Goal: Task Accomplishment & Management: Manage account settings

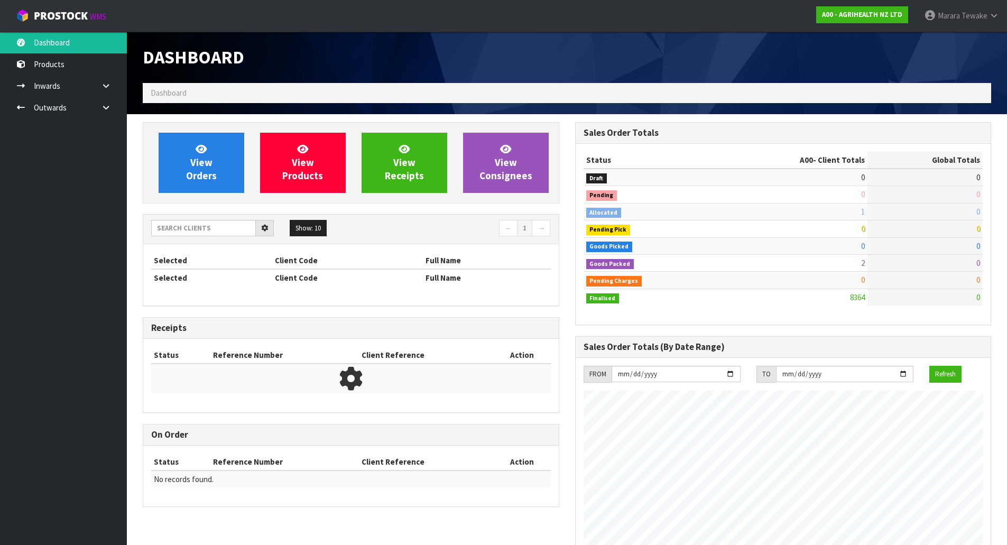
scroll to position [801, 432]
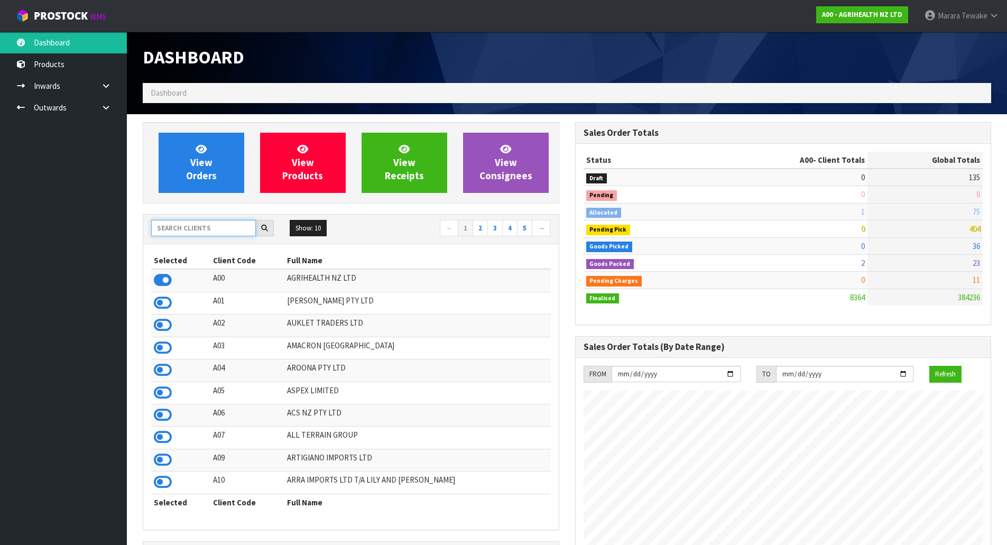
click at [220, 230] on input "text" at bounding box center [203, 228] width 105 height 16
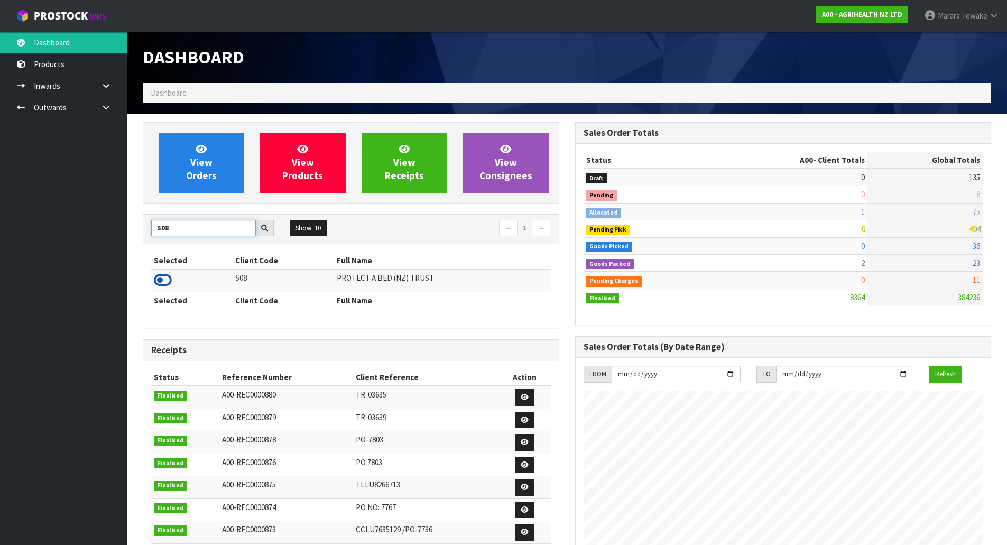
type input "S08"
click at [161, 285] on icon at bounding box center [163, 280] width 18 height 16
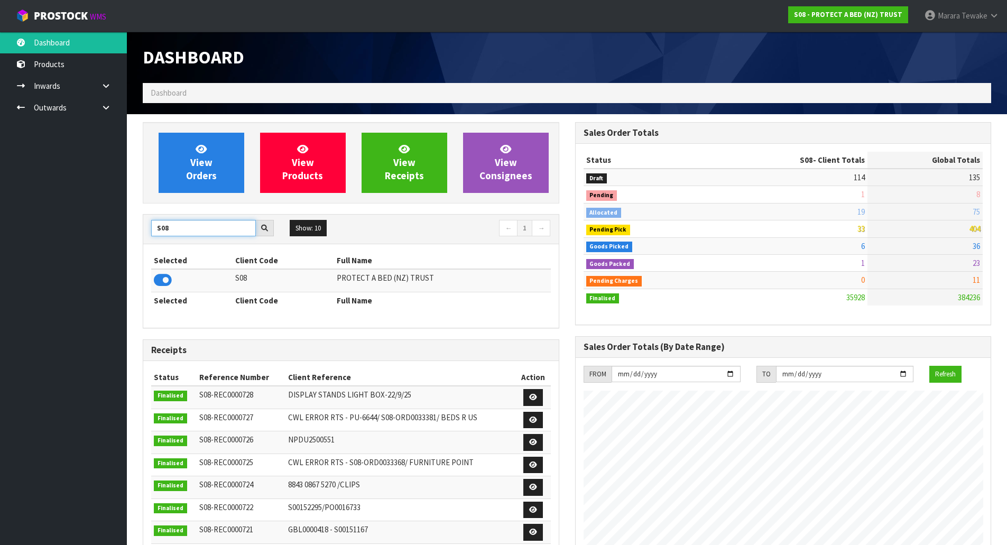
drag, startPoint x: 168, startPoint y: 232, endPoint x: 150, endPoint y: 223, distance: 20.1
click at [152, 224] on input "S08" at bounding box center [203, 228] width 105 height 16
click at [151, 277] on div "Selected Client Code Full Name K01 KITCHENAID AUSTRALIA PTY LTD Selected Client…" at bounding box center [350, 286] width 415 height 84
click at [160, 279] on icon at bounding box center [163, 280] width 18 height 16
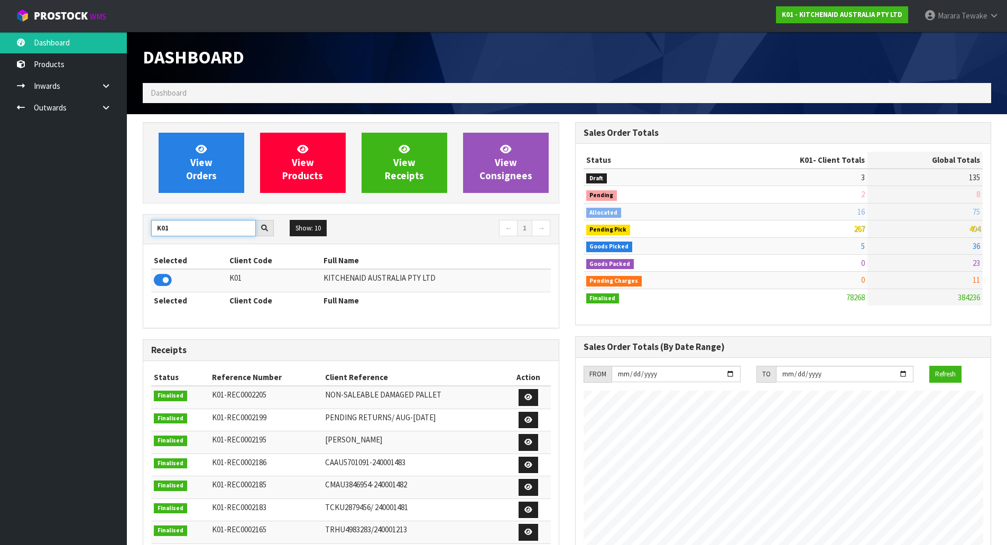
drag, startPoint x: 177, startPoint y: 229, endPoint x: 143, endPoint y: 218, distance: 35.6
click at [144, 218] on div "K01 Show: 10 5 10 25 50 ← 1 →" at bounding box center [350, 230] width 415 height 30
click at [158, 277] on icon at bounding box center [163, 280] width 18 height 16
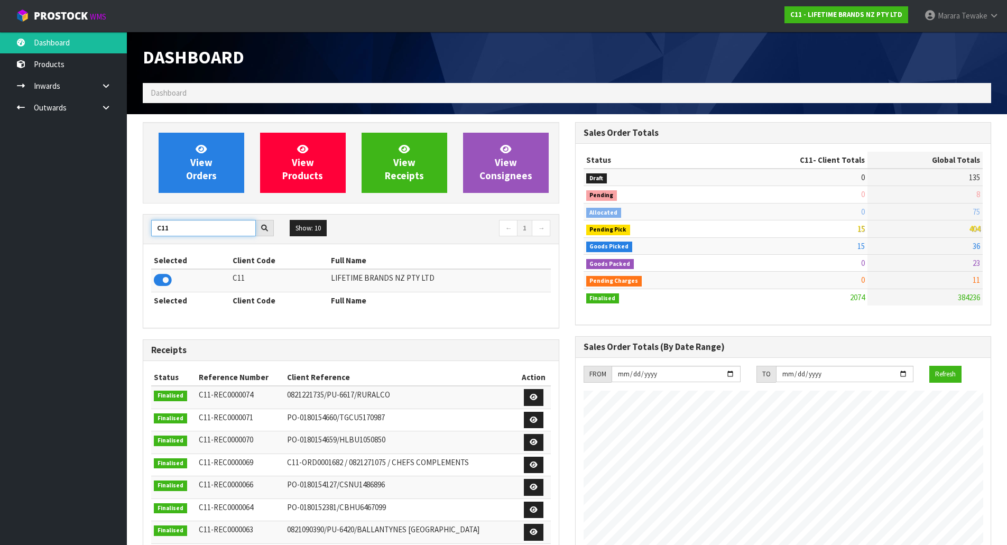
drag, startPoint x: 169, startPoint y: 229, endPoint x: 144, endPoint y: 220, distance: 26.6
click at [156, 225] on input "C11" at bounding box center [203, 228] width 105 height 16
type input "D00"
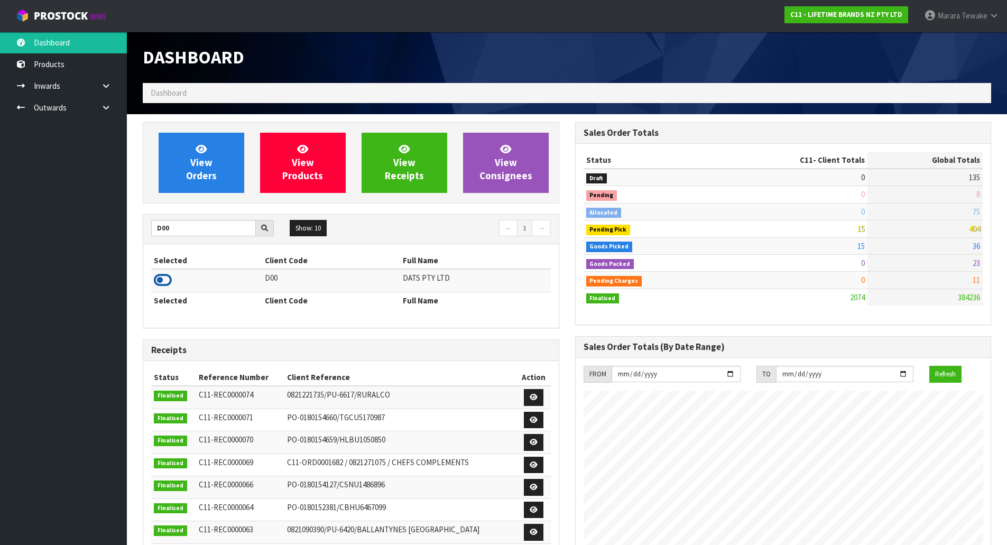
click at [163, 282] on icon at bounding box center [163, 280] width 18 height 16
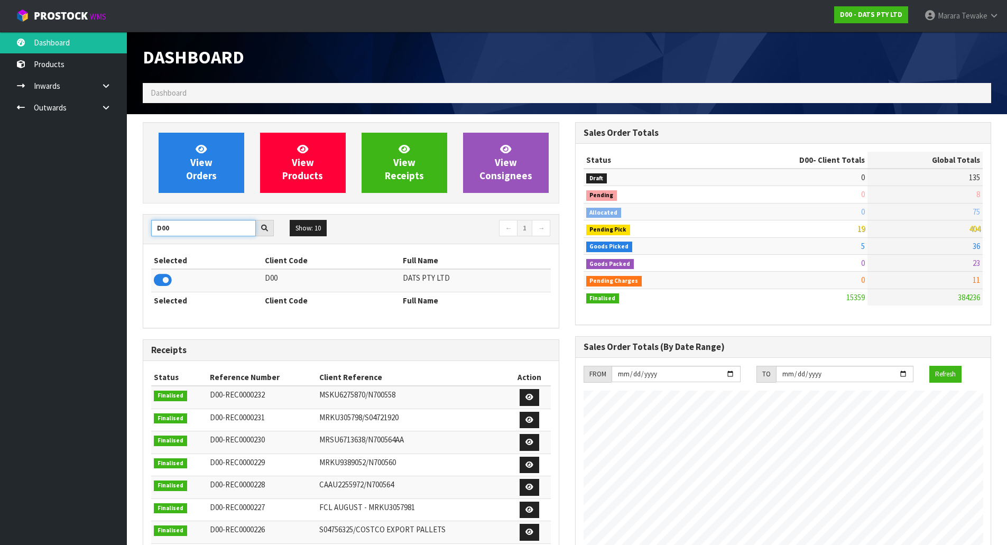
drag, startPoint x: 184, startPoint y: 225, endPoint x: 138, endPoint y: 225, distance: 46.5
click at [138, 225] on div "View Orders View Products View Receipts View Consignees D00 Show: 10 5 10 25 50…" at bounding box center [351, 429] width 432 height 614
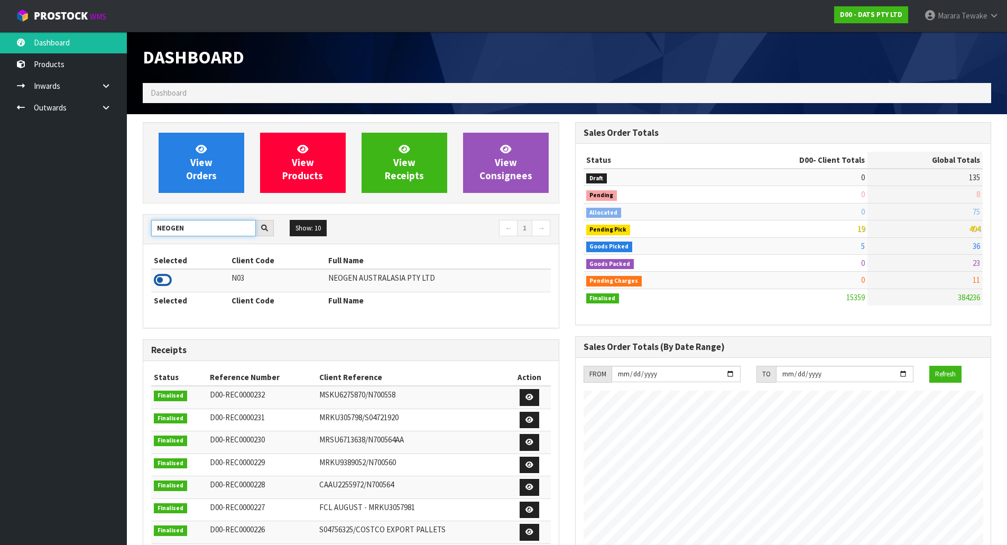
type input "NEOGEN"
click at [160, 279] on icon at bounding box center [163, 280] width 18 height 16
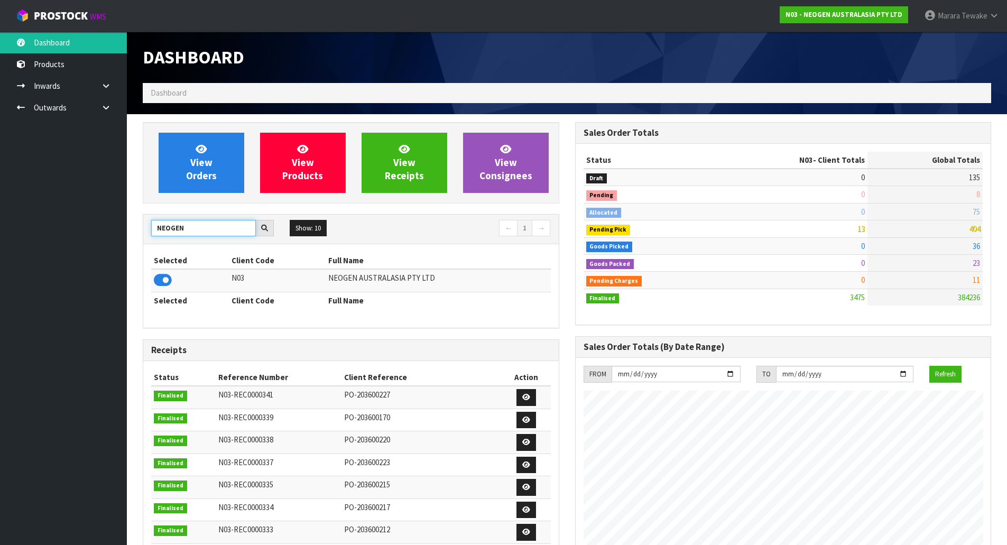
drag, startPoint x: 190, startPoint y: 231, endPoint x: 145, endPoint y: 231, distance: 44.9
click at [146, 231] on div "NEOGEN" at bounding box center [212, 228] width 138 height 17
click at [165, 277] on icon at bounding box center [163, 280] width 18 height 16
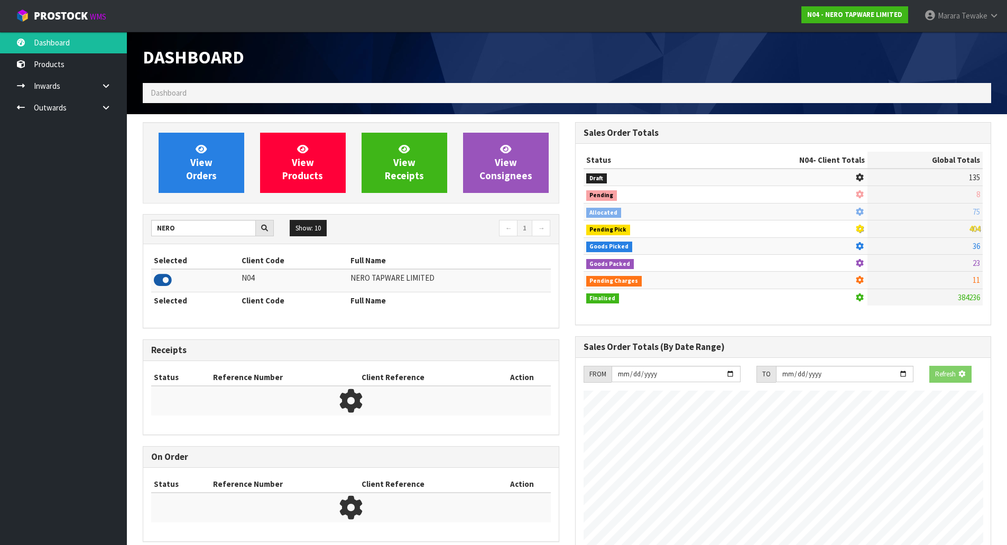
scroll to position [823, 432]
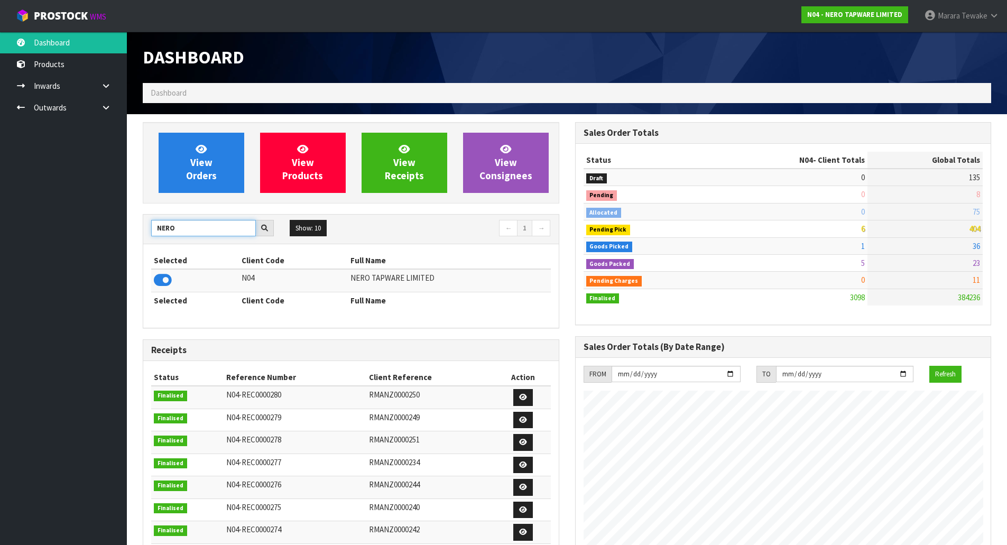
drag, startPoint x: 166, startPoint y: 229, endPoint x: 84, endPoint y: 204, distance: 86.6
click at [106, 216] on body "Toggle navigation ProStock WMS N04 - NERO TAPWARE LIMITED Marara Tewake Logout …" at bounding box center [503, 272] width 1007 height 545
type input "NEOGEN"
click at [157, 277] on icon at bounding box center [163, 280] width 18 height 16
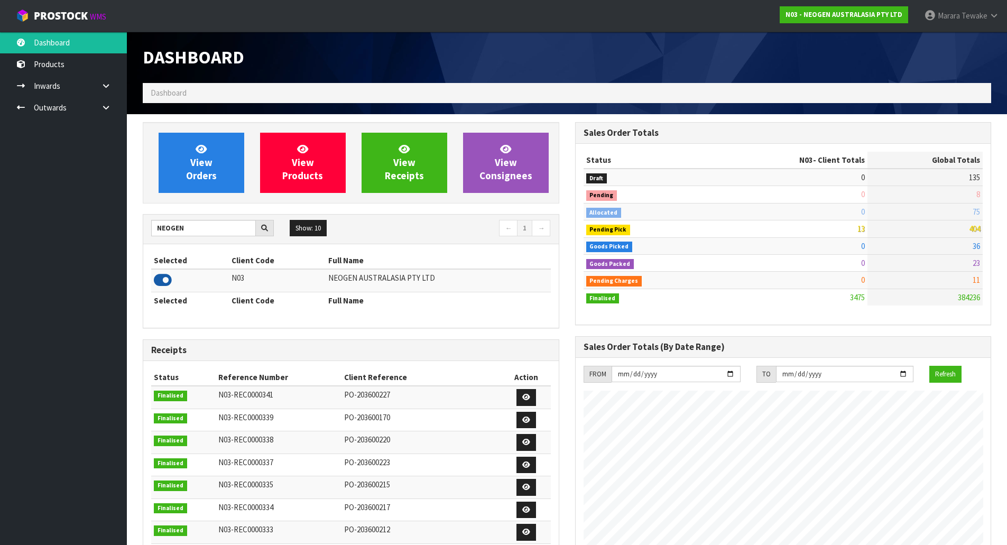
scroll to position [801, 432]
drag, startPoint x: 193, startPoint y: 228, endPoint x: 126, endPoint y: 218, distance: 67.3
click at [136, 223] on div "View Orders View Products View Receipts View Consignees NEOGEN Show: 10 5 10 25…" at bounding box center [351, 429] width 432 height 614
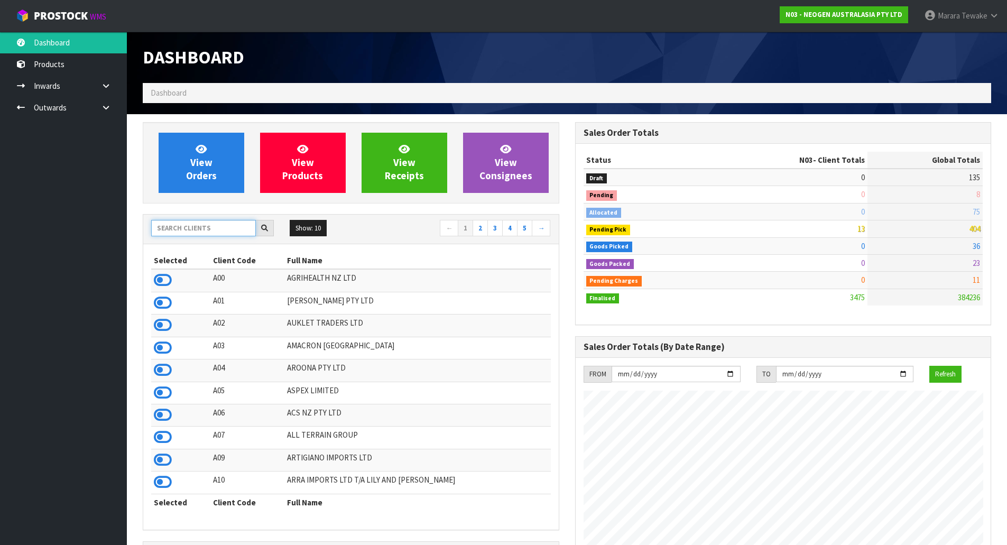
click at [190, 227] on input "text" at bounding box center [203, 228] width 105 height 16
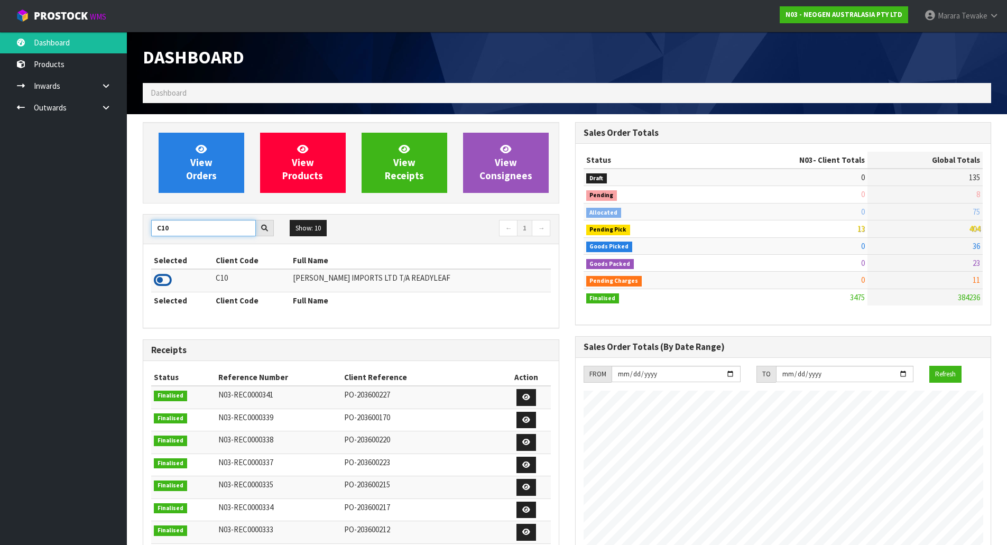
type input "C10"
click at [163, 277] on icon at bounding box center [163, 280] width 18 height 16
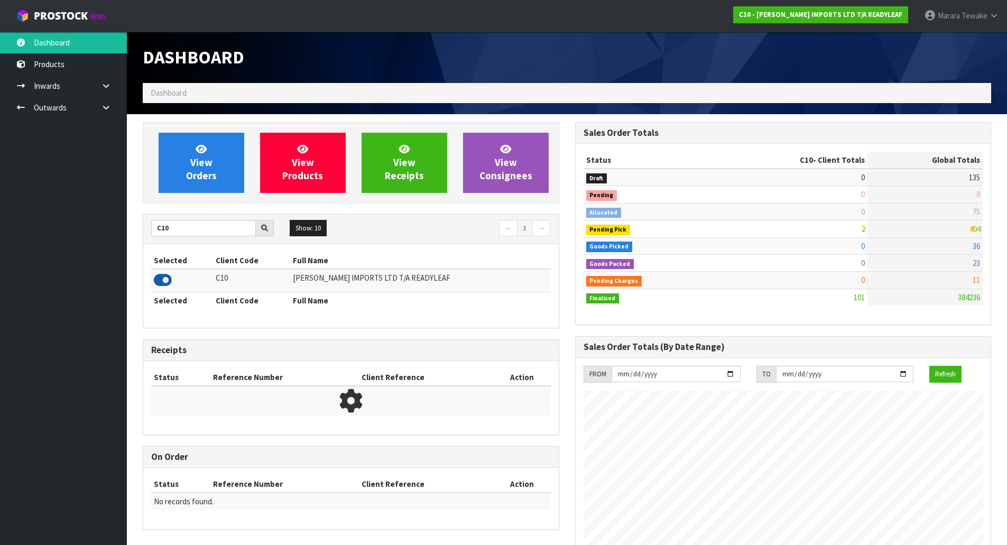
scroll to position [783, 432]
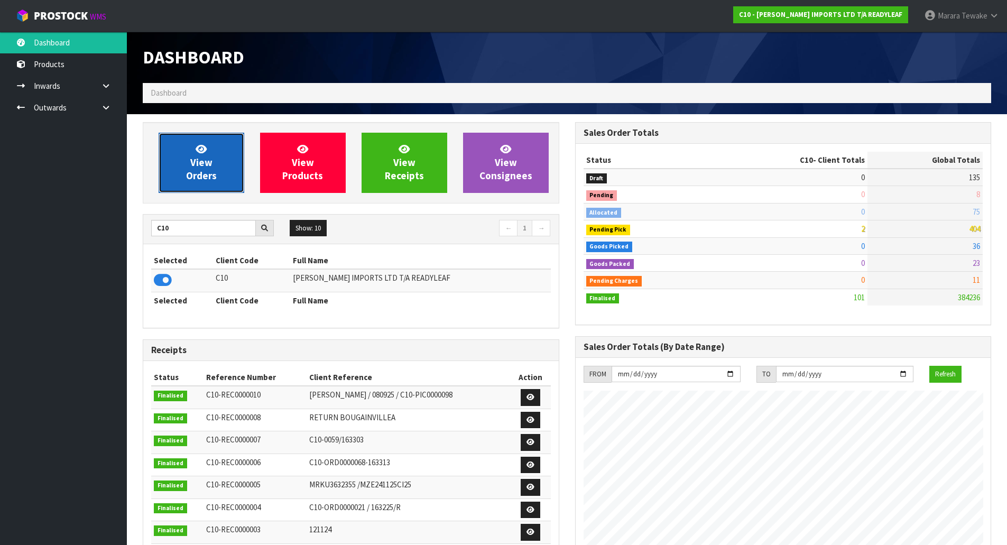
click at [181, 168] on link "View Orders" at bounding box center [202, 163] width 86 height 60
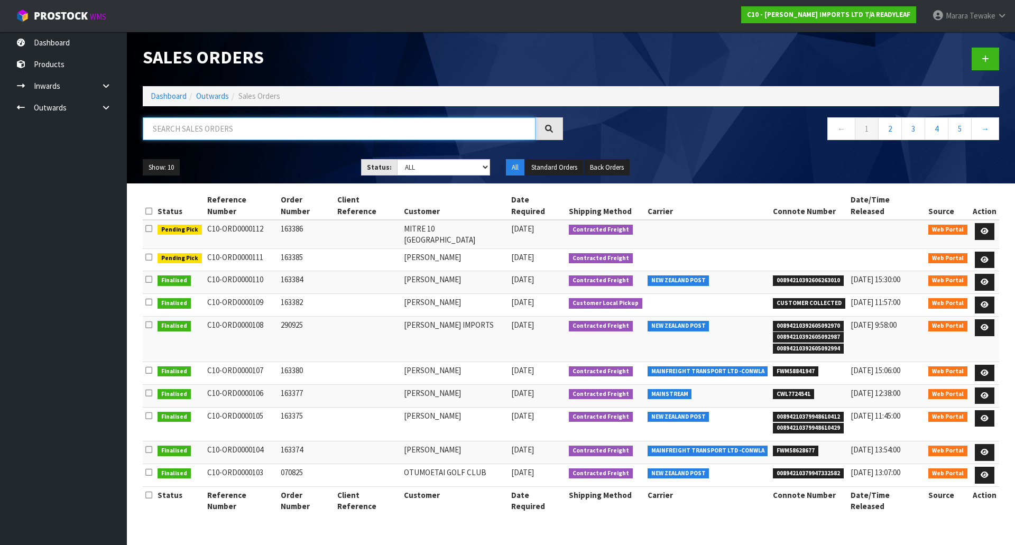
drag, startPoint x: 190, startPoint y: 123, endPoint x: 175, endPoint y: 140, distance: 22.1
click at [189, 123] on input "text" at bounding box center [339, 128] width 393 height 23
type input "JOB-0416034"
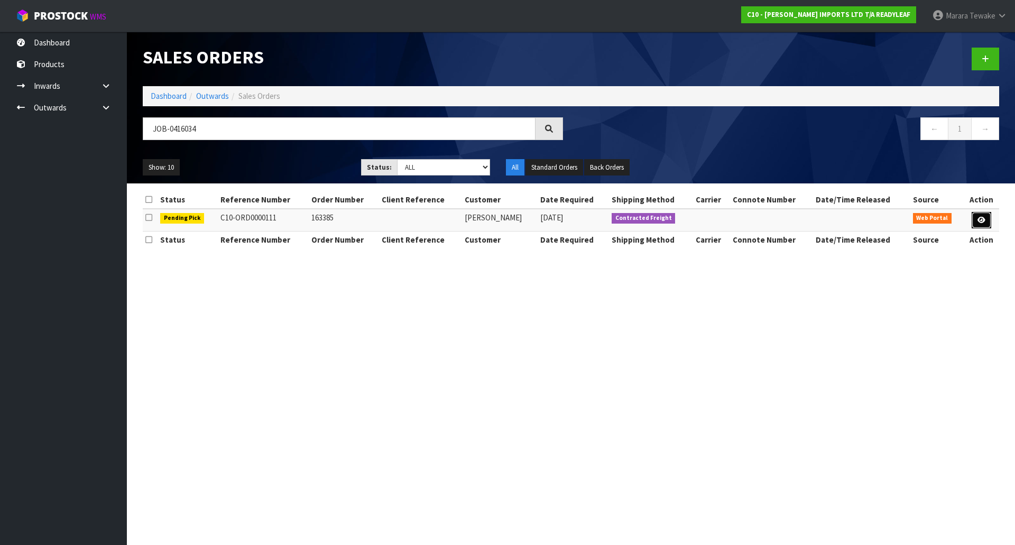
click at [980, 219] on icon at bounding box center [981, 220] width 8 height 7
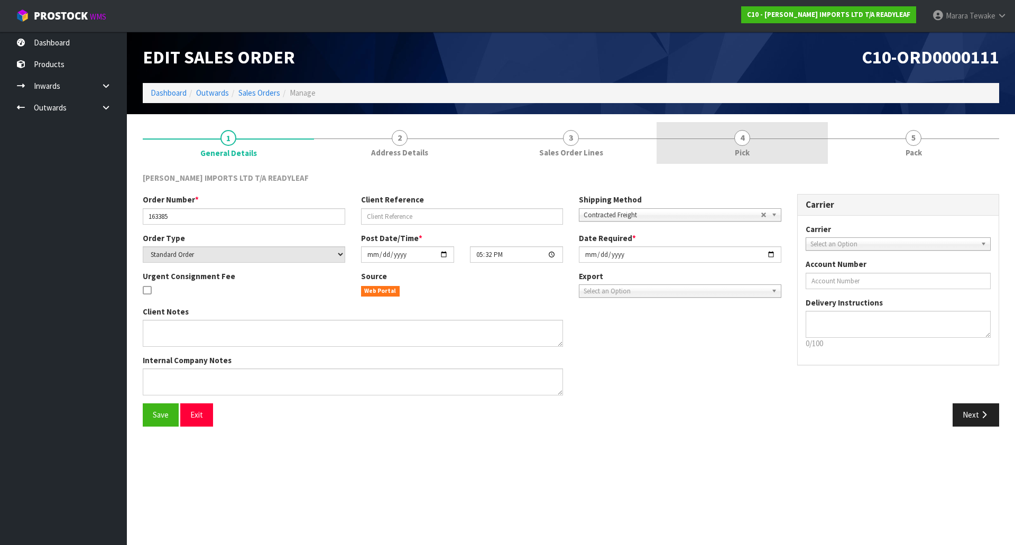
click at [760, 141] on link "4 Pick" at bounding box center [741, 143] width 171 height 42
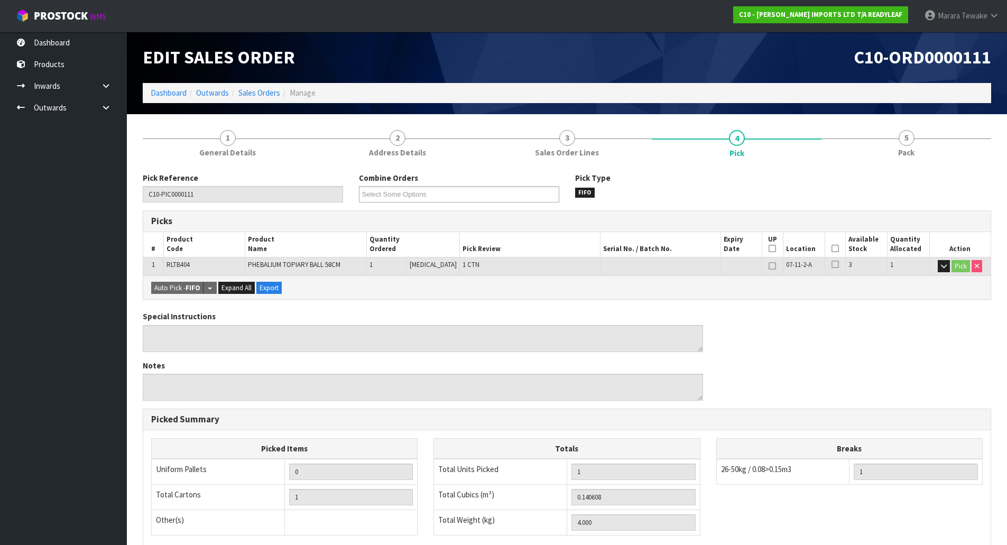
click at [831, 248] on icon at bounding box center [834, 248] width 7 height 1
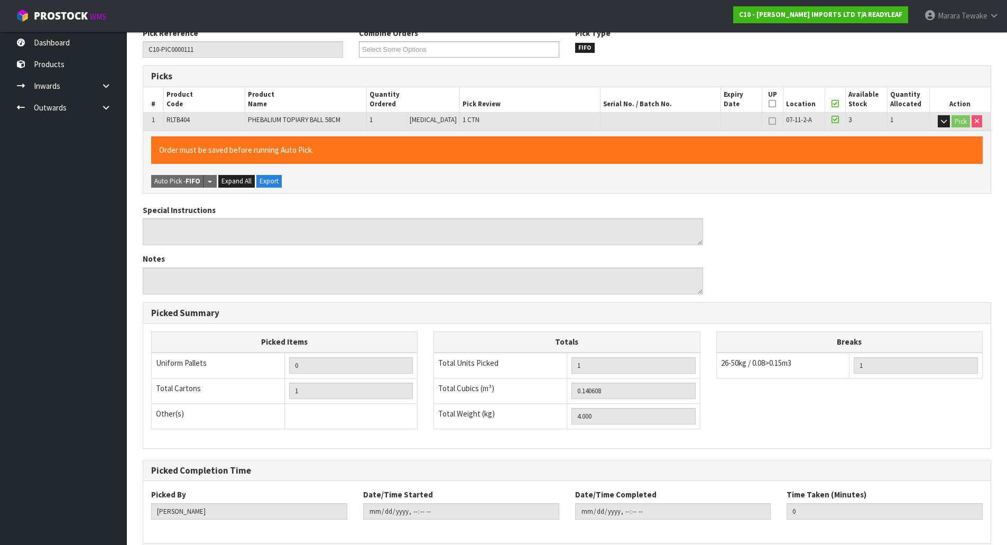
scroll to position [193, 0]
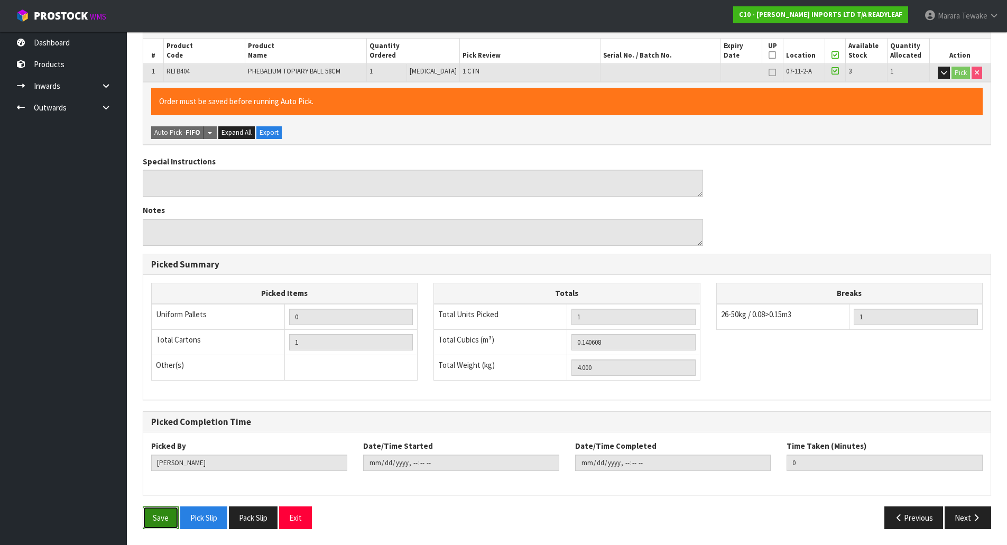
click at [165, 508] on button "Save" at bounding box center [161, 517] width 36 height 23
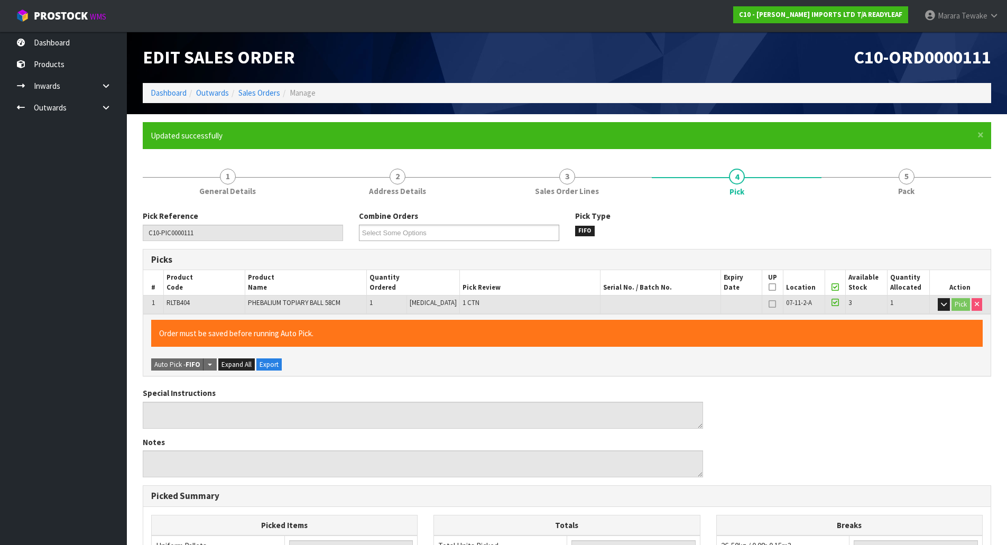
type input "[PERSON_NAME]"
type input "2025-10-06T08:12:24"
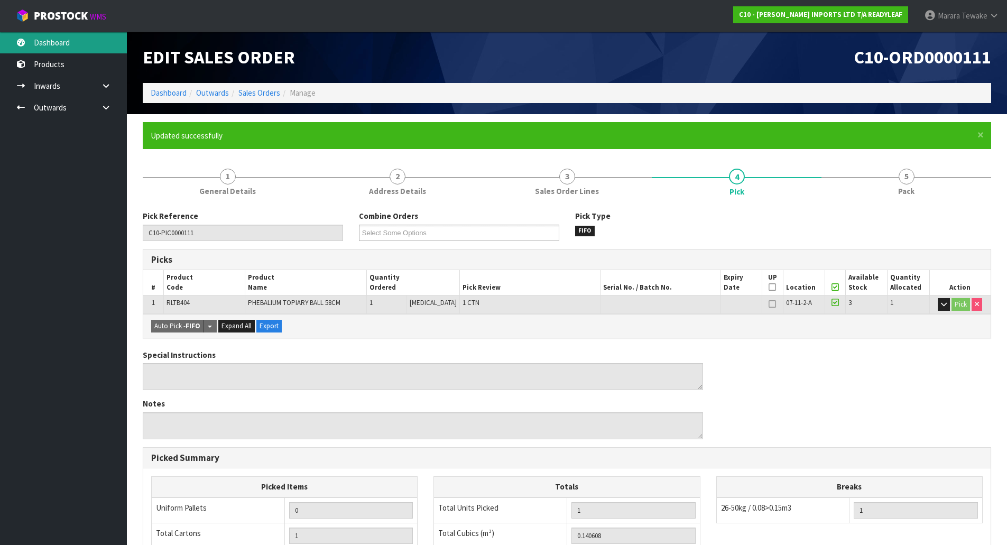
click at [58, 41] on link "Dashboard" at bounding box center [63, 43] width 127 height 22
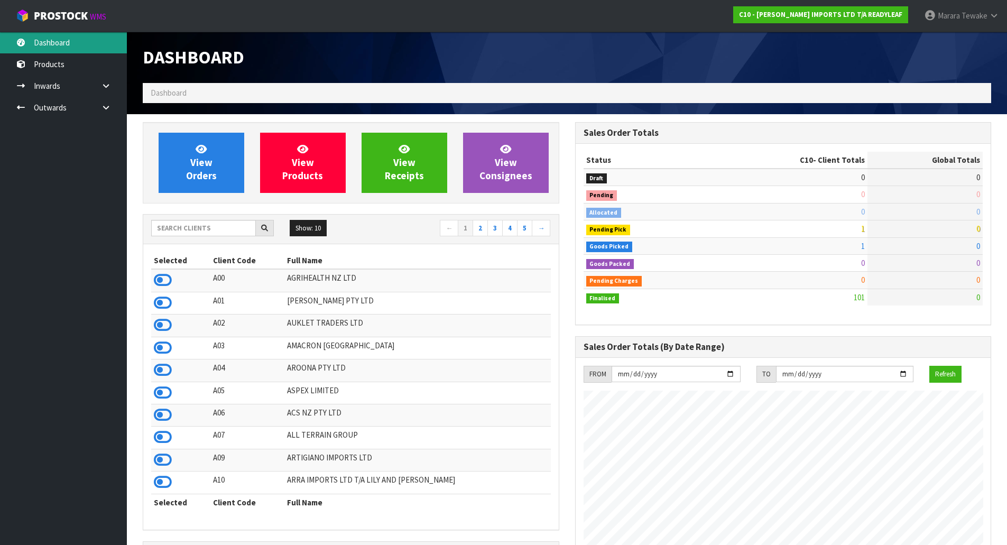
scroll to position [783, 432]
click at [198, 229] on input "text" at bounding box center [203, 228] width 105 height 16
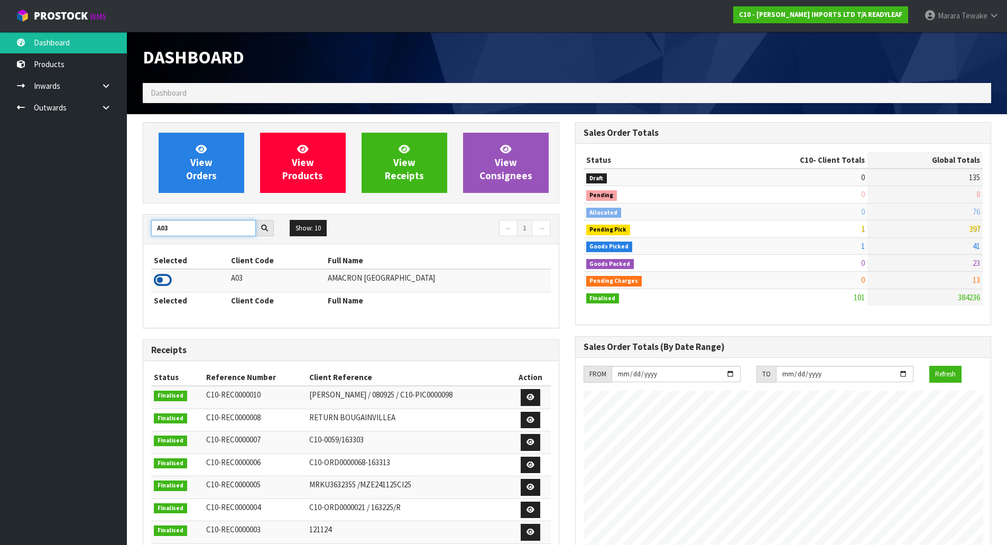
type input "A03"
click at [160, 283] on icon at bounding box center [163, 280] width 18 height 16
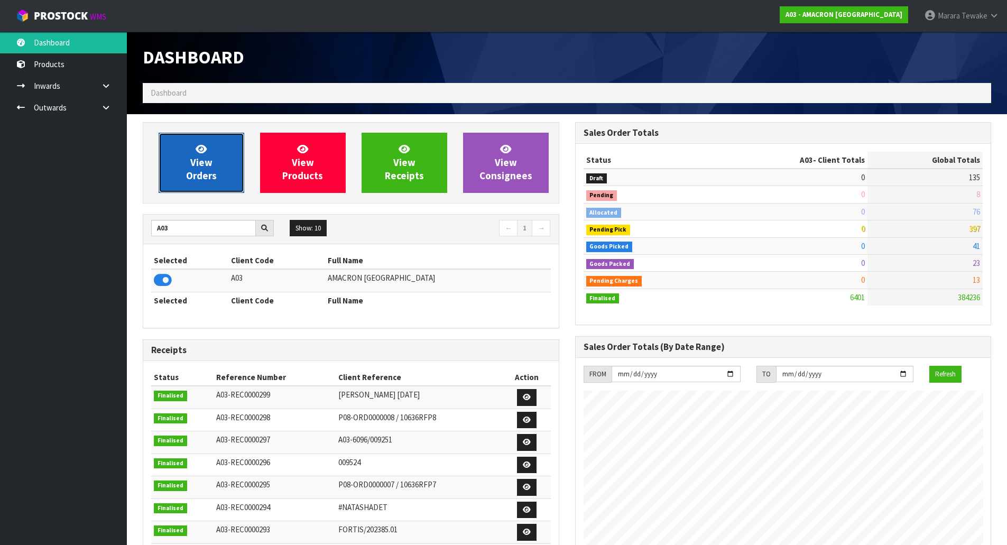
click at [191, 166] on span "View Orders" at bounding box center [201, 163] width 31 height 40
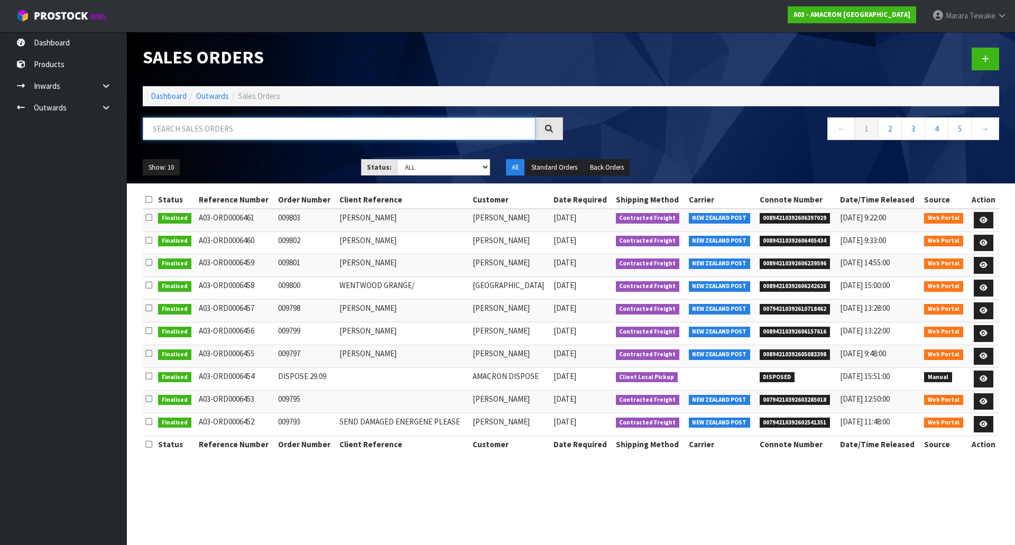
click at [241, 127] on input "text" at bounding box center [339, 128] width 393 height 23
type input "6458"
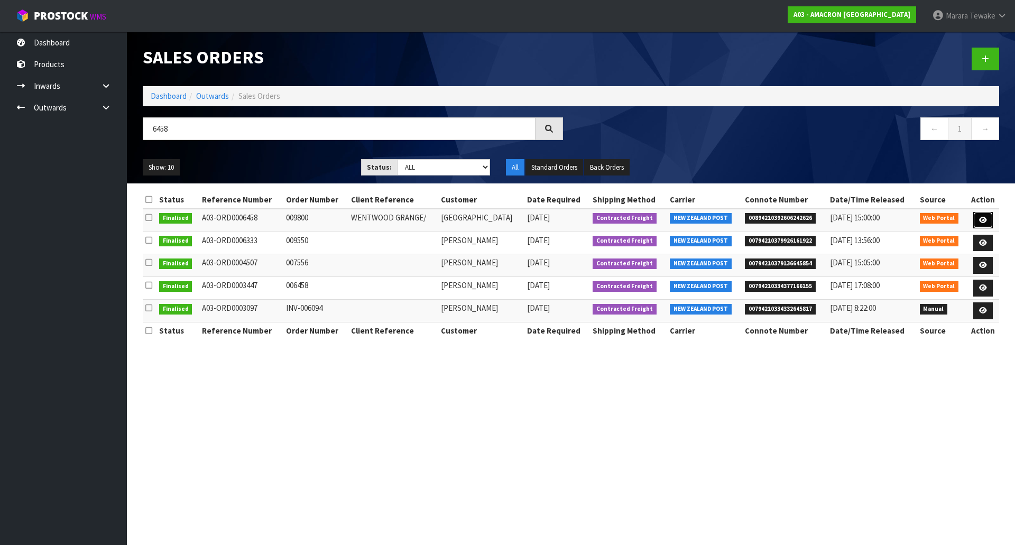
click at [985, 215] on link at bounding box center [983, 220] width 20 height 17
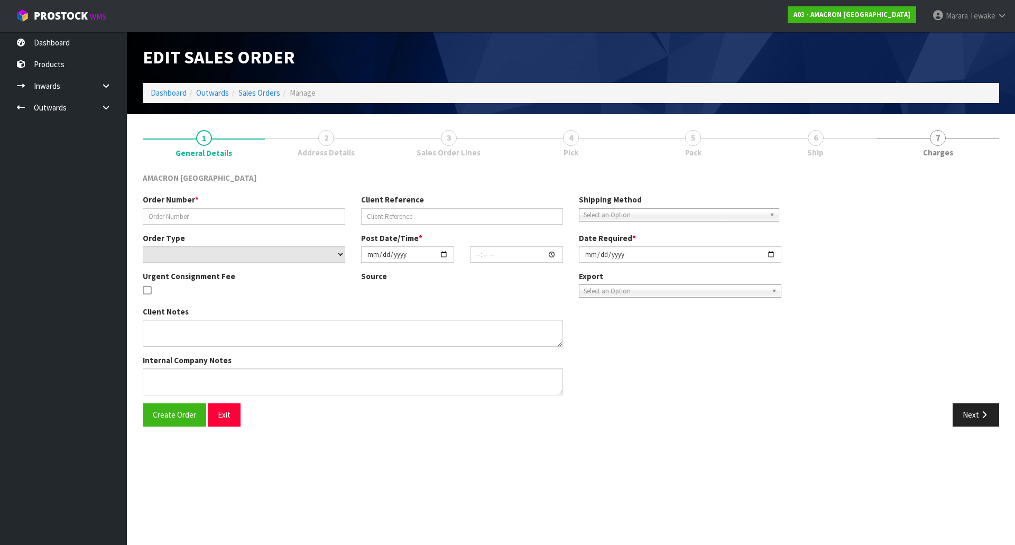
type input "009800"
type input "WENTWOOD GRANGE/"
select select "number:0"
type input "[DATE]"
type input "14:45:00.000"
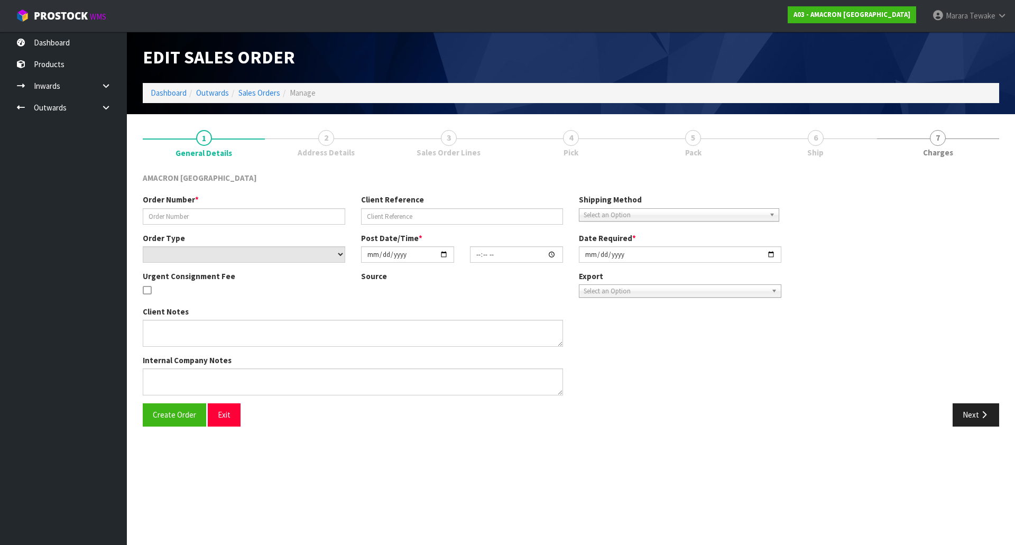
type input "[DATE]"
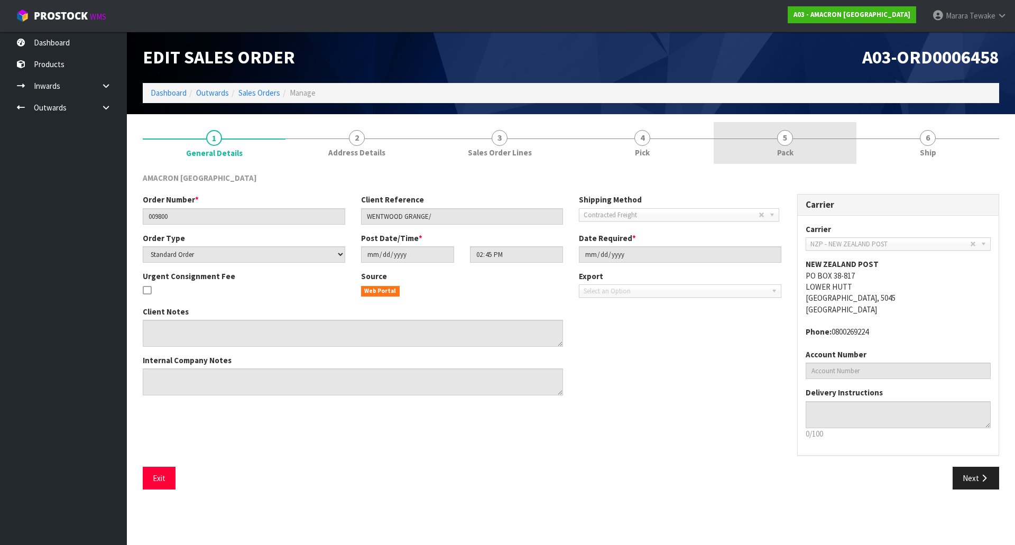
click at [788, 143] on span "5" at bounding box center [785, 138] width 16 height 16
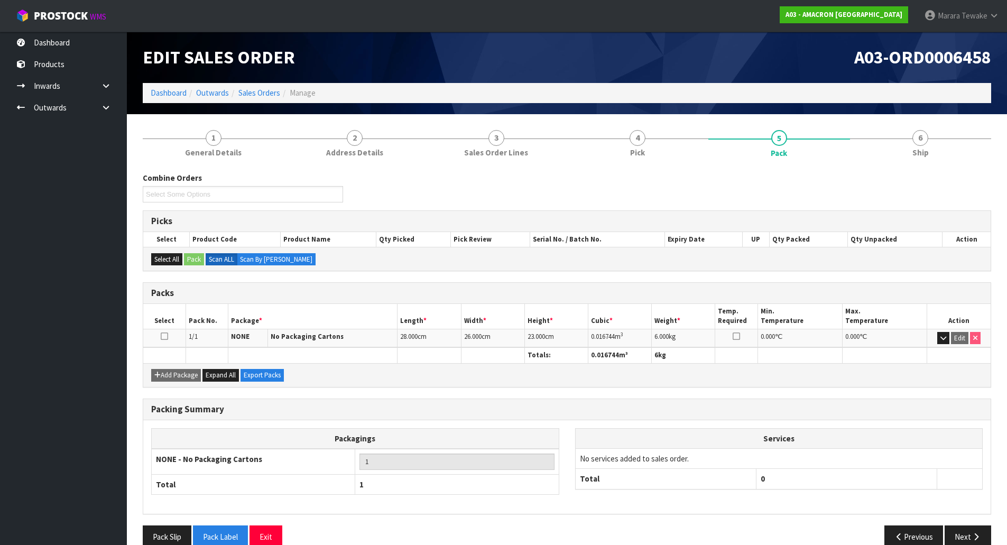
scroll to position [20, 0]
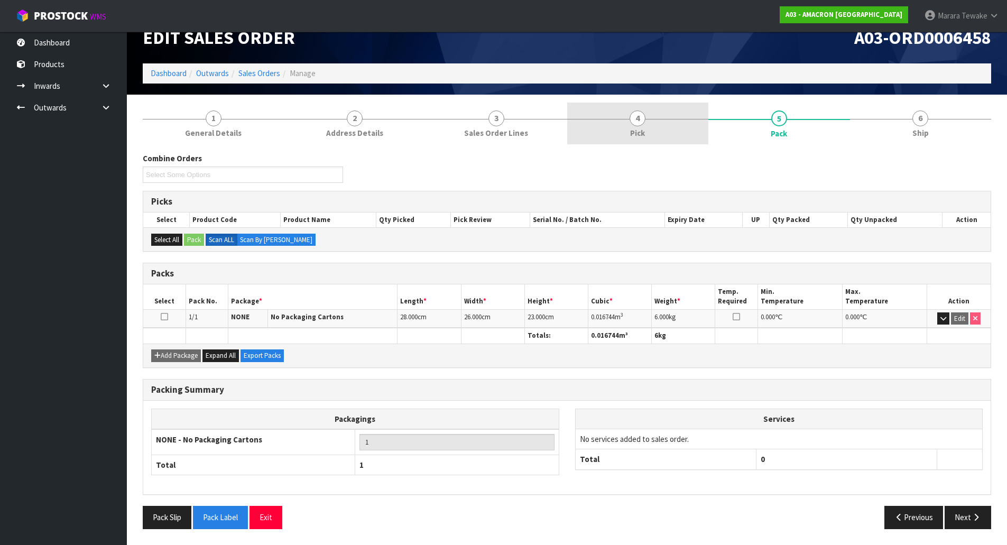
click at [637, 113] on span "4" at bounding box center [637, 118] width 16 height 16
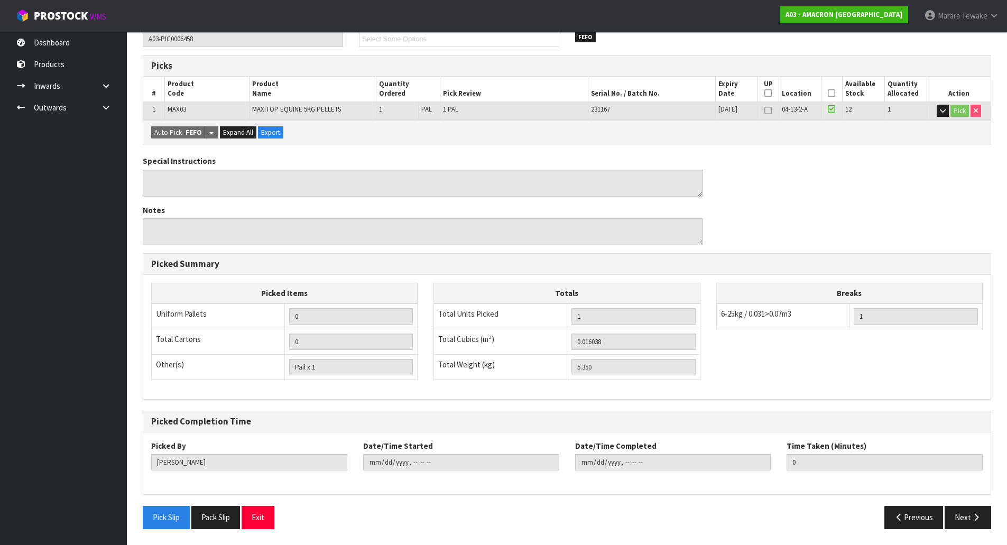
scroll to position [0, 0]
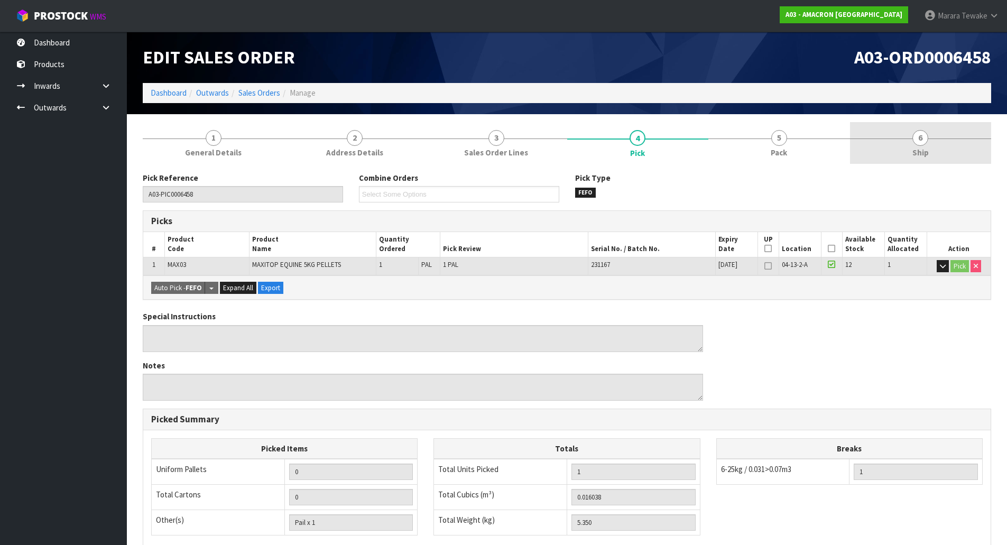
click at [922, 143] on span "6" at bounding box center [920, 138] width 16 height 16
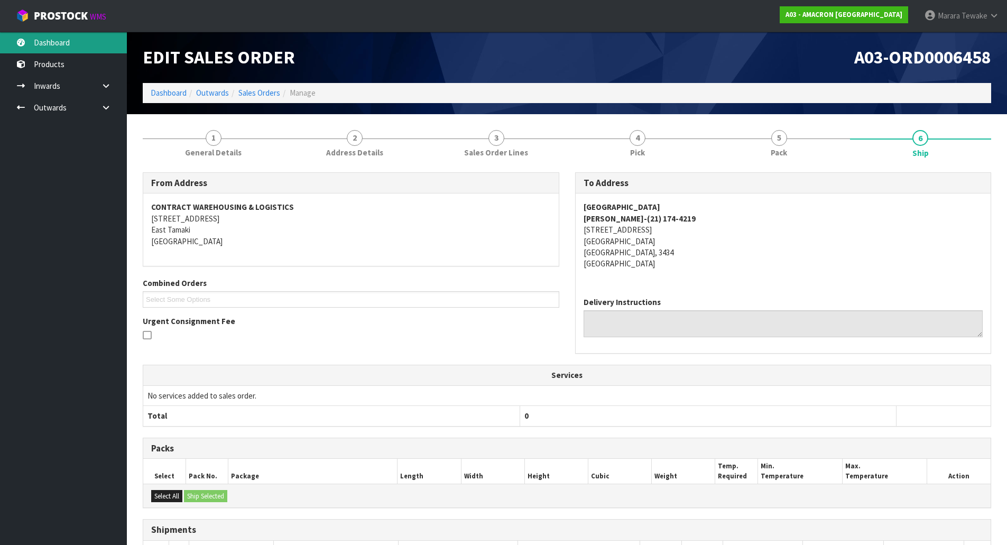
click at [71, 38] on link "Dashboard" at bounding box center [63, 43] width 127 height 22
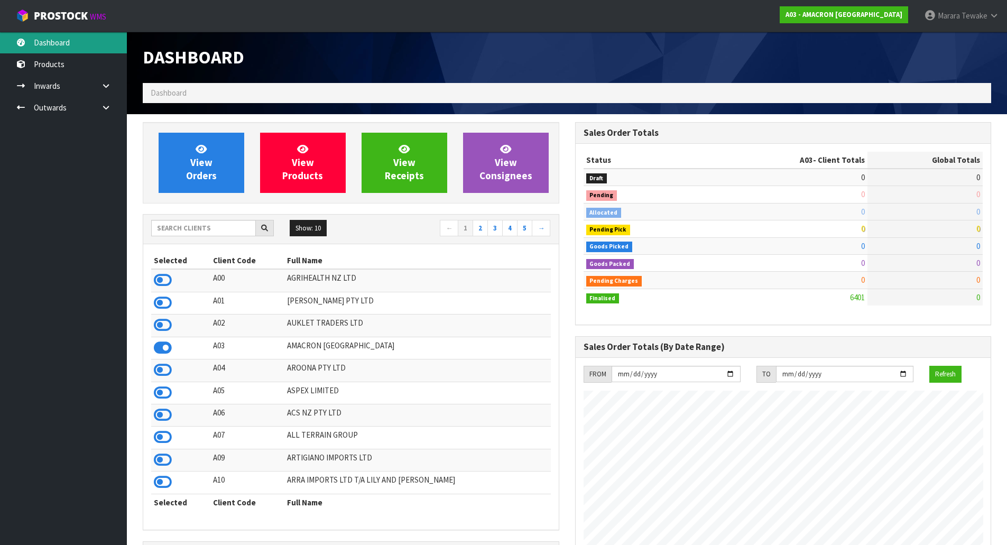
scroll to position [783, 432]
click at [230, 228] on input "text" at bounding box center [203, 228] width 105 height 16
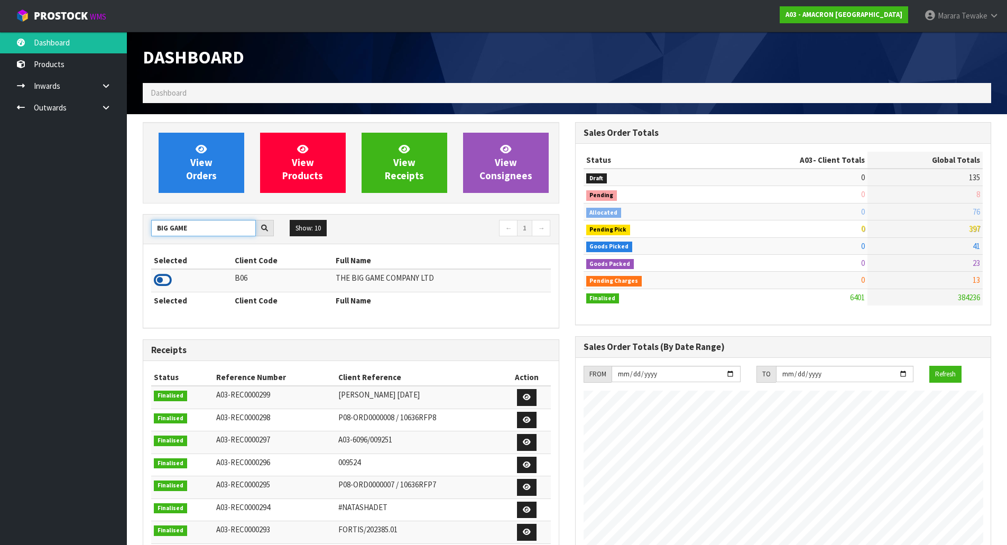
type input "BIG GAME"
click at [163, 278] on icon at bounding box center [163, 280] width 18 height 16
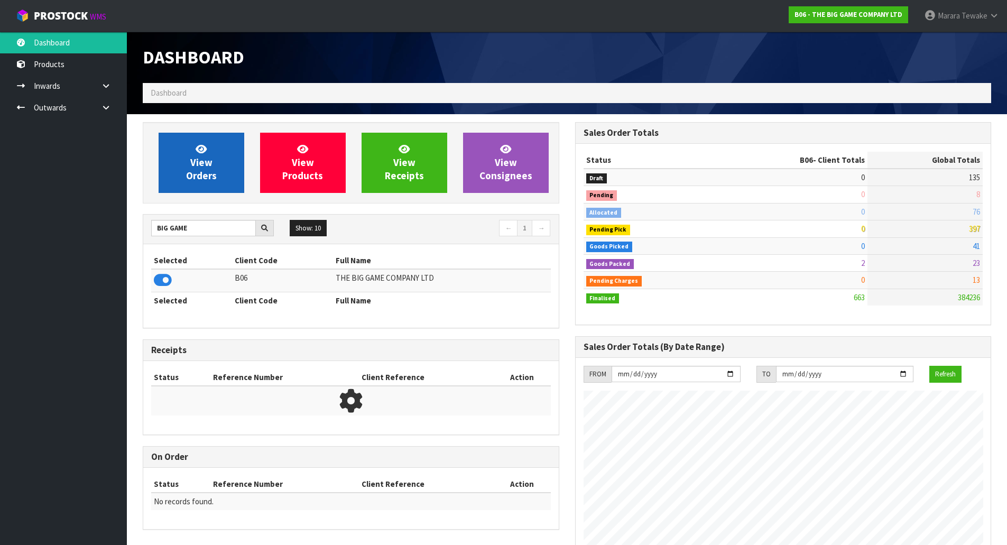
scroll to position [663, 432]
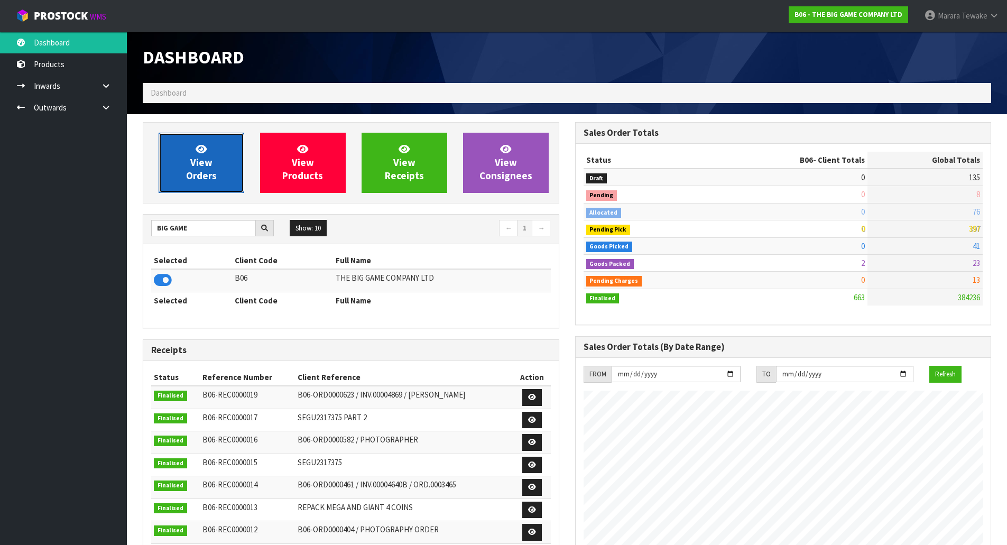
click at [204, 147] on icon at bounding box center [201, 149] width 11 height 10
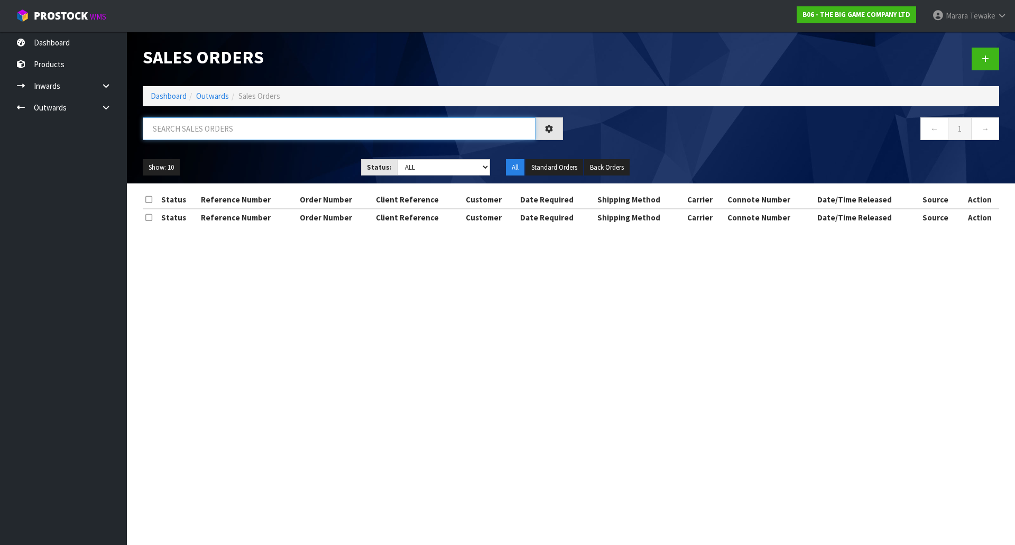
click at [205, 132] on input "text" at bounding box center [339, 128] width 393 height 23
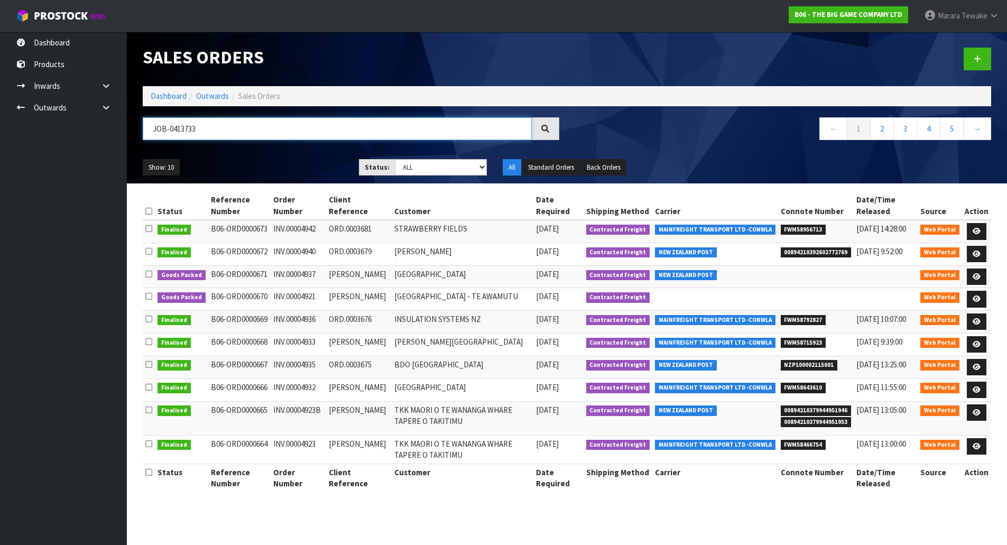
type input "JOB-0413733"
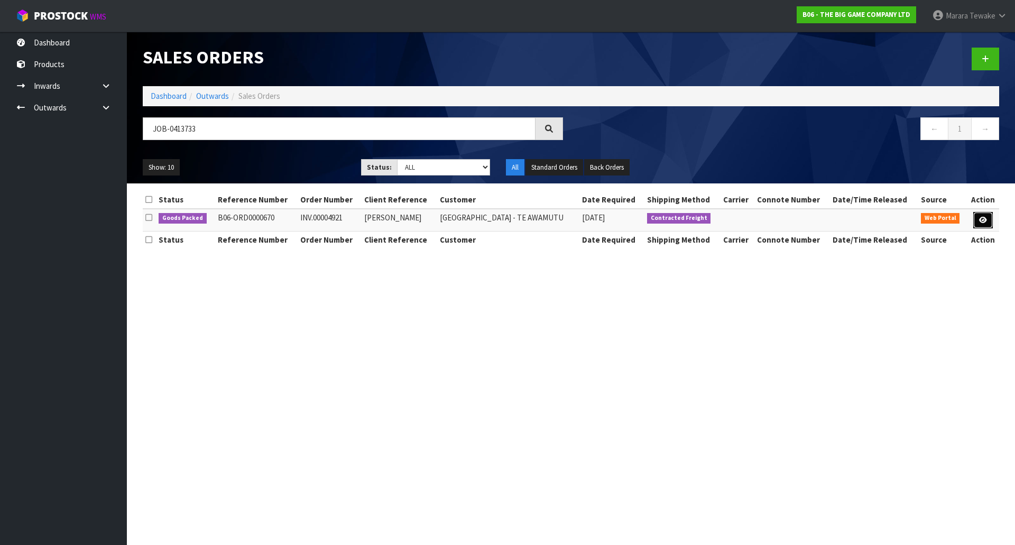
click at [981, 225] on link at bounding box center [983, 220] width 20 height 17
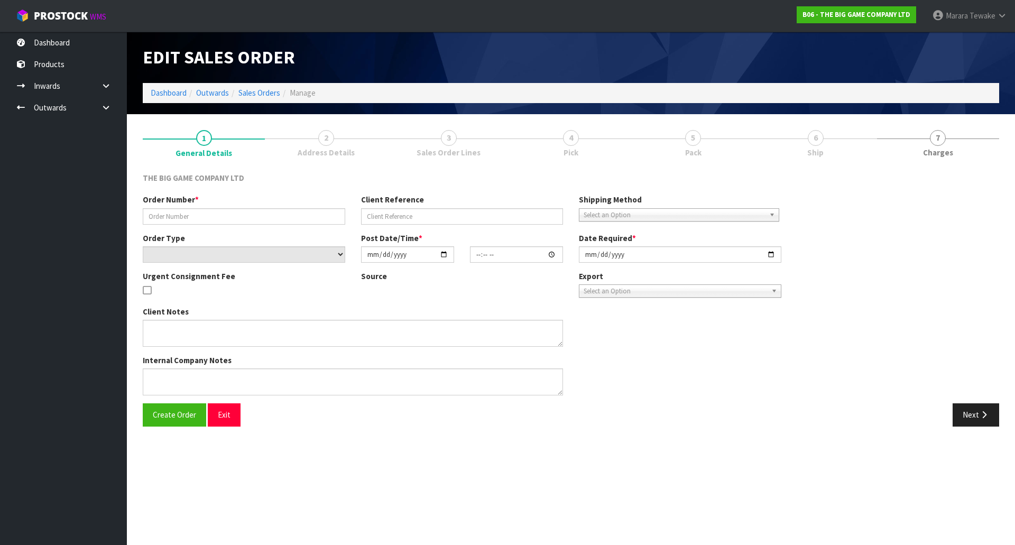
type input "INV.00004921"
type input "AIMEE MCLILLAN"
select select "number:0"
type input "2025-09-22"
type input "12:37:00.000"
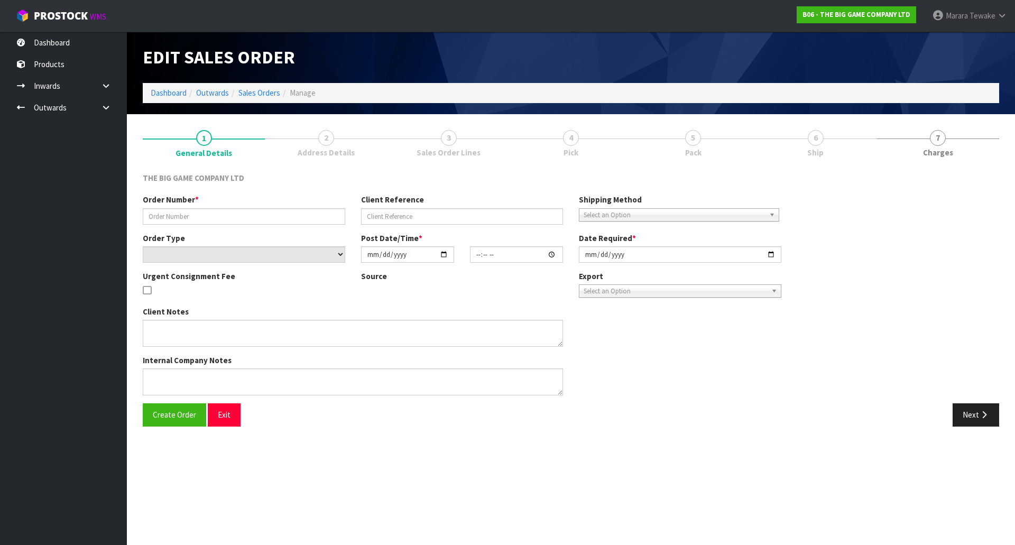
type input "[DATE]"
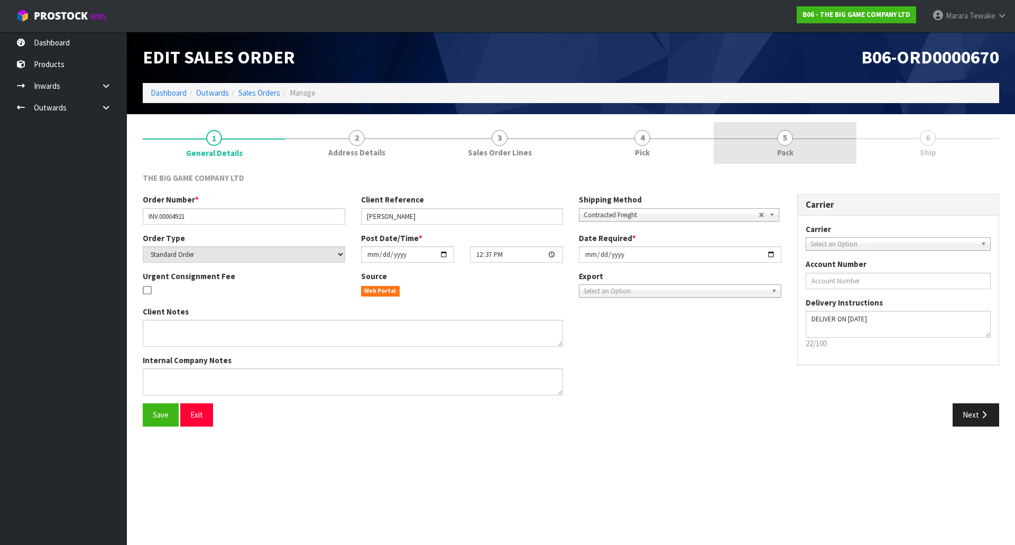
click at [814, 144] on link "5 Pack" at bounding box center [785, 143] width 143 height 42
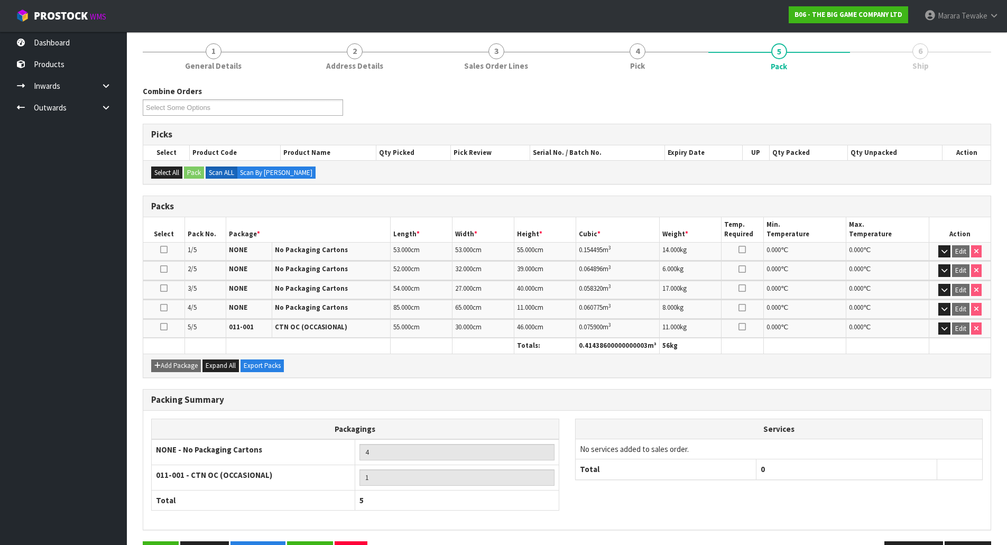
scroll to position [122, 0]
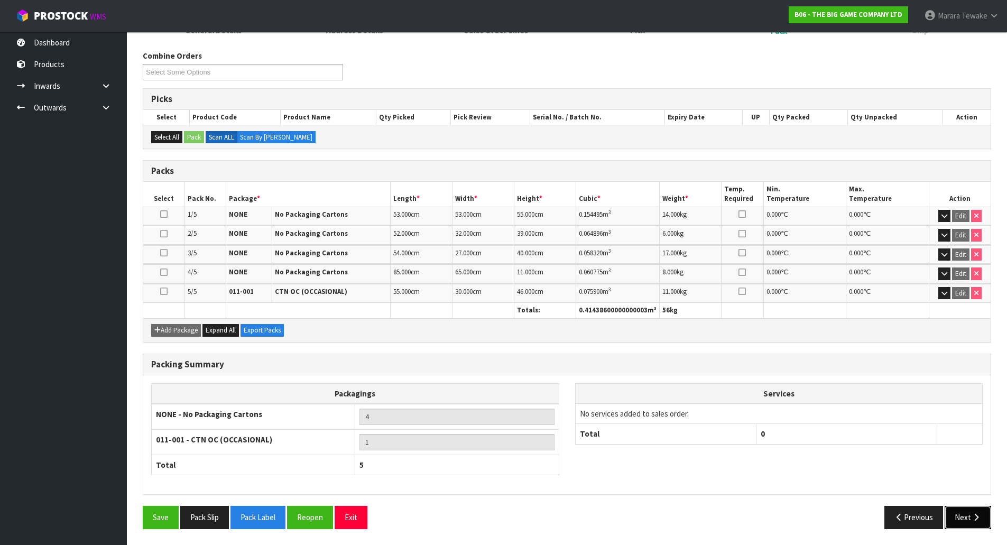
click at [960, 512] on button "Next" at bounding box center [968, 517] width 47 height 23
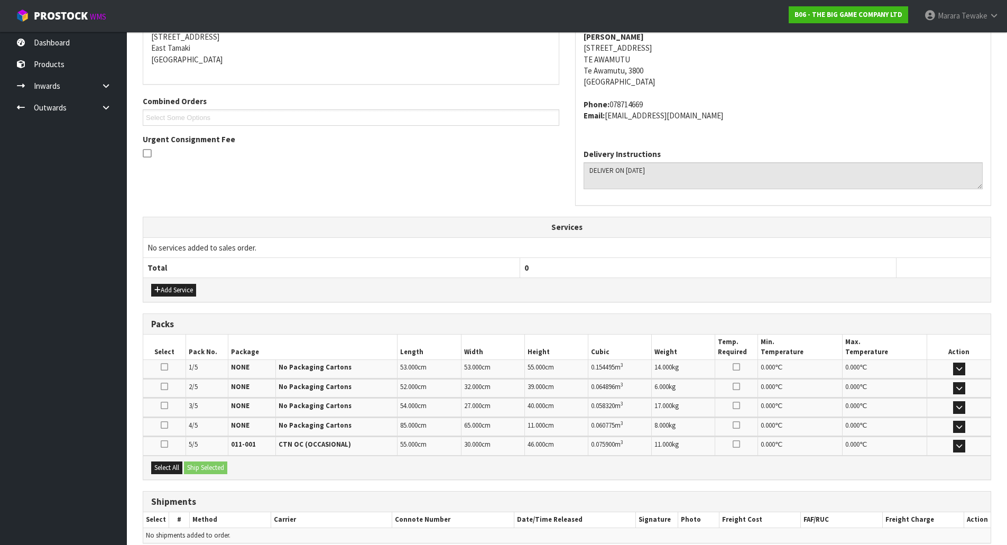
scroll to position [230, 0]
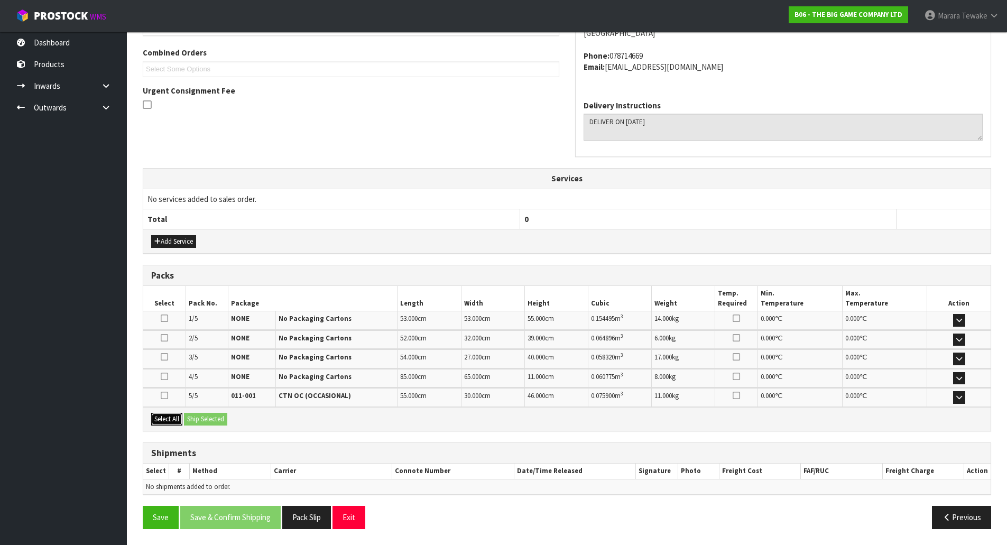
click at [172, 415] on button "Select All" at bounding box center [166, 419] width 31 height 13
click at [201, 419] on button "Ship Selected" at bounding box center [205, 419] width 43 height 13
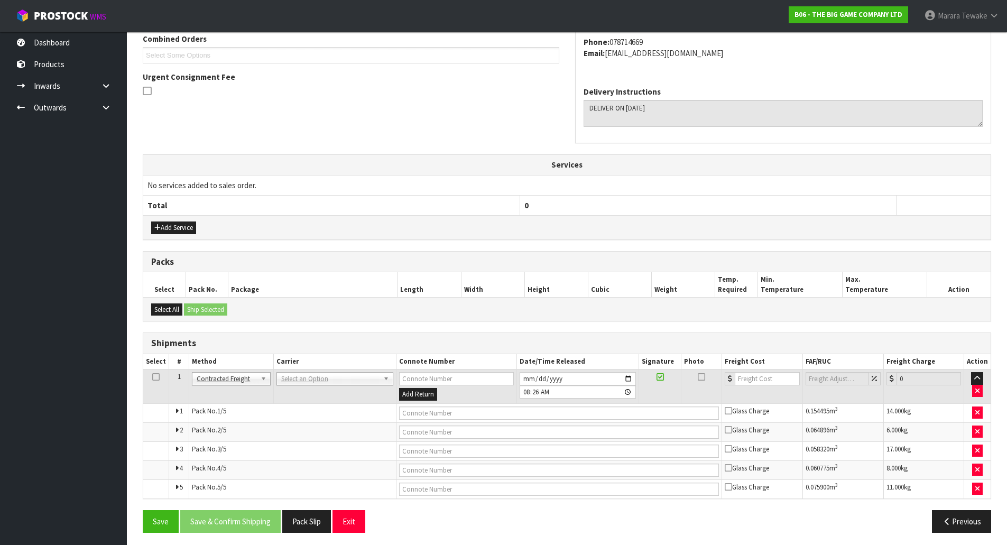
scroll to position [248, 0]
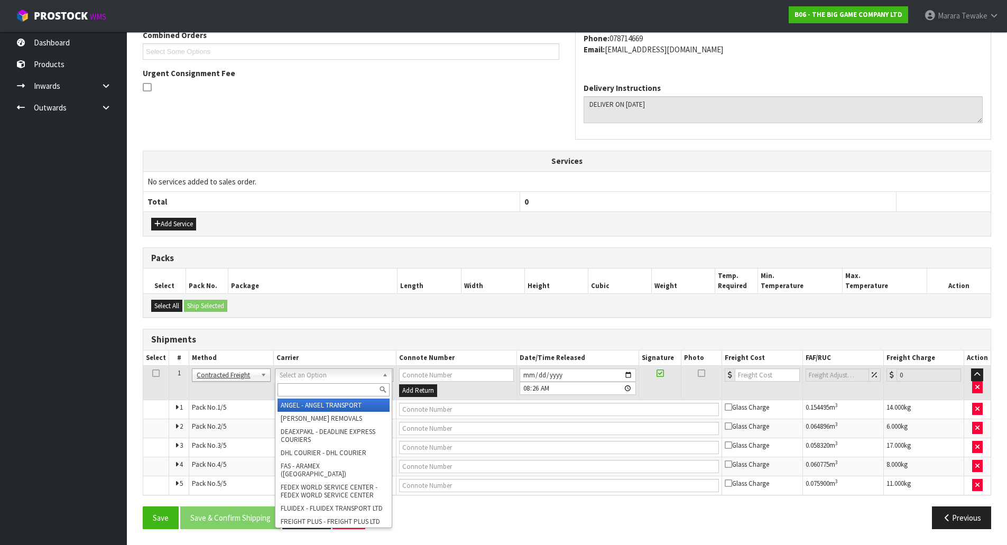
click at [316, 395] on input "text" at bounding box center [333, 389] width 112 height 13
click at [317, 392] on input "text" at bounding box center [333, 389] width 112 height 13
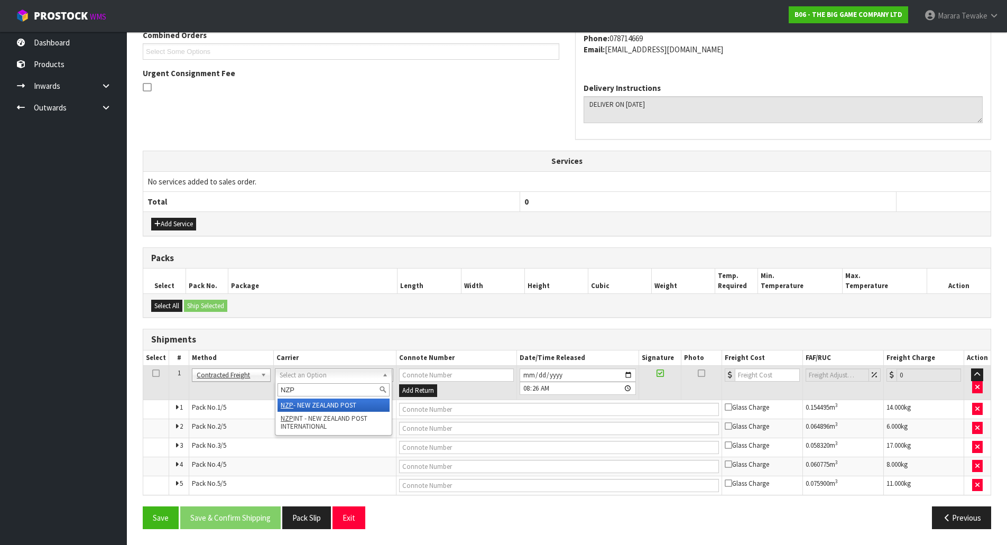
type input "NZP"
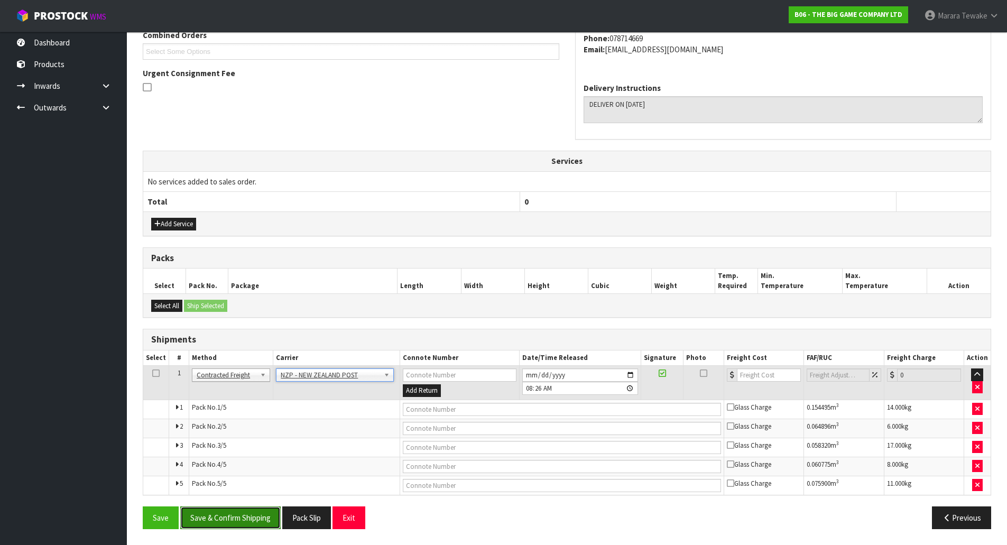
click at [265, 520] on button "Save & Confirm Shipping" at bounding box center [230, 517] width 100 height 23
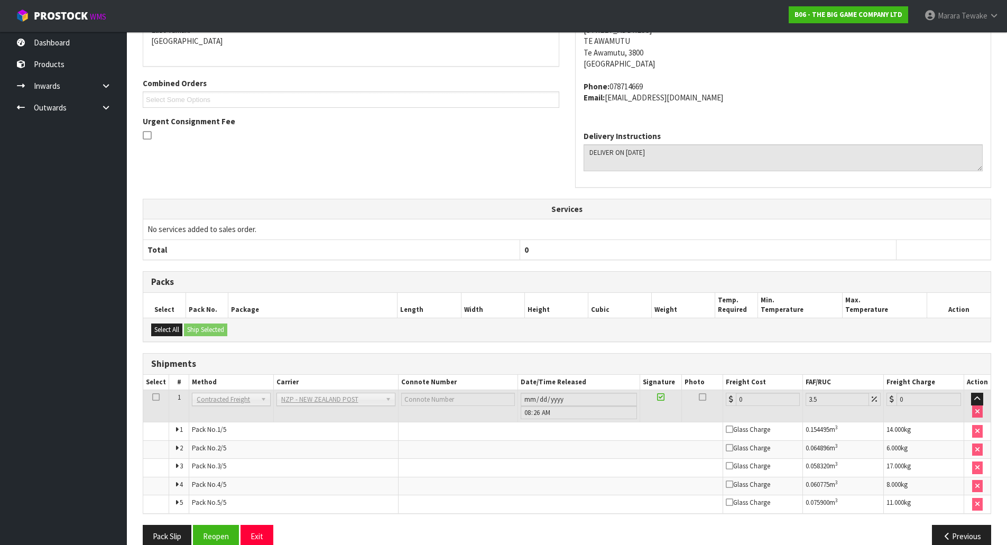
scroll to position [268, 0]
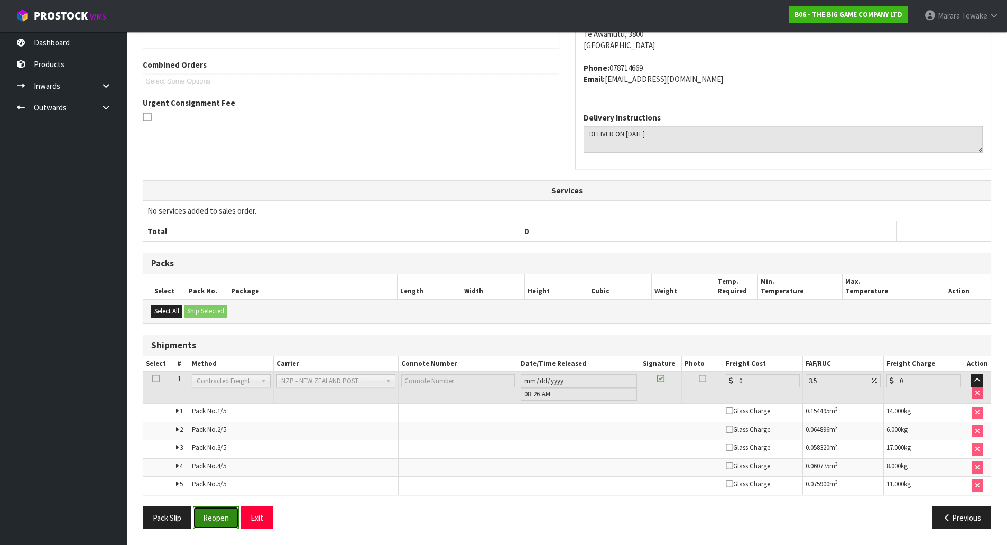
click at [223, 515] on button "Reopen" at bounding box center [216, 517] width 46 height 23
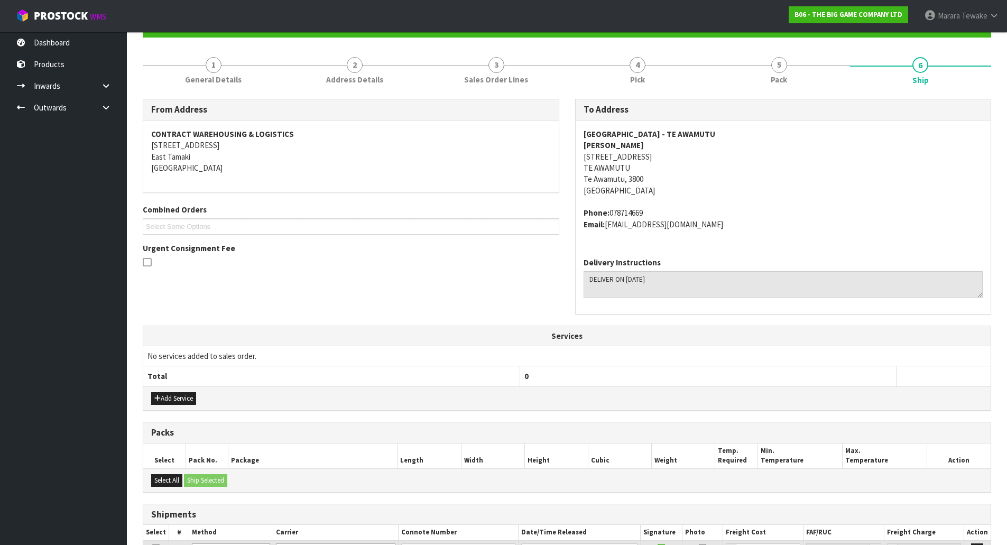
scroll to position [286, 0]
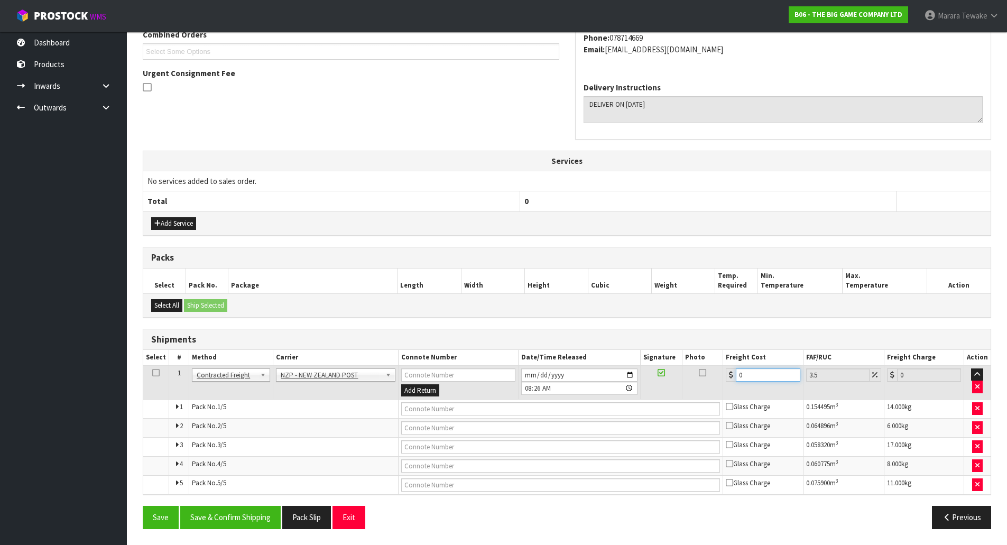
drag, startPoint x: 764, startPoint y: 376, endPoint x: 695, endPoint y: 362, distance: 70.7
click at [696, 363] on table "Select # Method Carrier Connote Number Date/Time Released Signature Photo Freig…" at bounding box center [566, 422] width 847 height 144
type input "4"
type input "4.14"
type input "44"
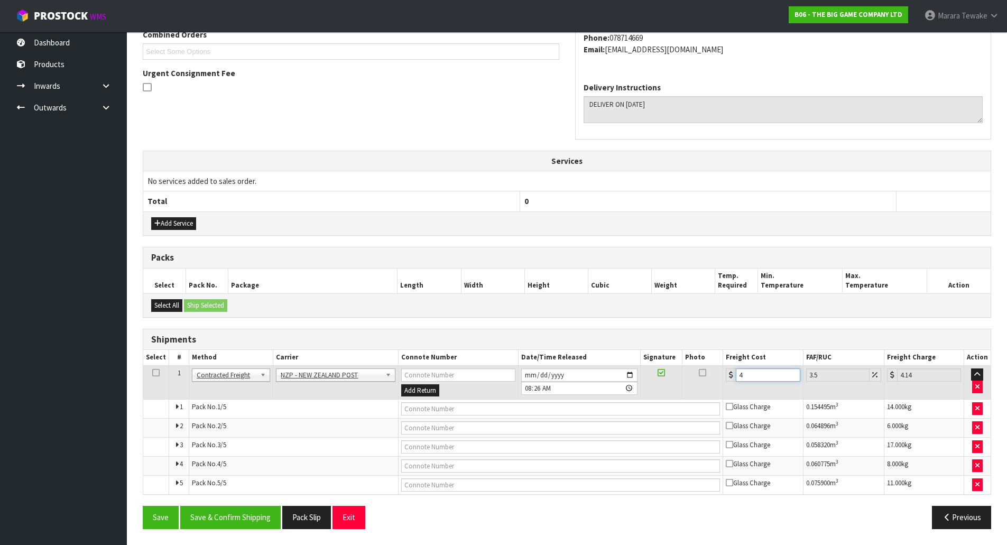
type input "45.54"
type input "44.2"
type input "45.75"
type input "44.28"
type input "45.83"
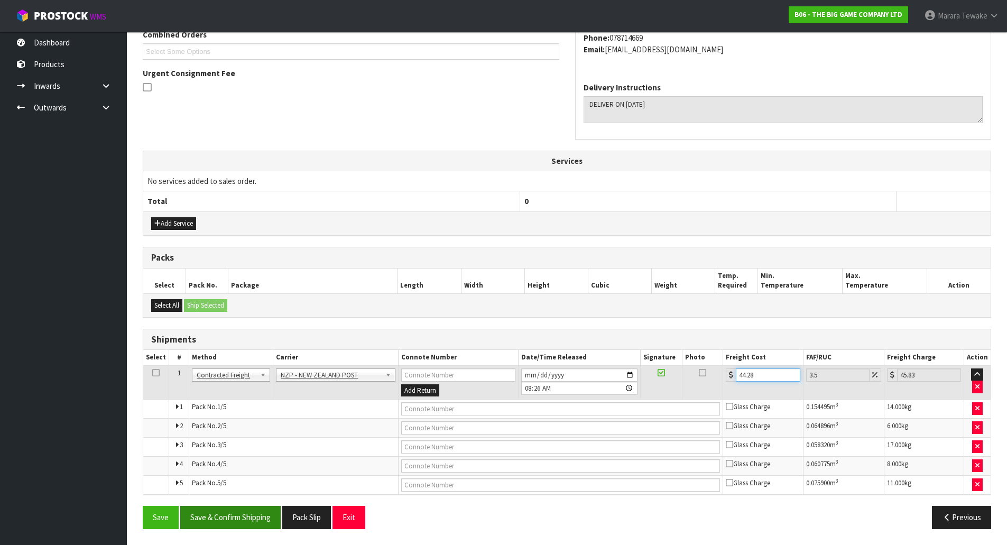
type input "44.28"
click at [228, 517] on button "Save & Confirm Shipping" at bounding box center [230, 517] width 100 height 23
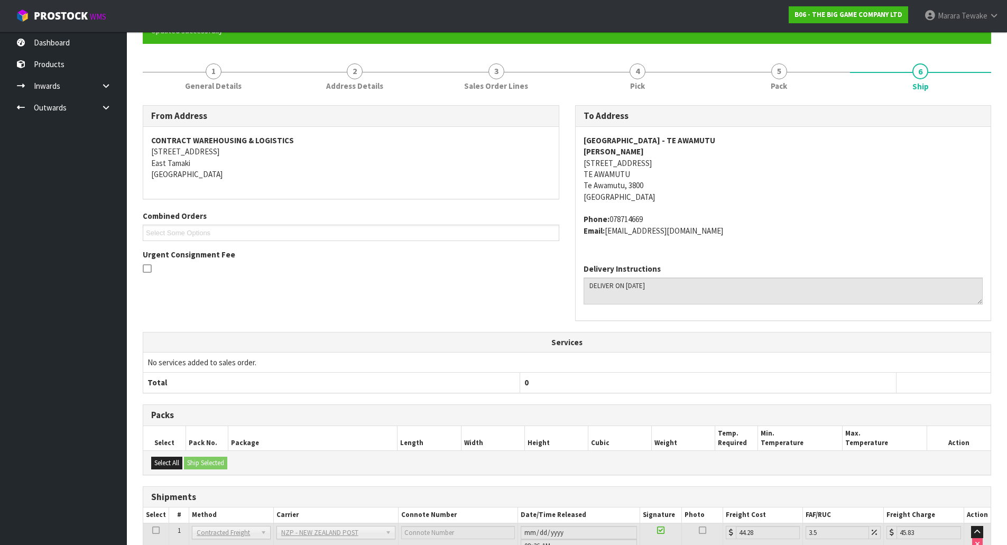
scroll to position [264, 0]
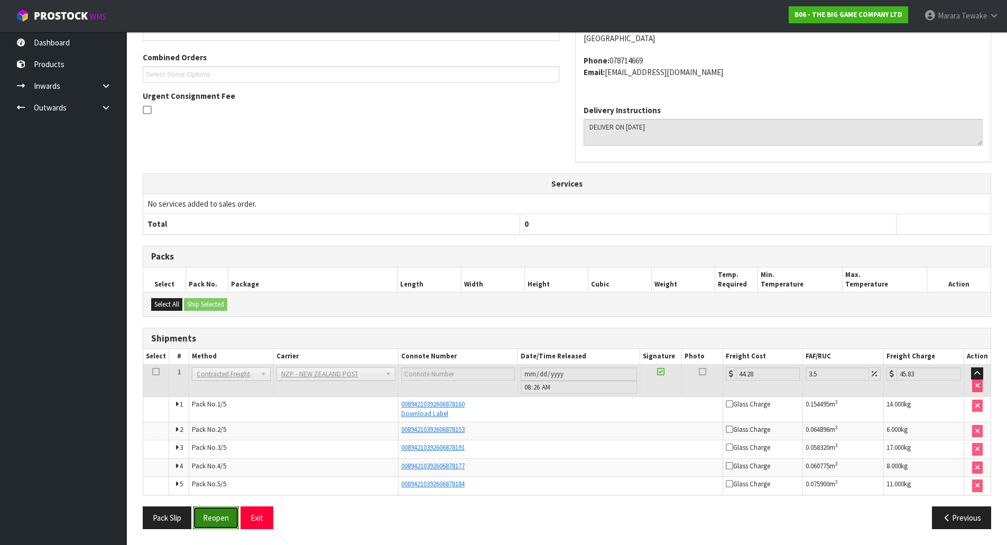
click at [223, 518] on button "Reopen" at bounding box center [216, 517] width 46 height 23
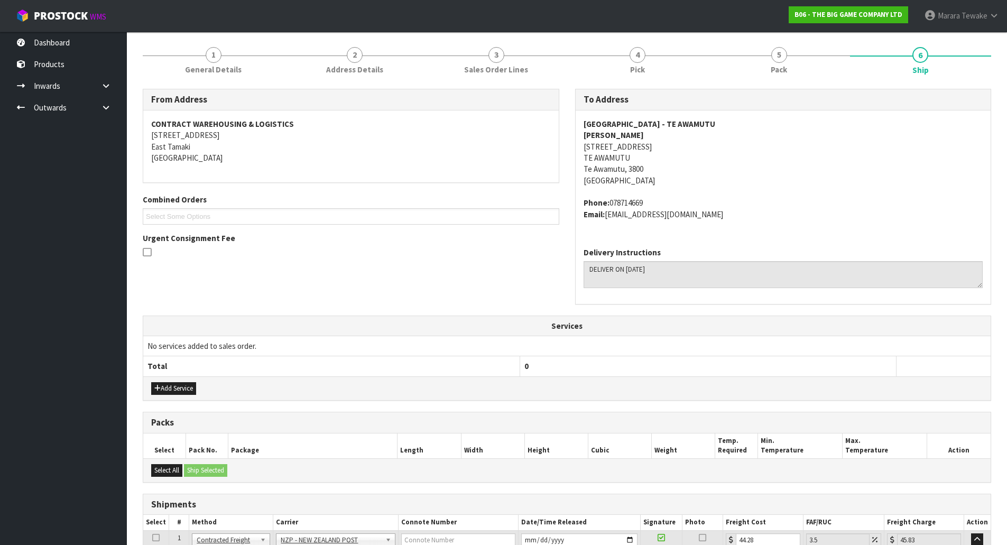
scroll to position [296, 0]
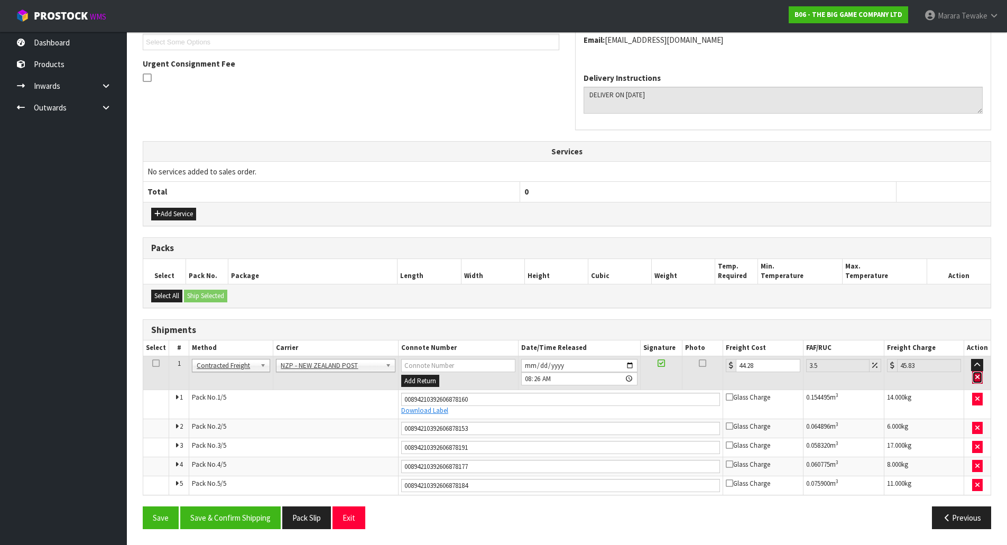
click at [979, 376] on icon "button" at bounding box center [977, 377] width 4 height 7
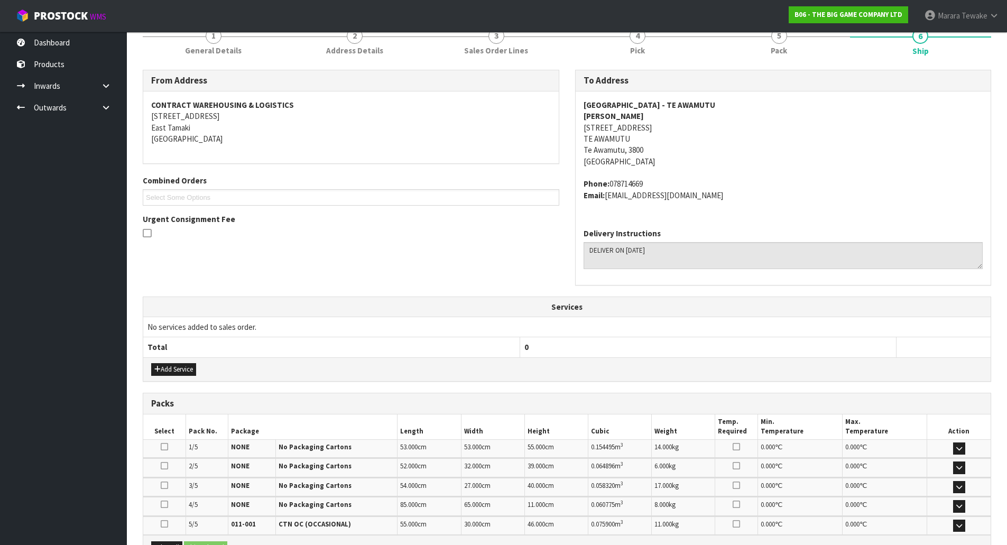
scroll to position [0, 0]
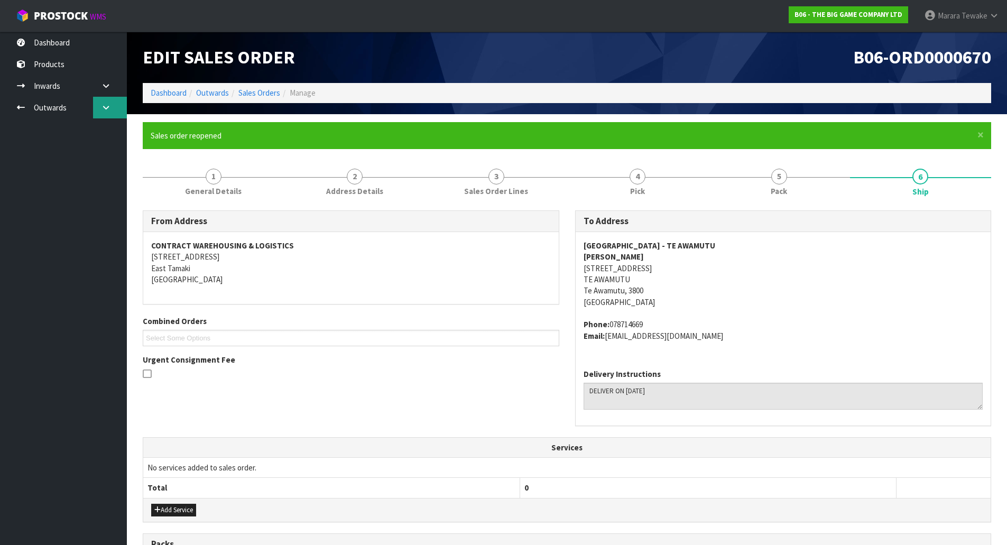
click at [103, 104] on icon at bounding box center [106, 108] width 10 height 8
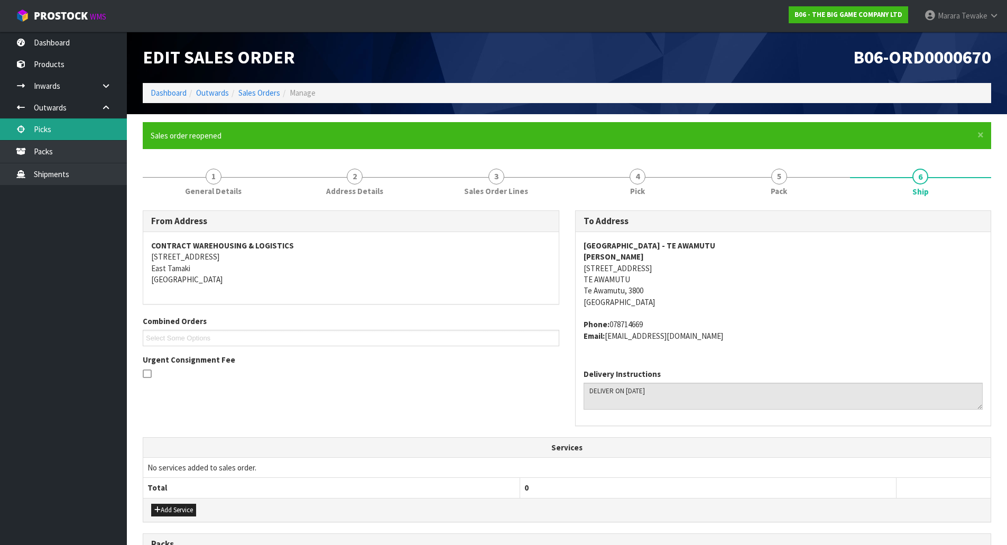
click at [96, 122] on link "Picks" at bounding box center [63, 129] width 127 height 22
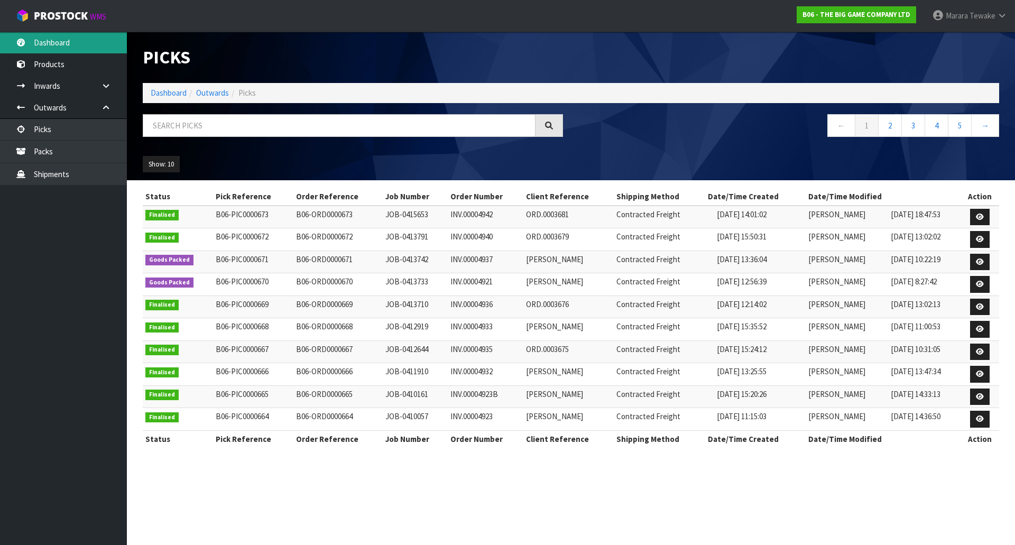
click at [88, 42] on link "Dashboard" at bounding box center [63, 43] width 127 height 22
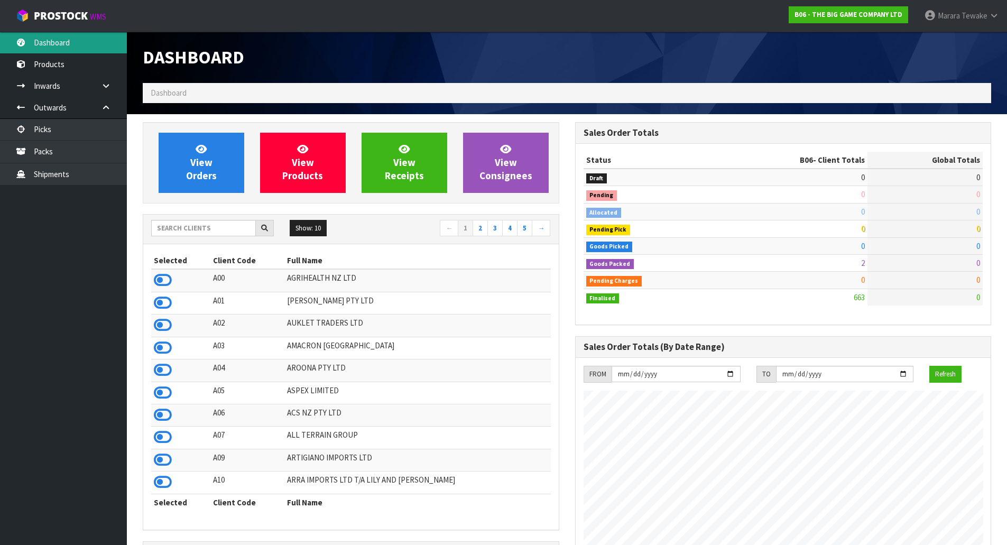
scroll to position [663, 432]
drag, startPoint x: 208, startPoint y: 229, endPoint x: 201, endPoint y: 219, distance: 12.9
click at [208, 229] on input "text" at bounding box center [203, 228] width 105 height 16
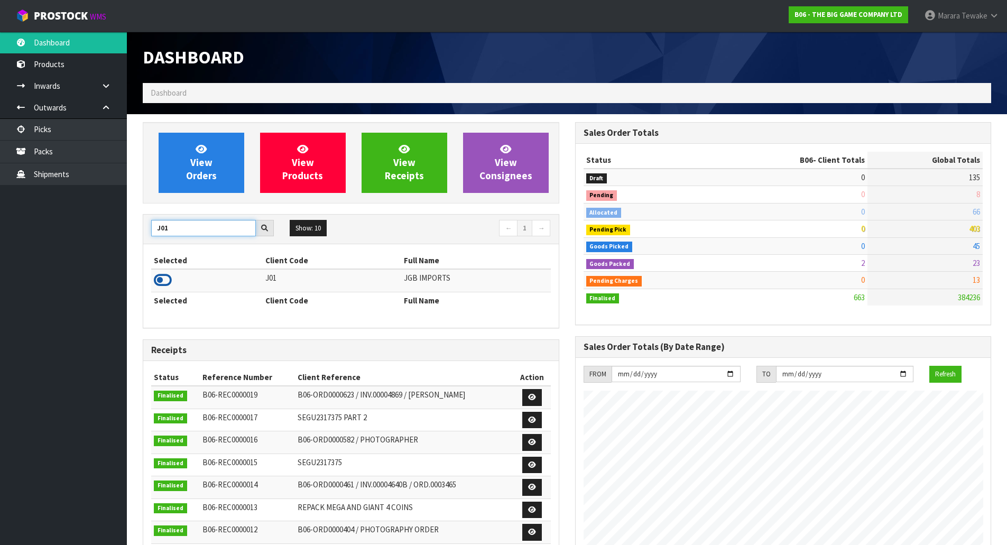
type input "J01"
click at [162, 279] on icon at bounding box center [163, 280] width 18 height 16
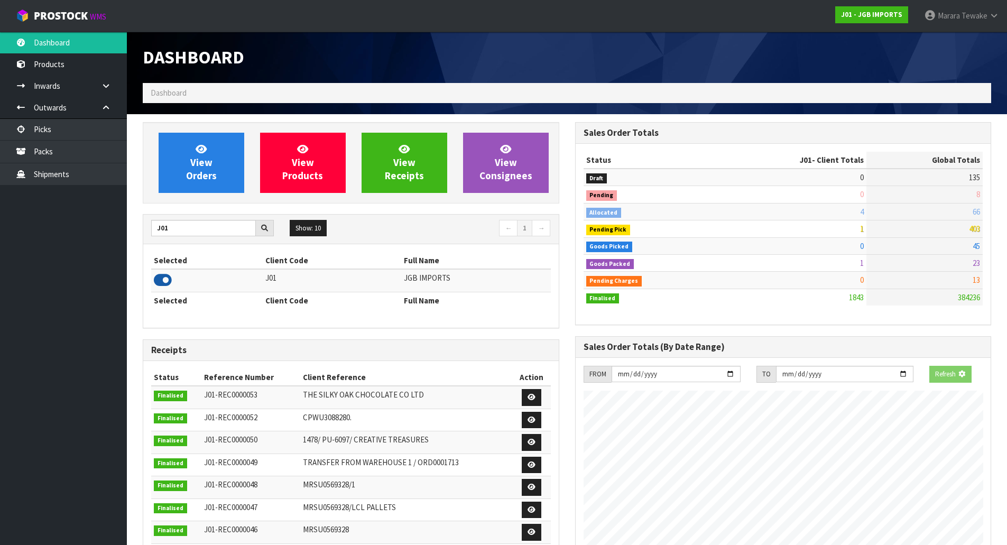
scroll to position [801, 432]
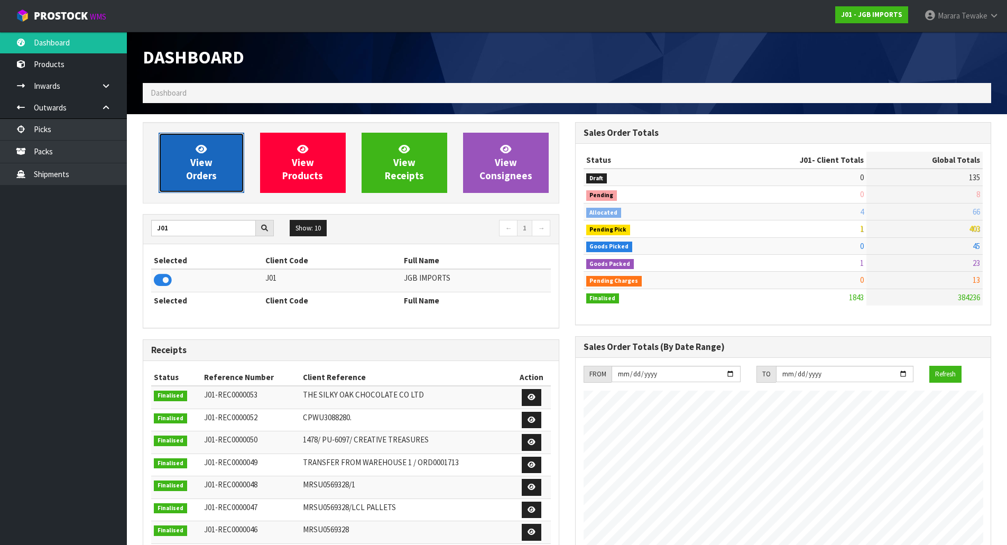
click at [217, 149] on link "View Orders" at bounding box center [202, 163] width 86 height 60
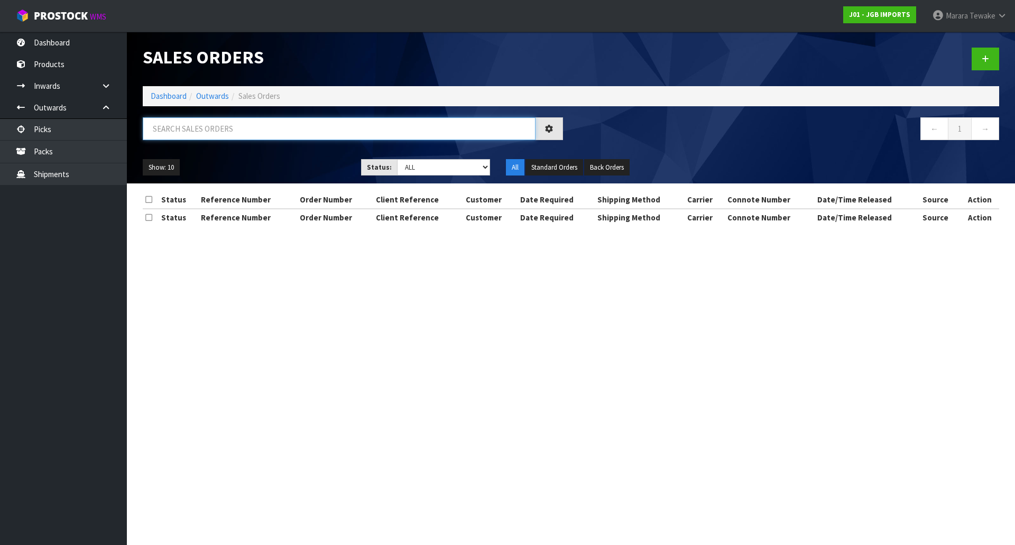
click at [200, 129] on input "text" at bounding box center [339, 128] width 393 height 23
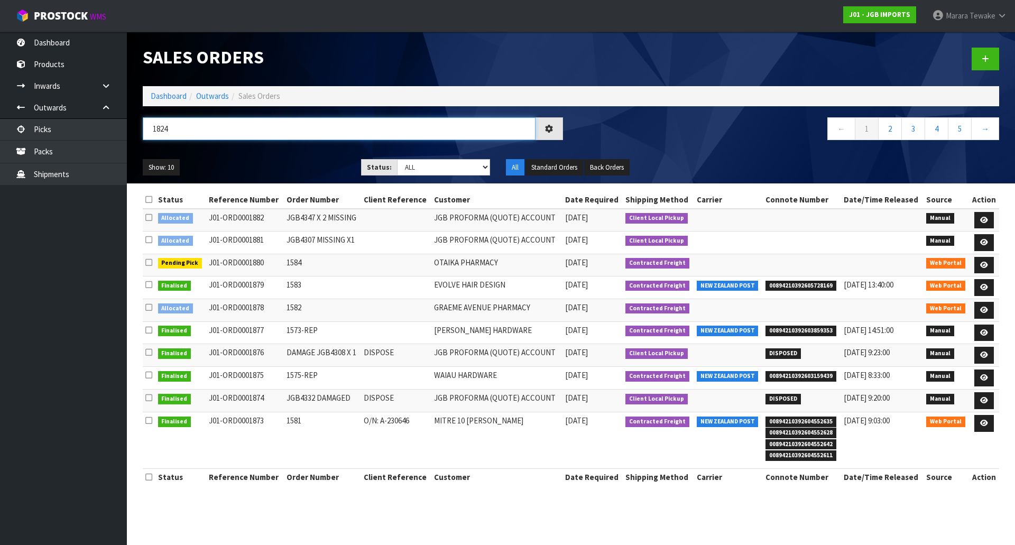
type input "1824"
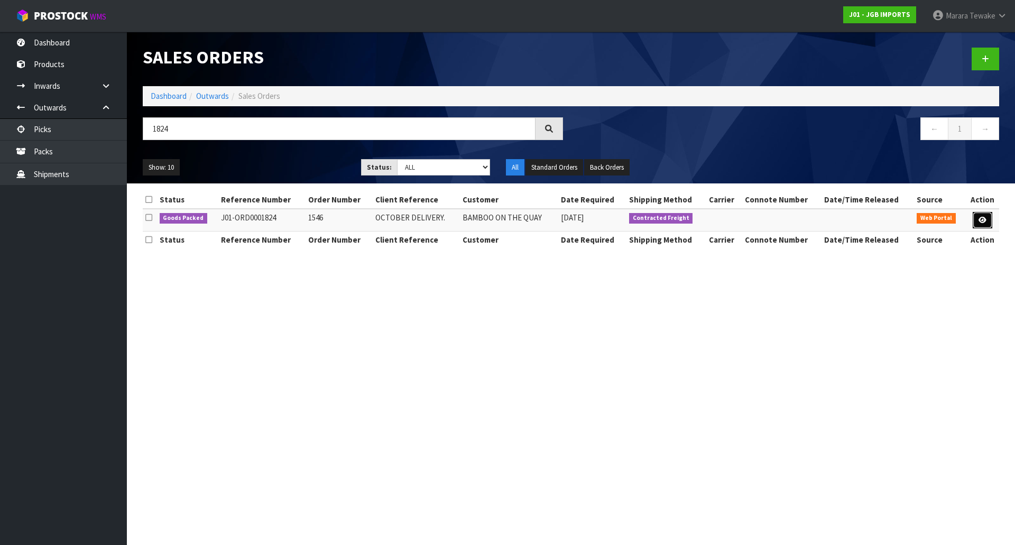
click at [982, 217] on icon at bounding box center [982, 220] width 8 height 7
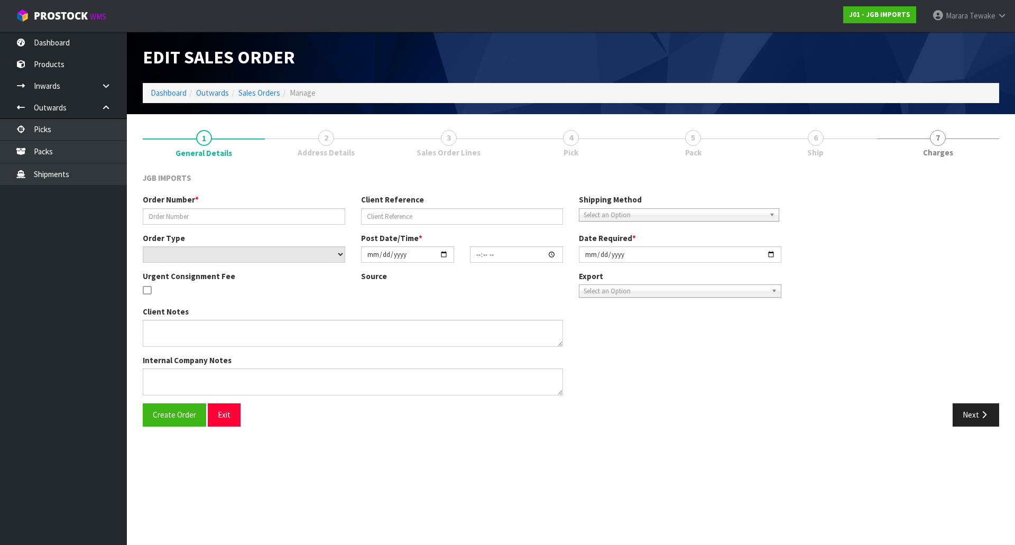
type input "1546"
type input "OCTOBER DELIVERY."
select select "number:0"
type input "[DATE]"
type input "15:26:00.000"
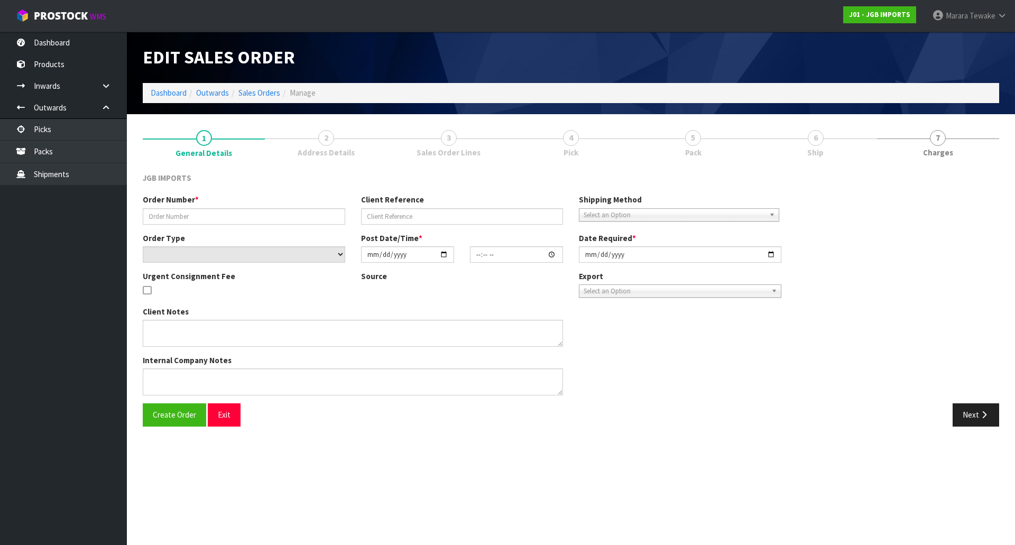
type input "[DATE]"
type textarea "THIS IS FOR OCTOBER DELIVERY. IF IT IS SENT BEFORE THEN, THE CUSTOMER WILL NOT …"
type textarea "PLEASE PICK PACK AND DO NOT DISPATCH THIS MONTH. JUST PACK SO STATUS CHANGES TO…"
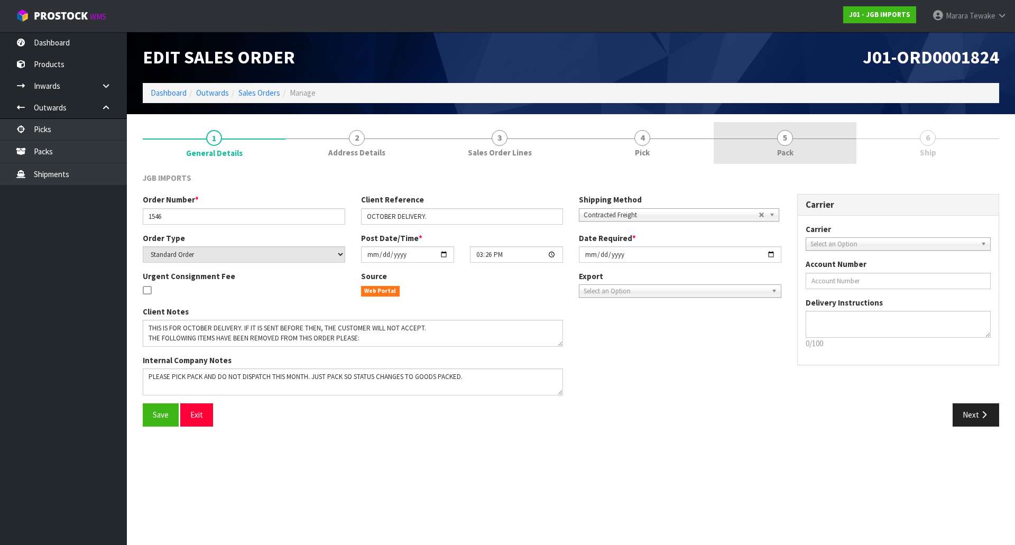
click at [789, 151] on span "Pack" at bounding box center [785, 152] width 16 height 11
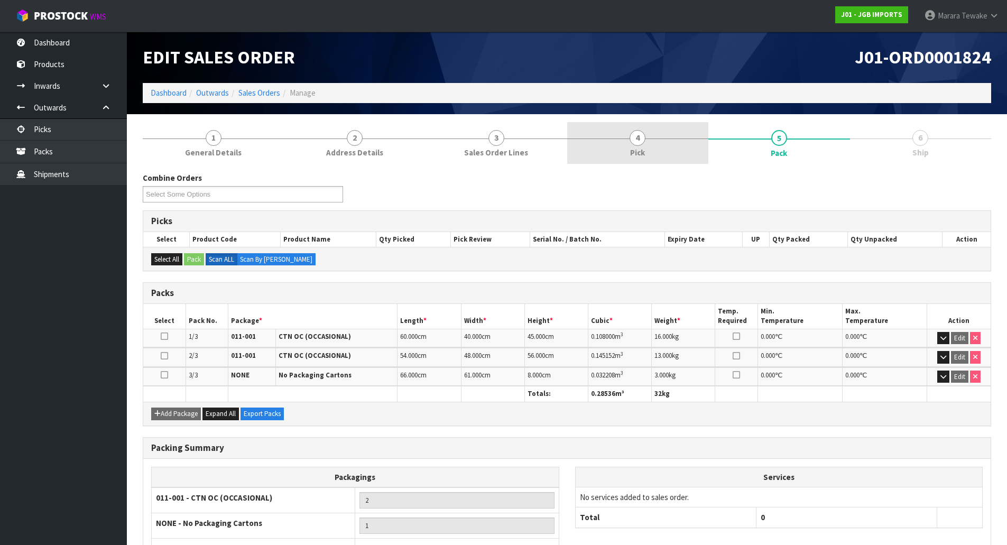
click at [634, 151] on span "Pick" at bounding box center [637, 152] width 15 height 11
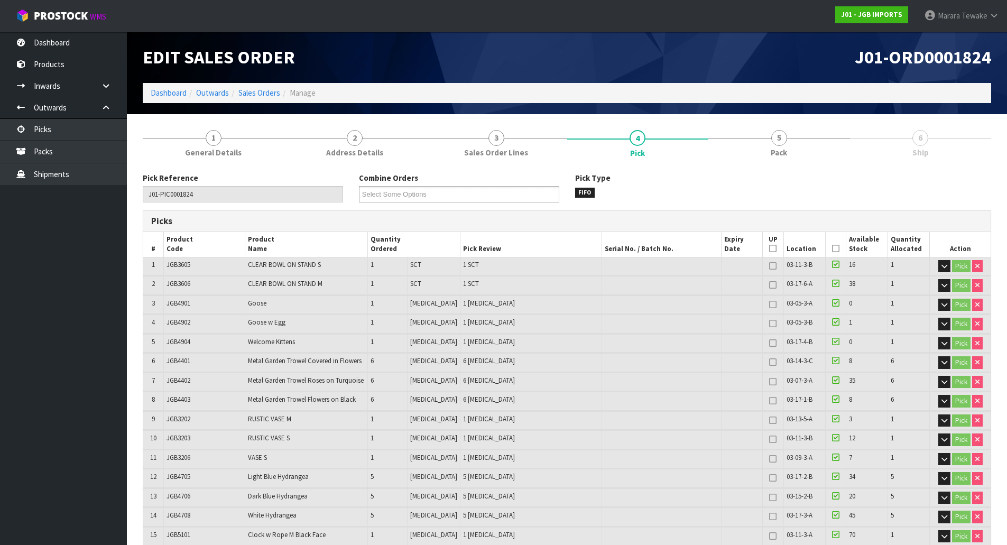
click at [832, 248] on icon at bounding box center [835, 248] width 7 height 1
click at [780, 155] on span "Pack" at bounding box center [779, 152] width 16 height 11
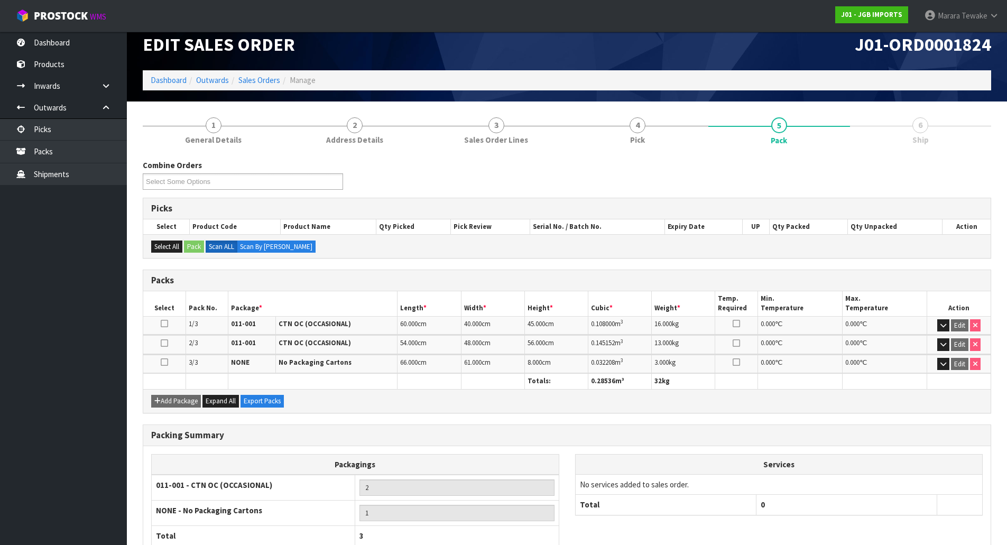
scroll to position [84, 0]
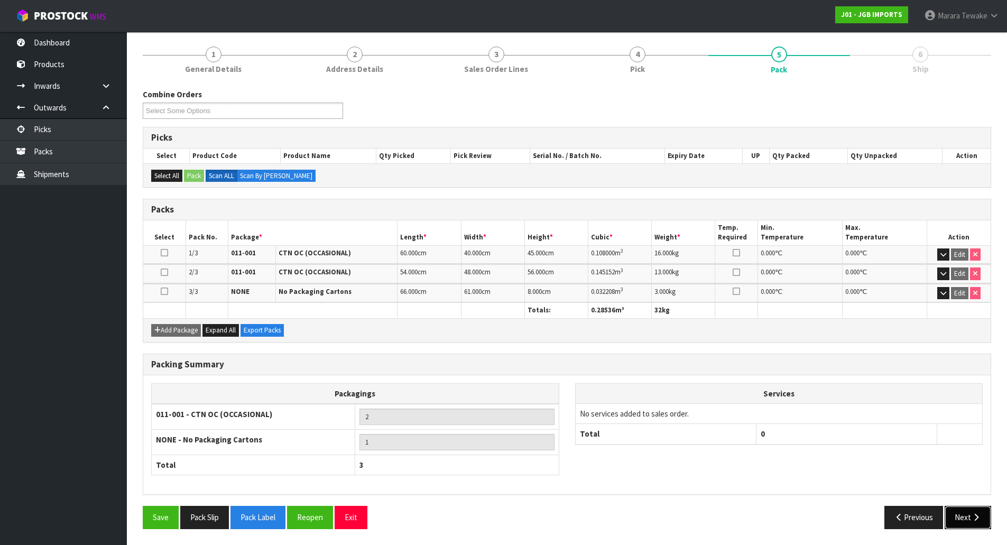
click at [974, 519] on icon "button" at bounding box center [976, 517] width 10 height 8
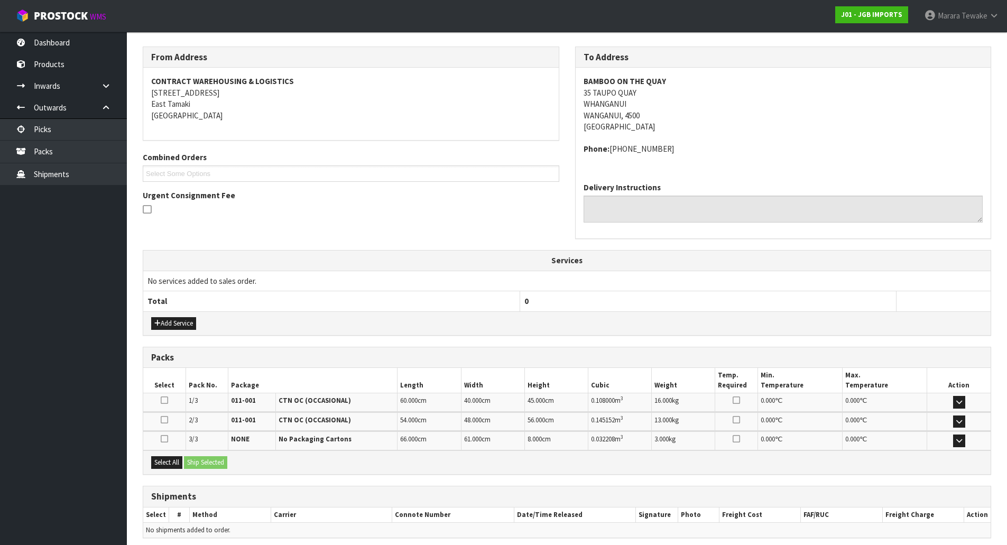
scroll to position [169, 0]
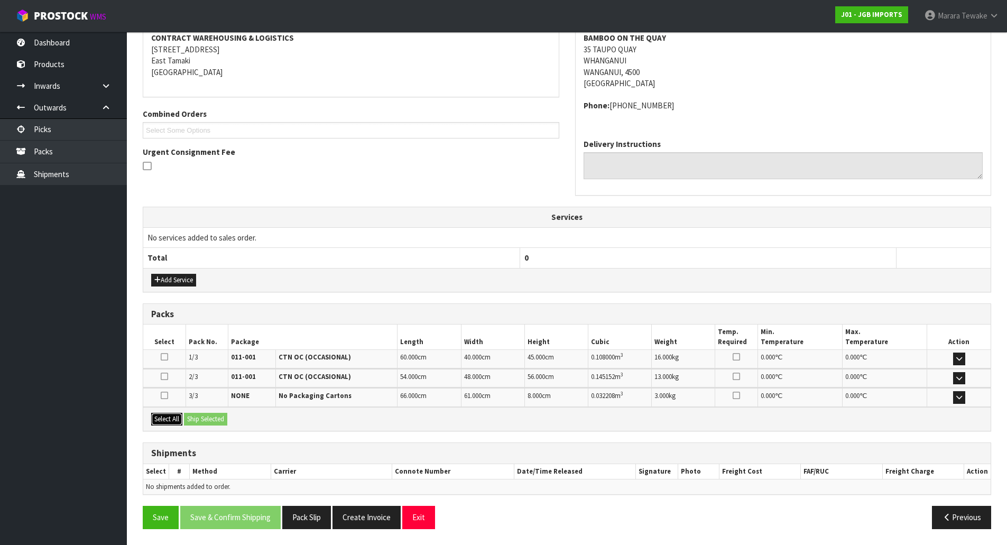
click at [175, 419] on button "Select All" at bounding box center [166, 419] width 31 height 13
click at [199, 419] on button "Ship Selected" at bounding box center [205, 419] width 43 height 13
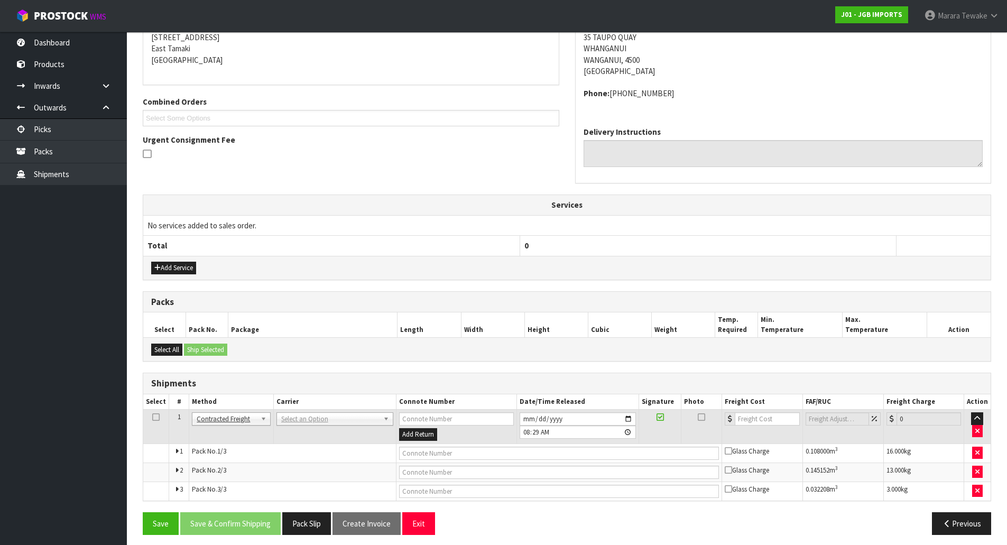
scroll to position [187, 0]
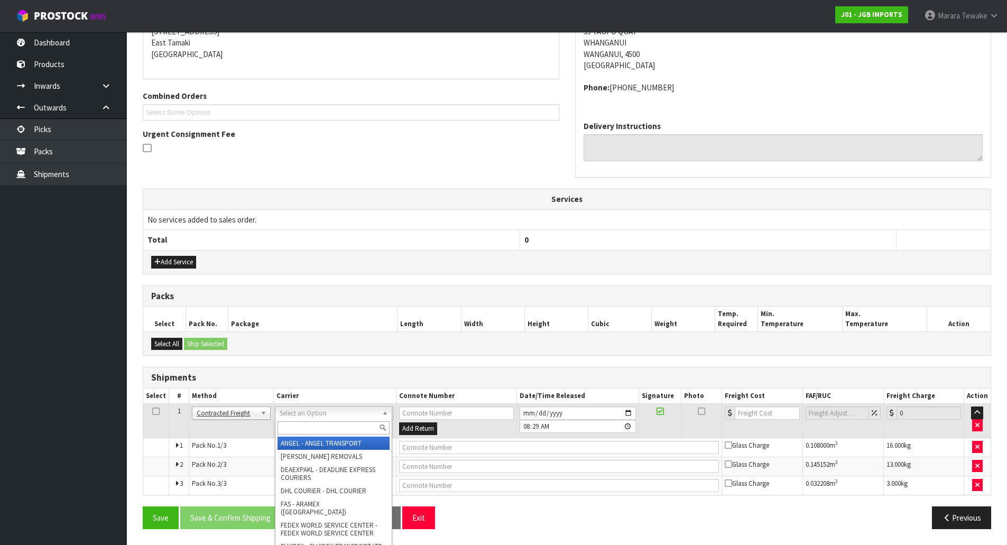
click at [331, 424] on input "text" at bounding box center [333, 427] width 112 height 13
type input "NZP"
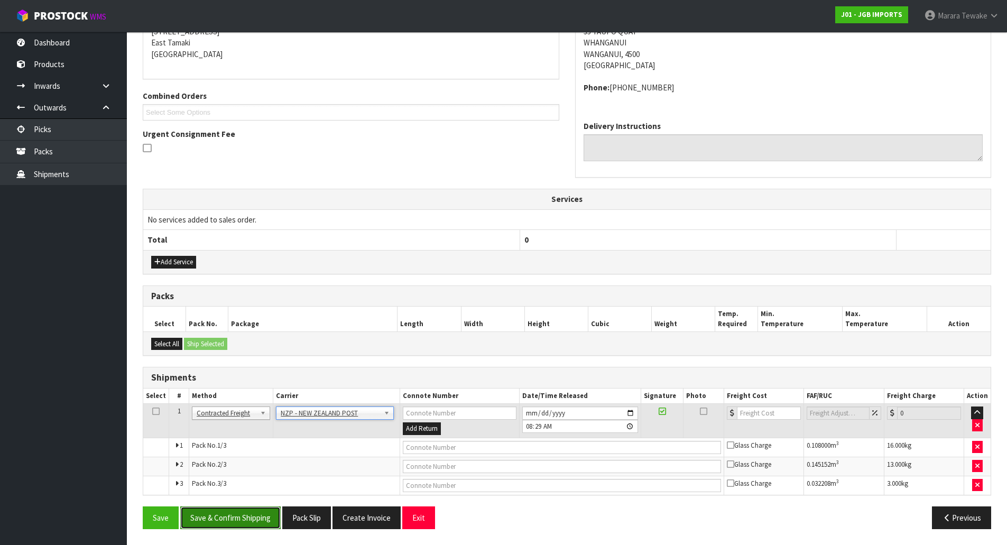
click at [252, 519] on button "Save & Confirm Shipping" at bounding box center [230, 517] width 100 height 23
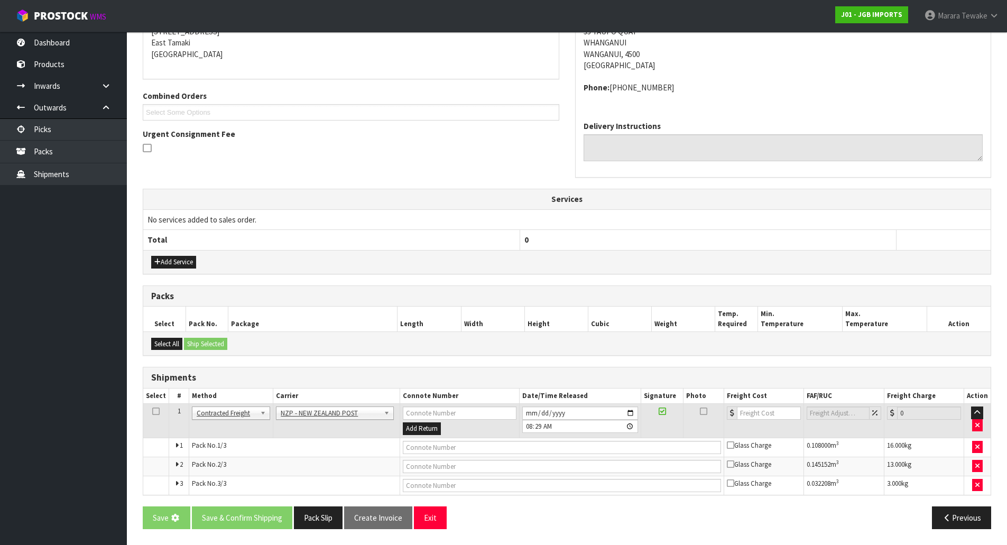
scroll to position [0, 0]
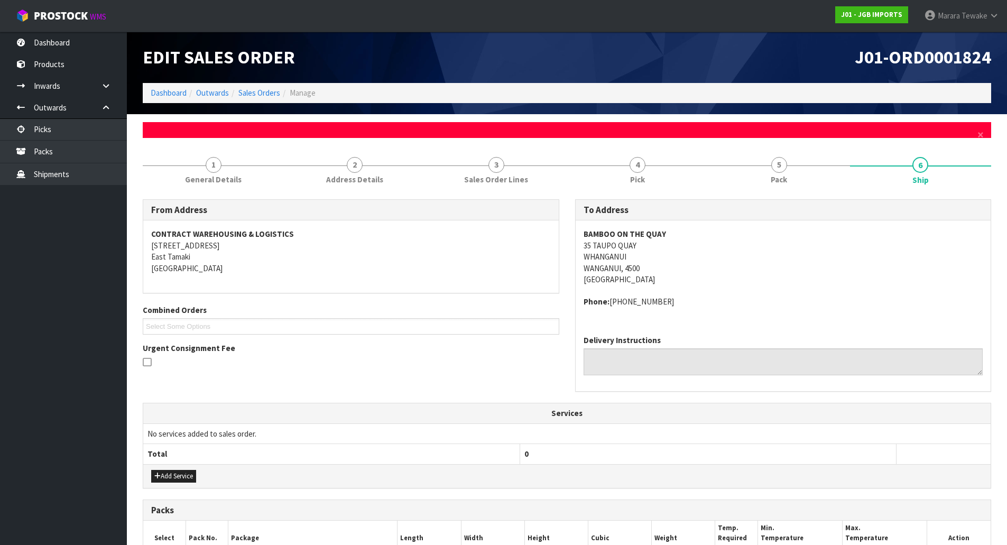
click at [984, 134] on div "× Close" at bounding box center [567, 130] width 848 height 16
click at [980, 133] on span "×" at bounding box center [980, 134] width 6 height 15
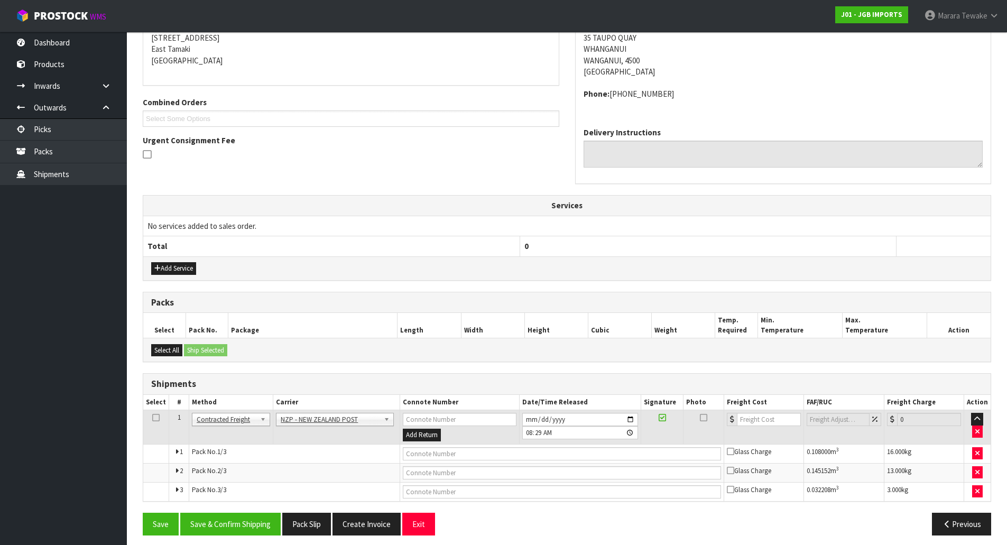
scroll to position [187, 0]
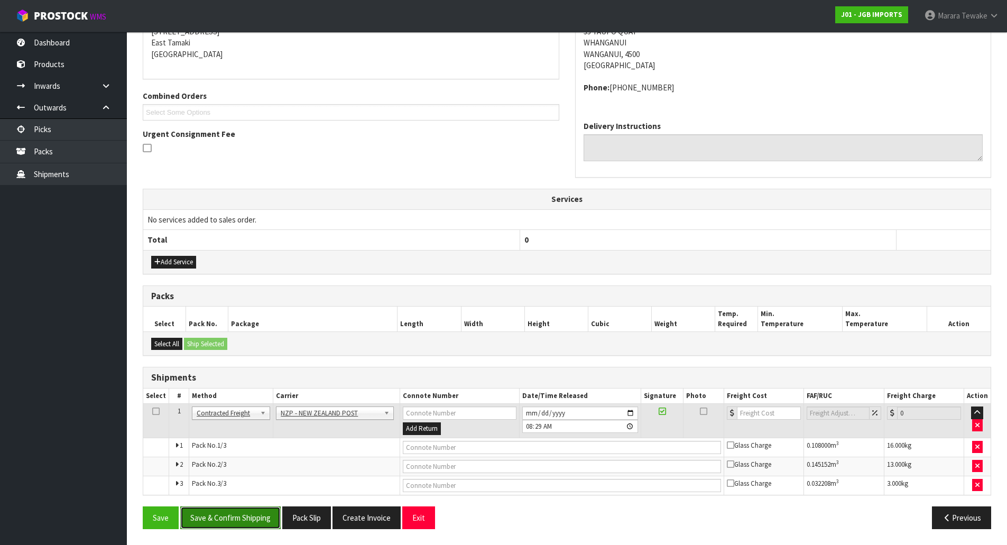
click at [244, 522] on button "Save & Confirm Shipping" at bounding box center [230, 517] width 100 height 23
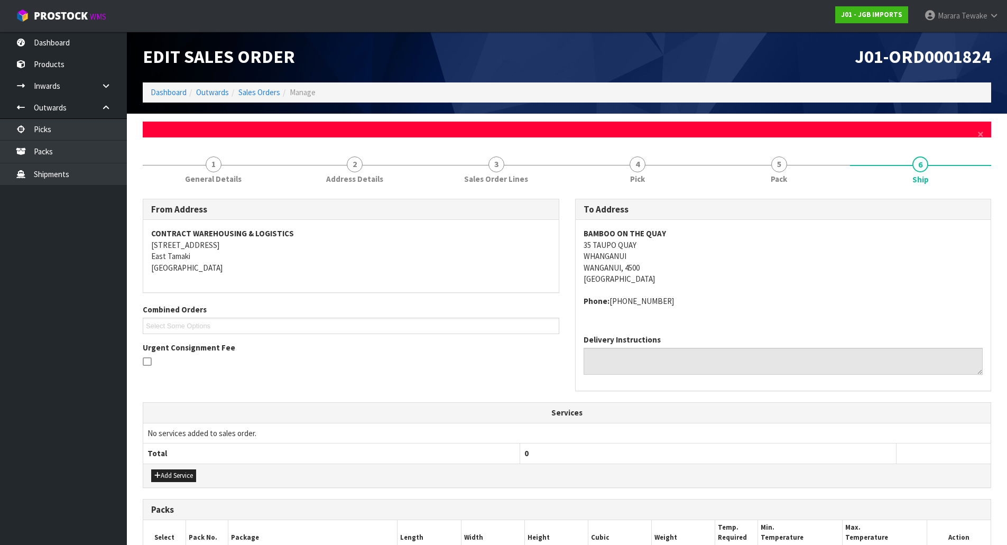
scroll to position [0, 0]
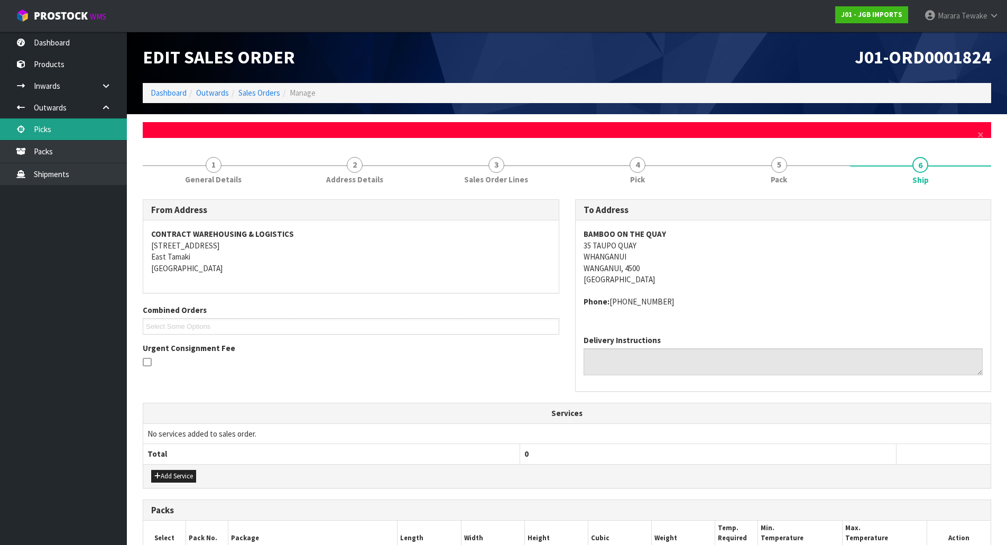
click at [94, 126] on link "Picks" at bounding box center [63, 129] width 127 height 22
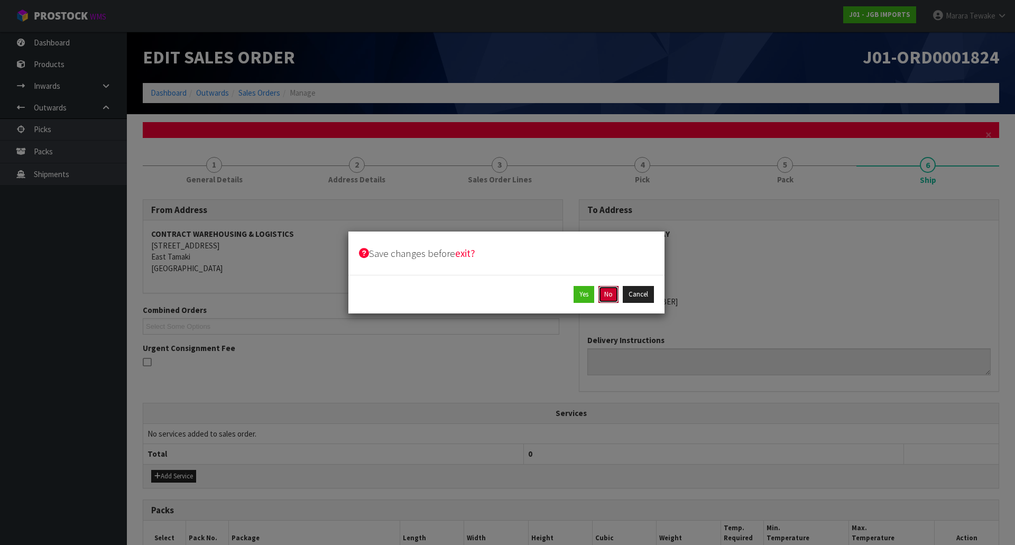
click at [608, 297] on button "No" at bounding box center [608, 294] width 20 height 17
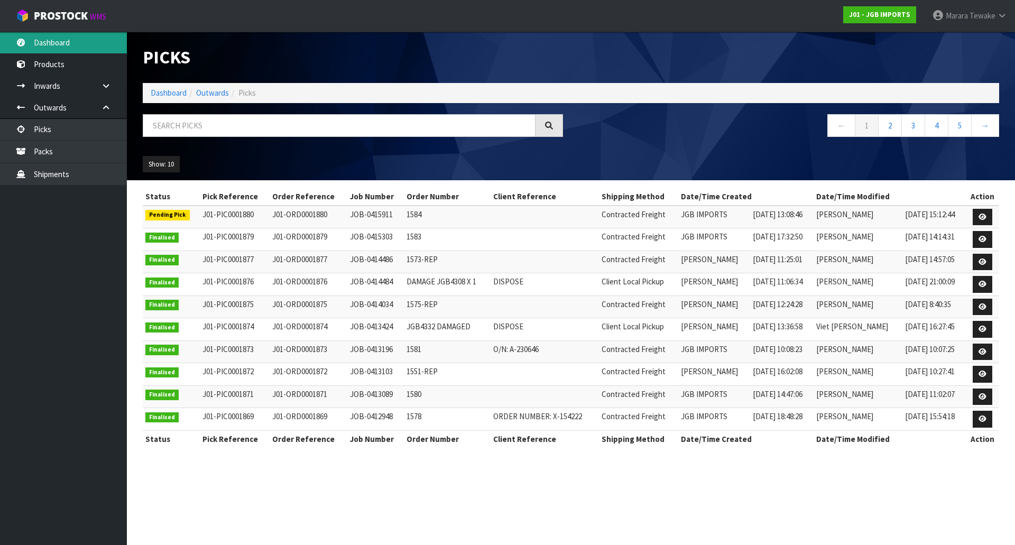
click at [67, 39] on link "Dashboard" at bounding box center [63, 43] width 127 height 22
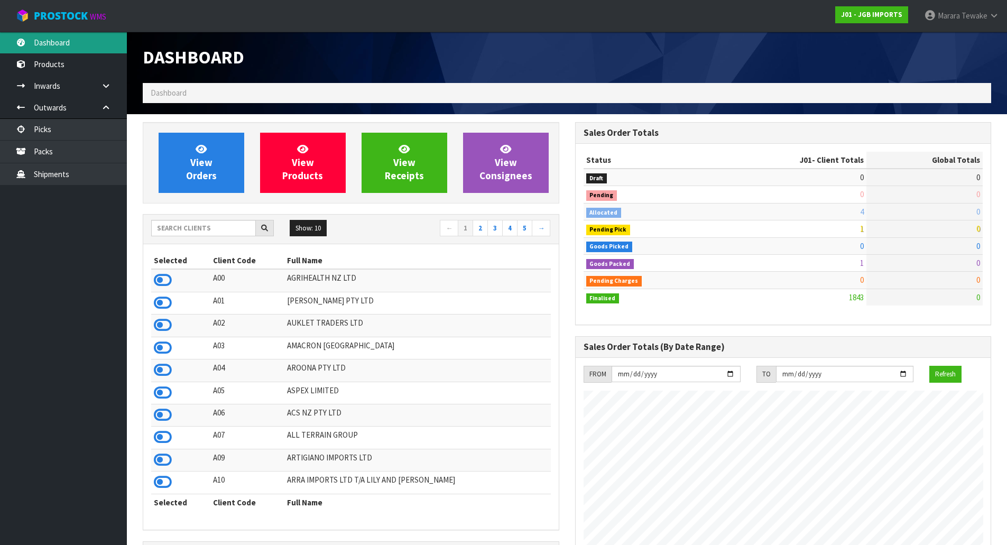
scroll to position [801, 432]
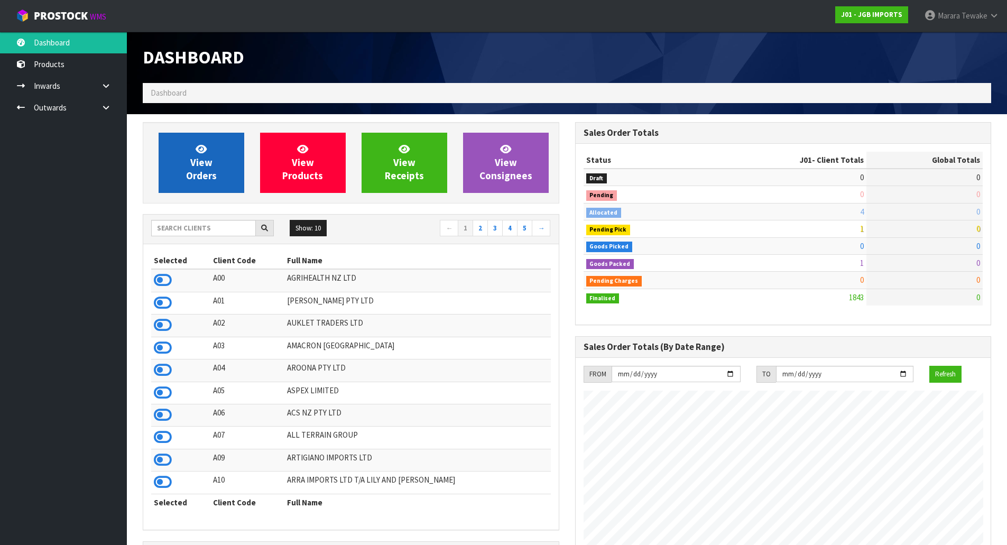
scroll to position [801, 432]
click at [210, 171] on span "View Orders" at bounding box center [201, 163] width 31 height 40
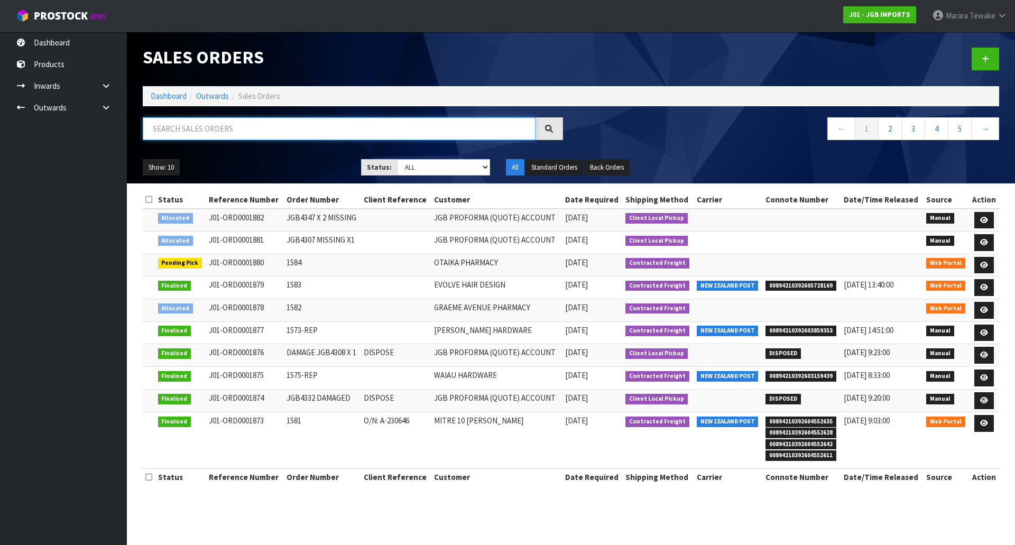
click at [219, 129] on input "text" at bounding box center [339, 128] width 393 height 23
type input "1824"
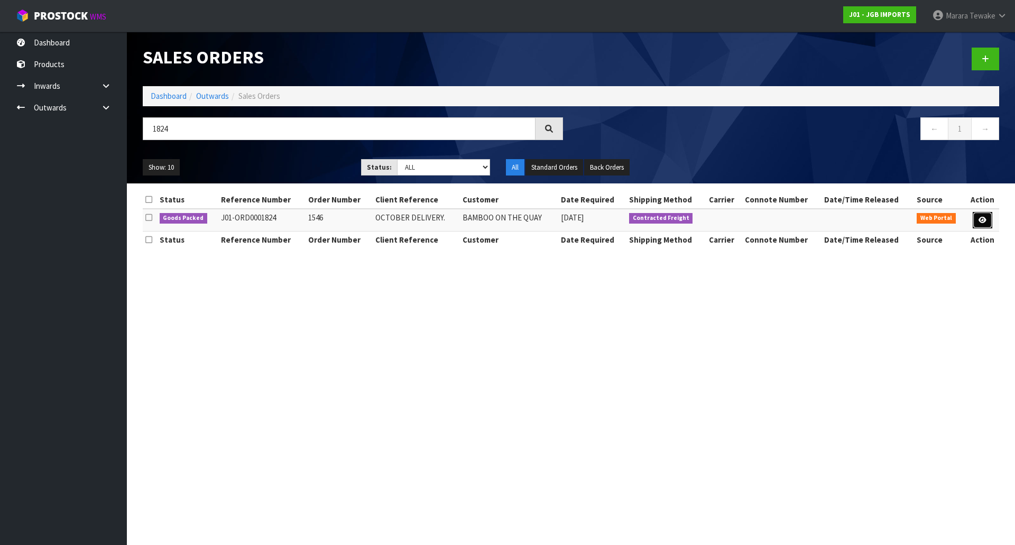
click at [978, 221] on icon at bounding box center [982, 220] width 8 height 7
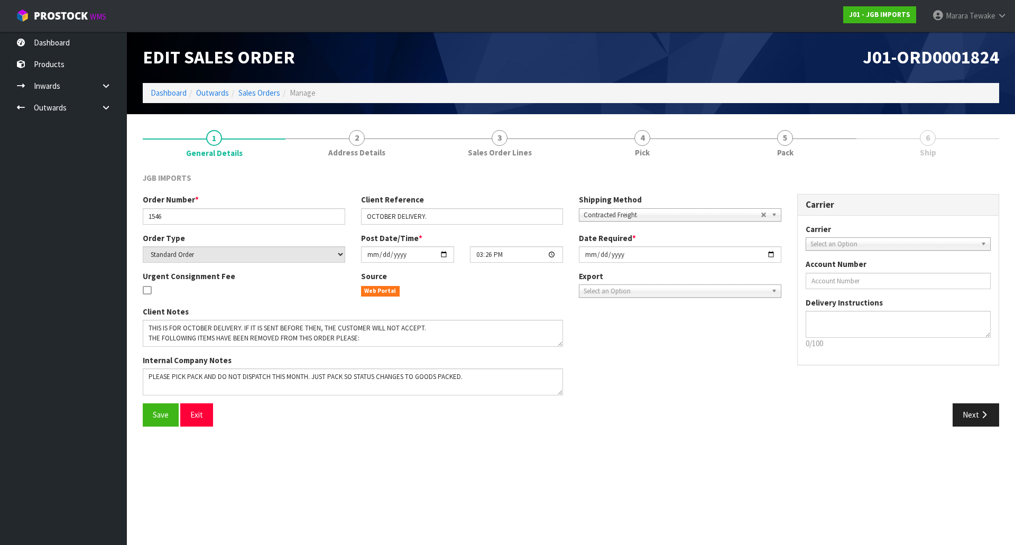
drag, startPoint x: 930, startPoint y: 145, endPoint x: 890, endPoint y: 143, distance: 40.7
click at [930, 144] on span "6" at bounding box center [928, 138] width 16 height 16
click at [805, 135] on link "5 Pack" at bounding box center [785, 143] width 143 height 42
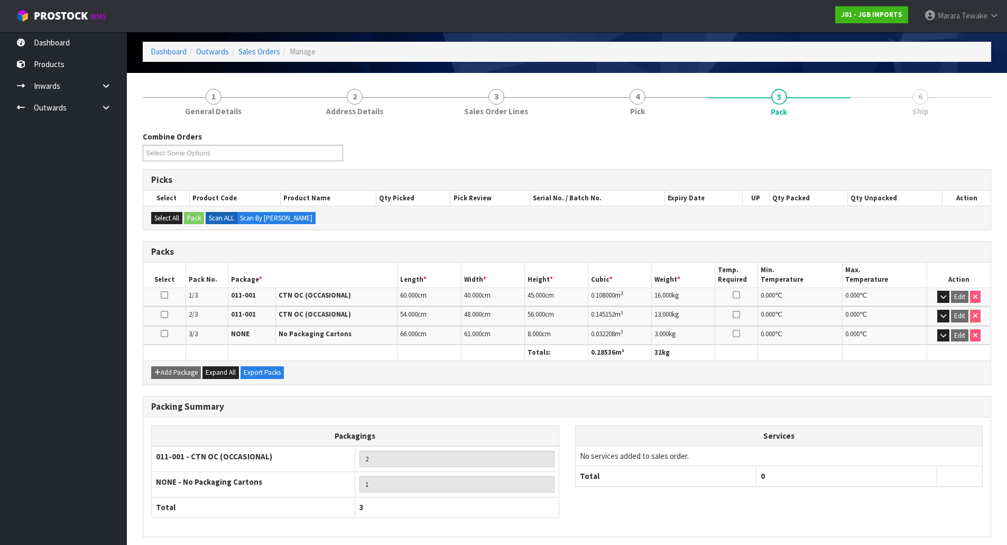
scroll to position [84, 0]
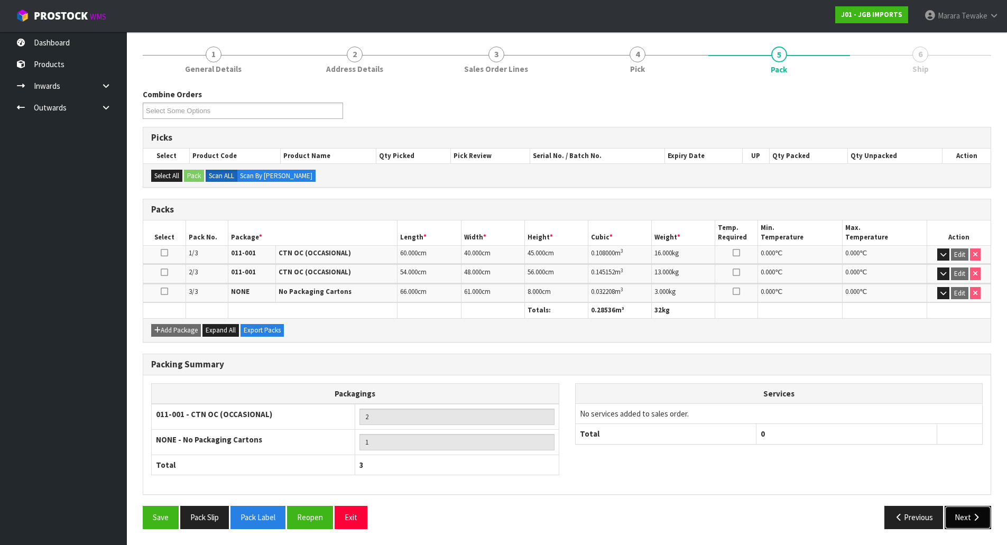
click at [966, 515] on button "Next" at bounding box center [968, 517] width 47 height 23
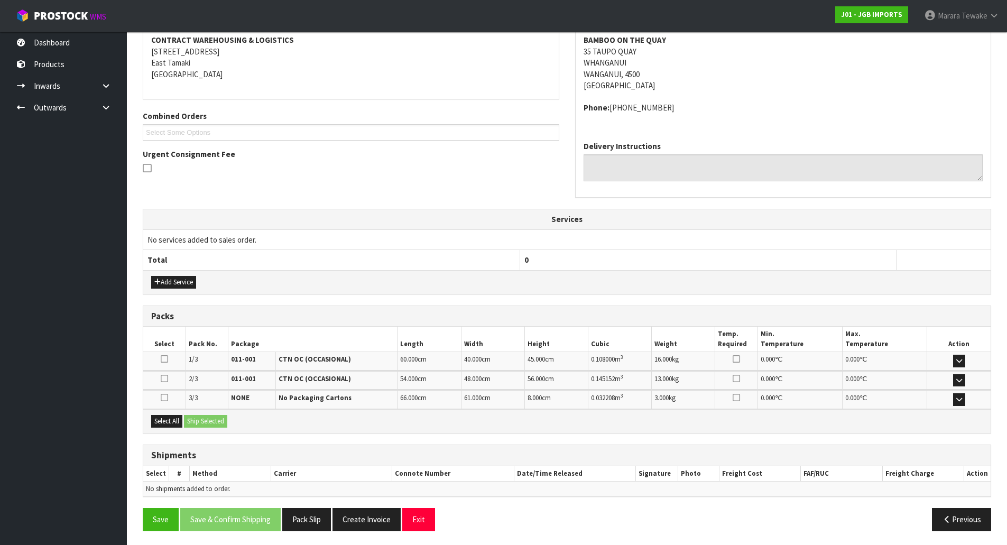
scroll to position [169, 0]
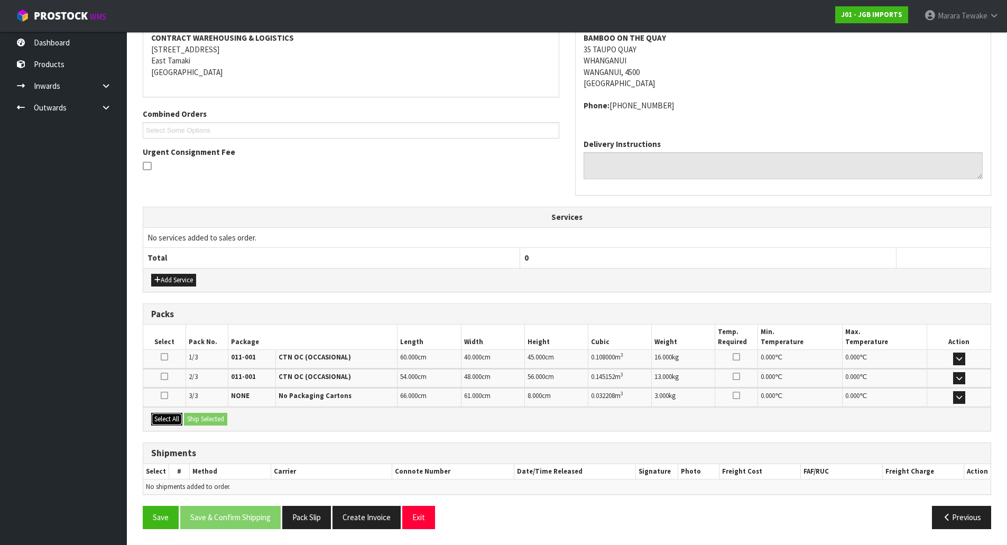
click at [172, 419] on button "Select All" at bounding box center [166, 419] width 31 height 13
click at [197, 421] on button "Ship Selected" at bounding box center [205, 419] width 43 height 13
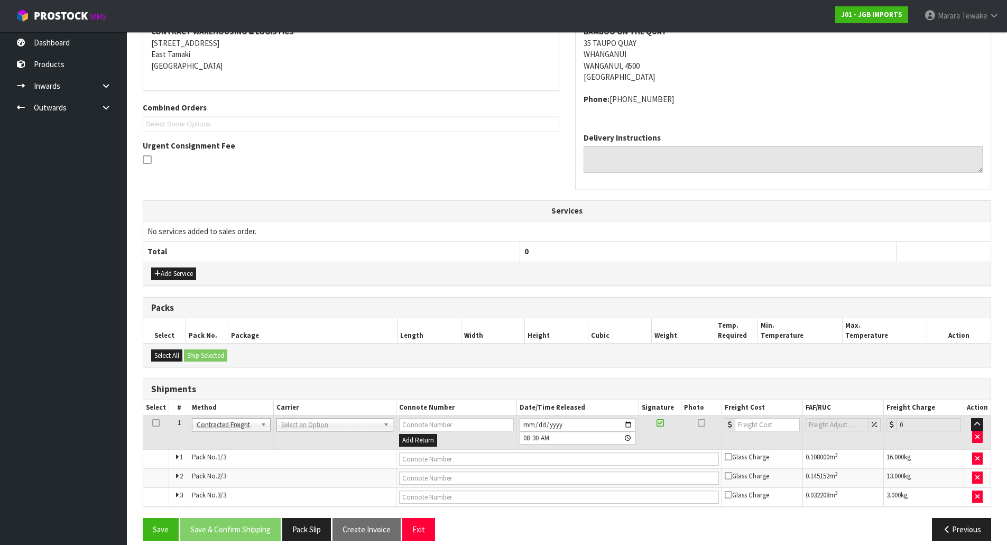
scroll to position [187, 0]
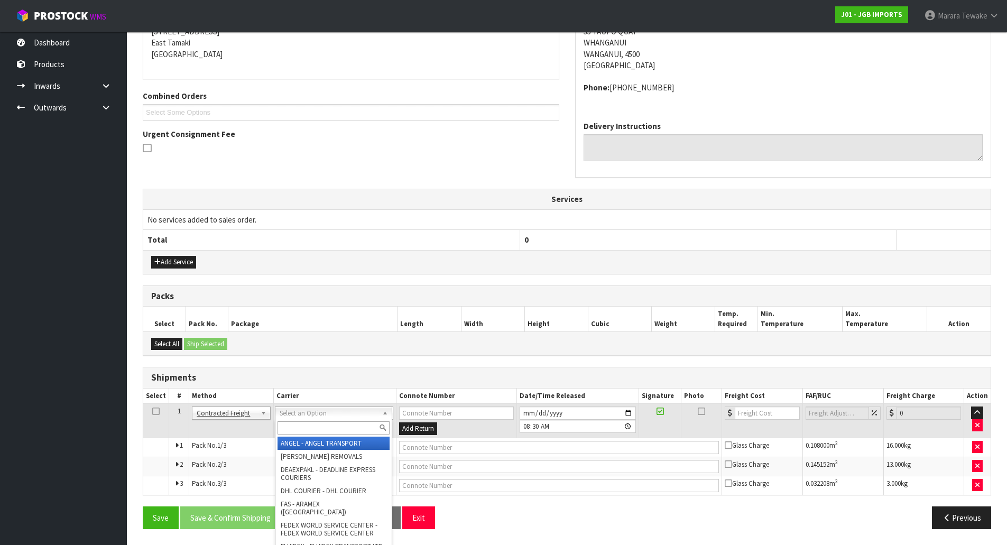
click at [307, 425] on input "text" at bounding box center [333, 427] width 112 height 13
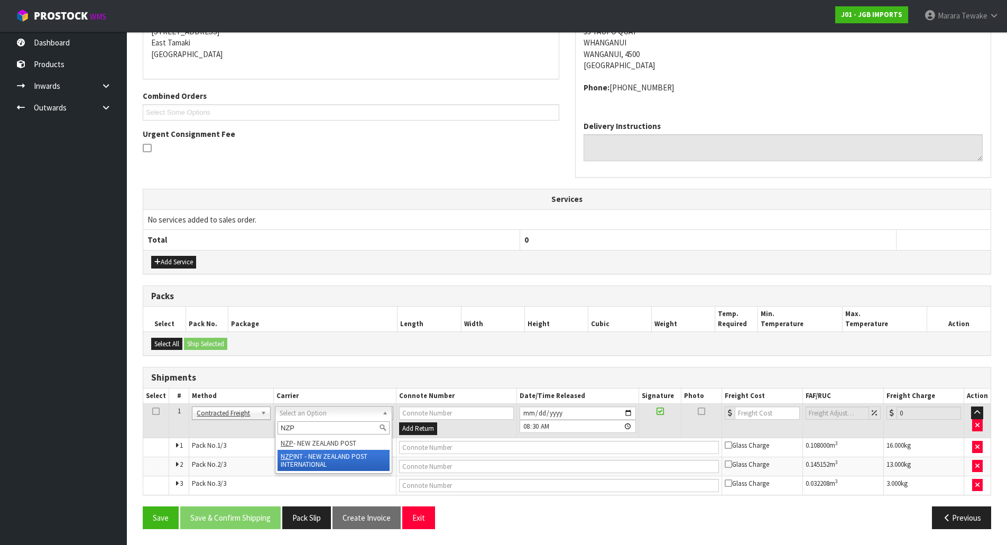
type input "NZP"
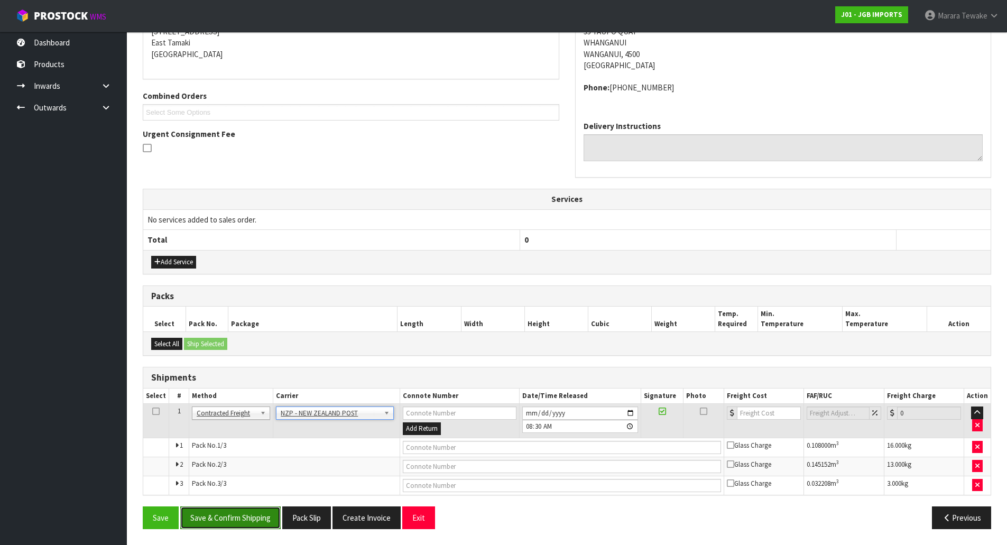
click at [258, 514] on button "Save & Confirm Shipping" at bounding box center [230, 517] width 100 height 23
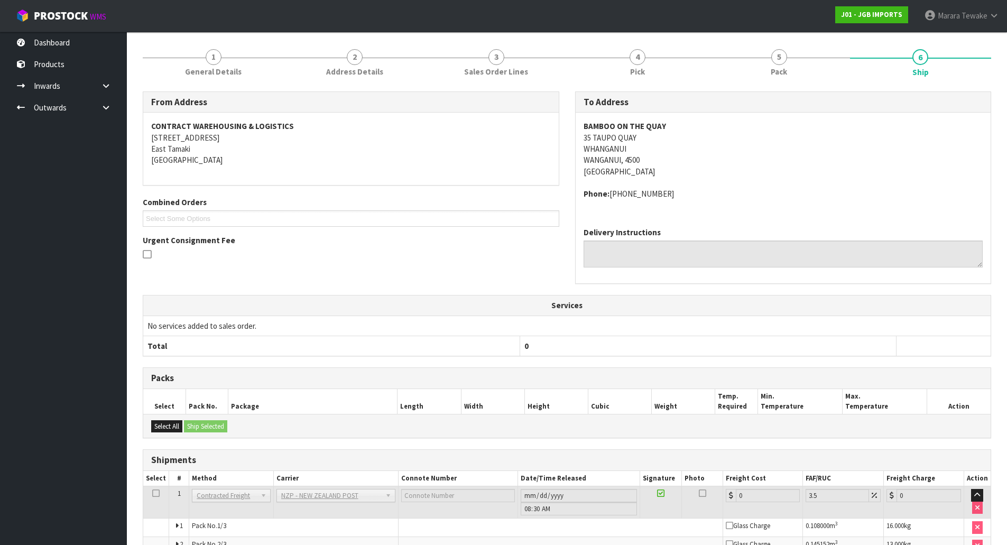
scroll to position [209, 0]
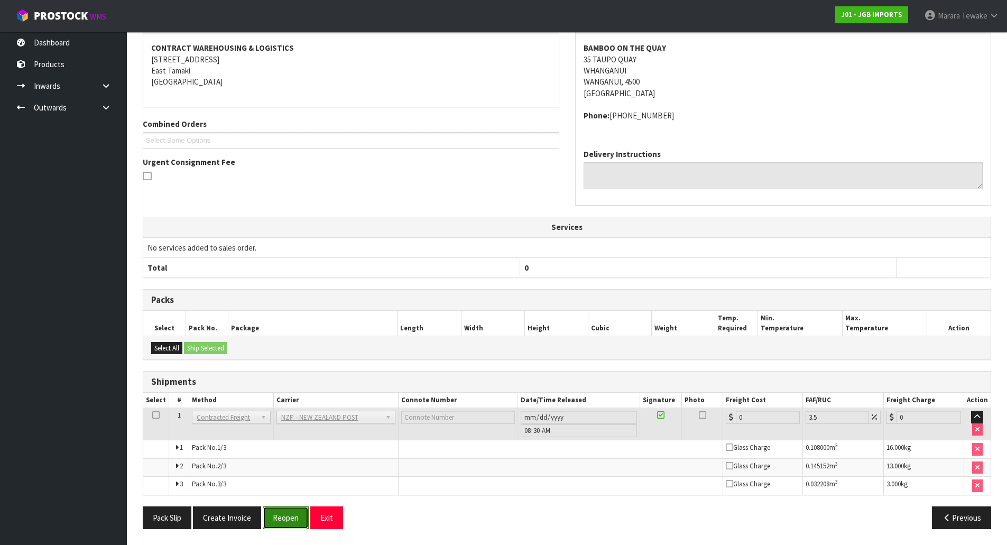
click at [272, 521] on button "Reopen" at bounding box center [286, 517] width 46 height 23
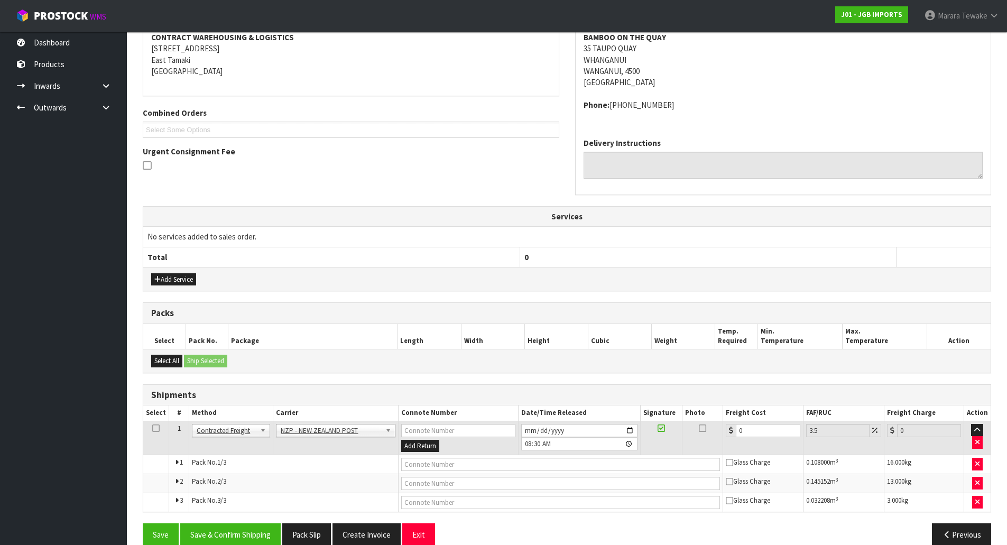
scroll to position [226, 0]
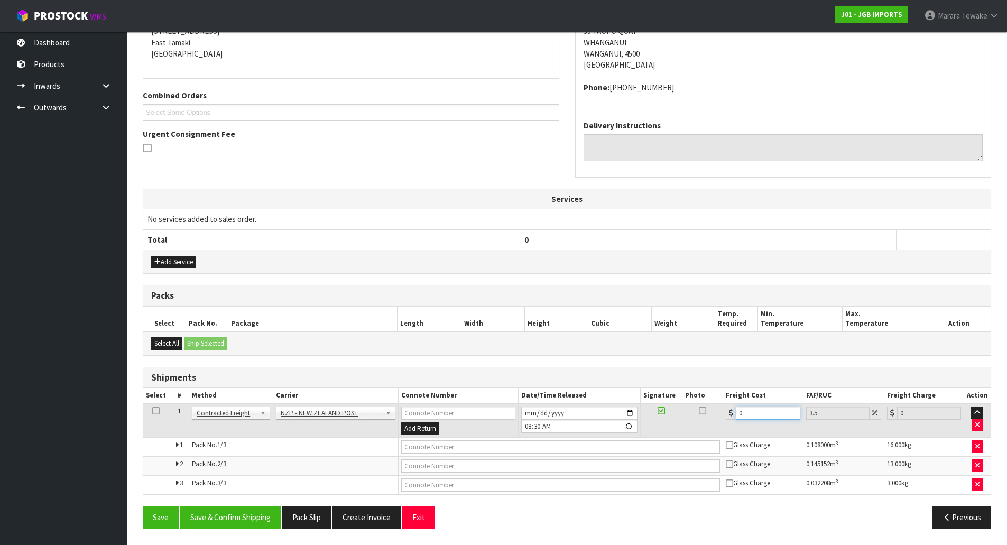
drag, startPoint x: 773, startPoint y: 411, endPoint x: 634, endPoint y: 394, distance: 140.0
click at [643, 396] on table "Select # Method Carrier Connote Number Date/Time Released Signature Photo Freig…" at bounding box center [566, 441] width 847 height 106
type input "5"
type input "5.17"
type input "50"
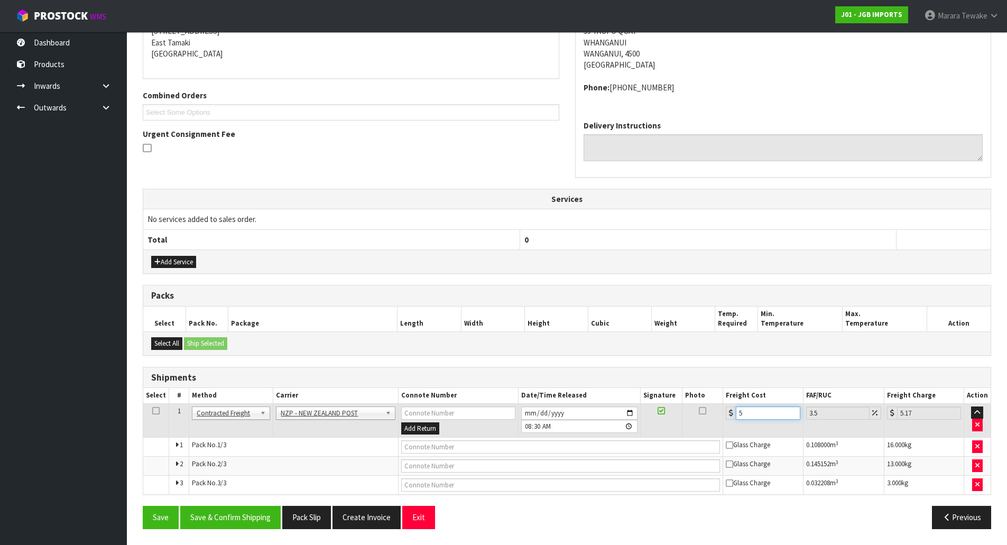
type input "51.75"
type input "50.5"
type input "52.27"
type input "50.54"
type input "52.31"
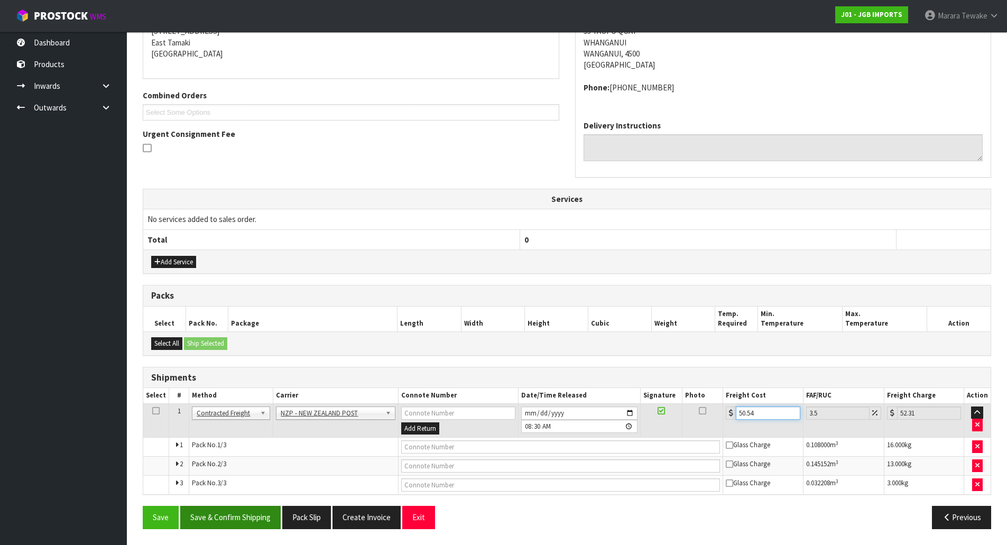
type input "50.54"
click at [263, 515] on button "Save & Confirm Shipping" at bounding box center [230, 517] width 100 height 23
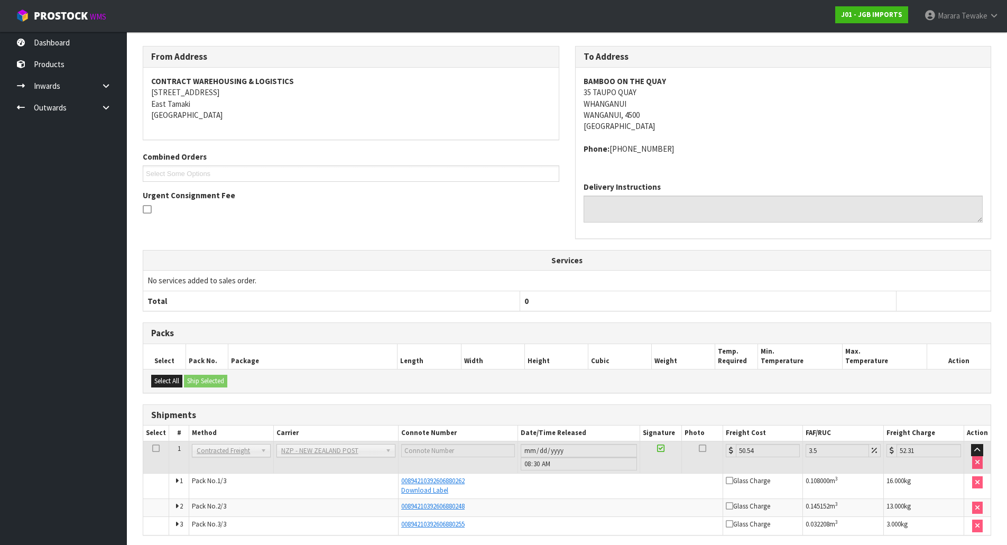
scroll to position [205, 0]
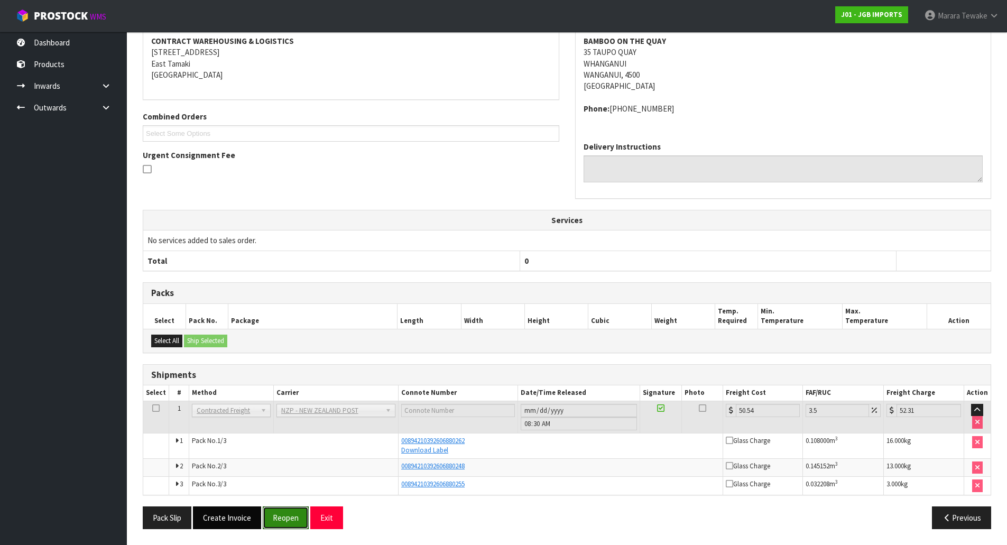
drag, startPoint x: 280, startPoint y: 519, endPoint x: 254, endPoint y: 513, distance: 26.5
click at [279, 518] on button "Reopen" at bounding box center [286, 517] width 46 height 23
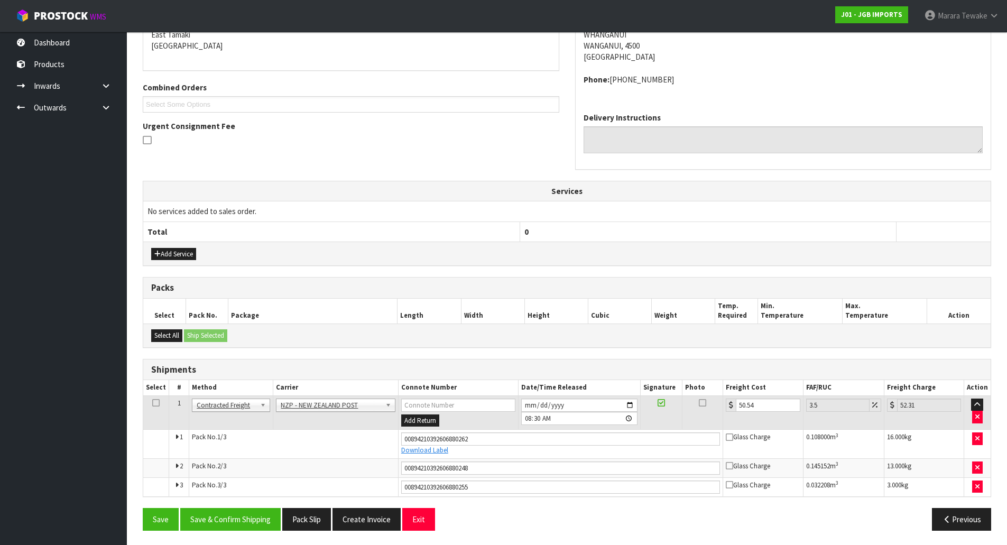
scroll to position [235, 0]
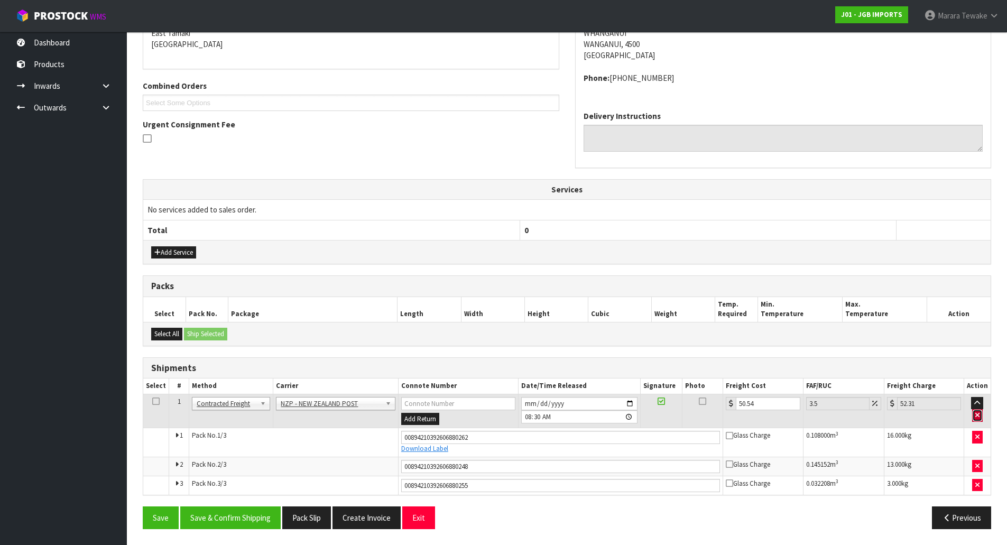
click at [976, 416] on icon "button" at bounding box center [977, 415] width 4 height 7
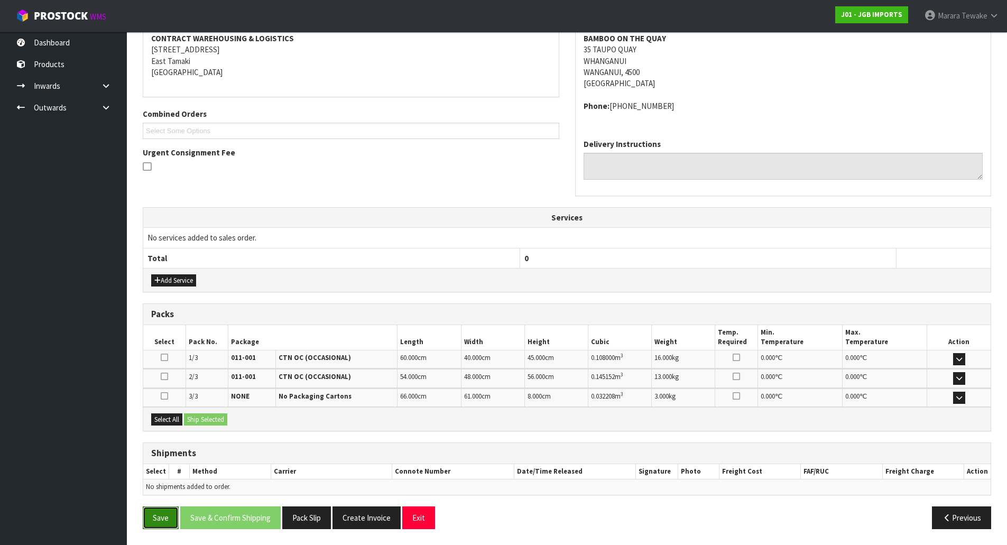
click at [165, 517] on button "Save" at bounding box center [161, 517] width 36 height 23
click at [98, 111] on link at bounding box center [110, 108] width 34 height 22
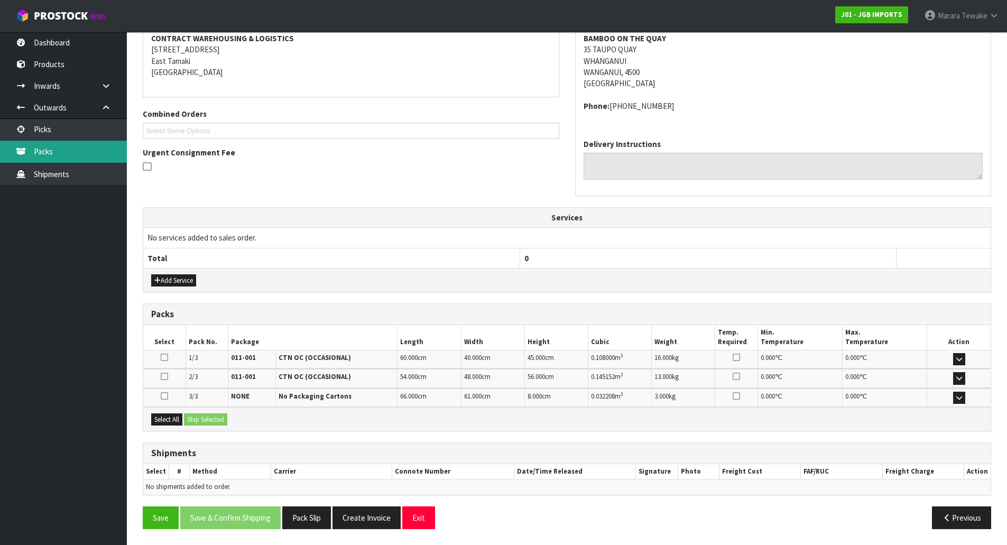
drag, startPoint x: 85, startPoint y: 143, endPoint x: 90, endPoint y: 141, distance: 5.4
click at [86, 143] on link "Packs" at bounding box center [63, 152] width 127 height 22
click at [97, 121] on link "Picks" at bounding box center [63, 129] width 127 height 22
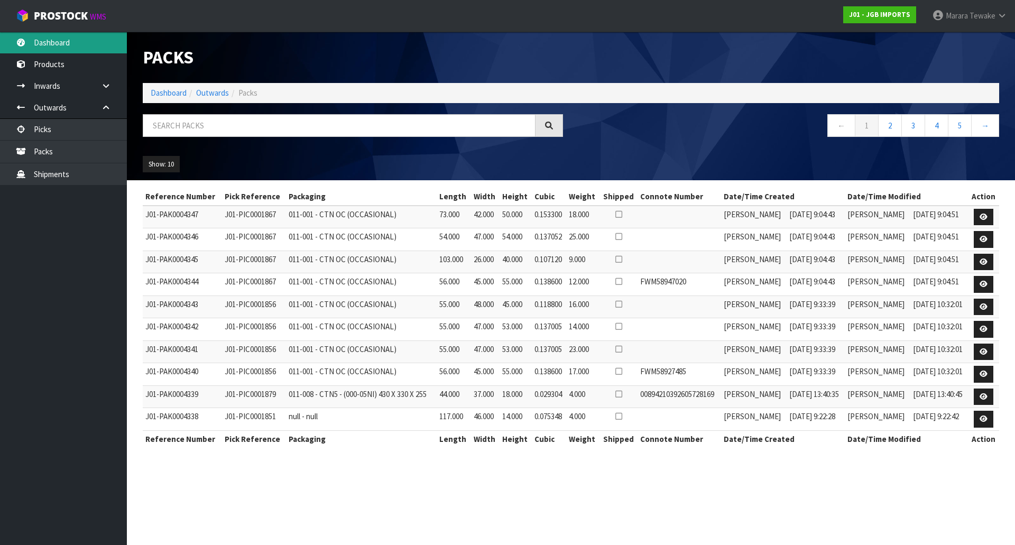
click at [89, 43] on link "Dashboard" at bounding box center [63, 43] width 127 height 22
click at [170, 127] on input "text" at bounding box center [339, 125] width 393 height 23
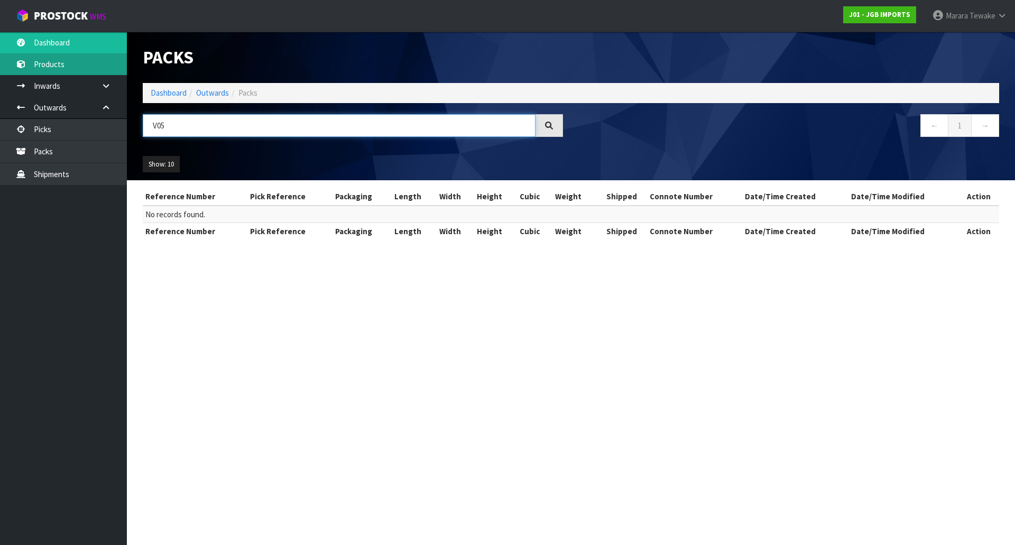
type input "V05"
click at [78, 70] on link "Products" at bounding box center [63, 64] width 127 height 22
click at [84, 49] on link "Dashboard" at bounding box center [63, 43] width 127 height 22
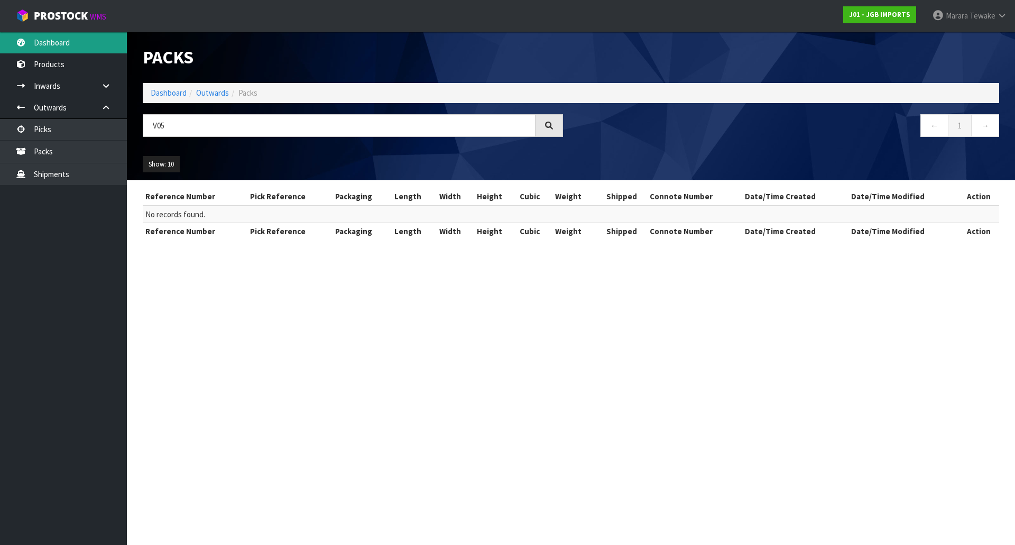
click at [86, 36] on link "Dashboard" at bounding box center [63, 43] width 127 height 22
click at [78, 41] on link "Dashboard" at bounding box center [63, 43] width 127 height 22
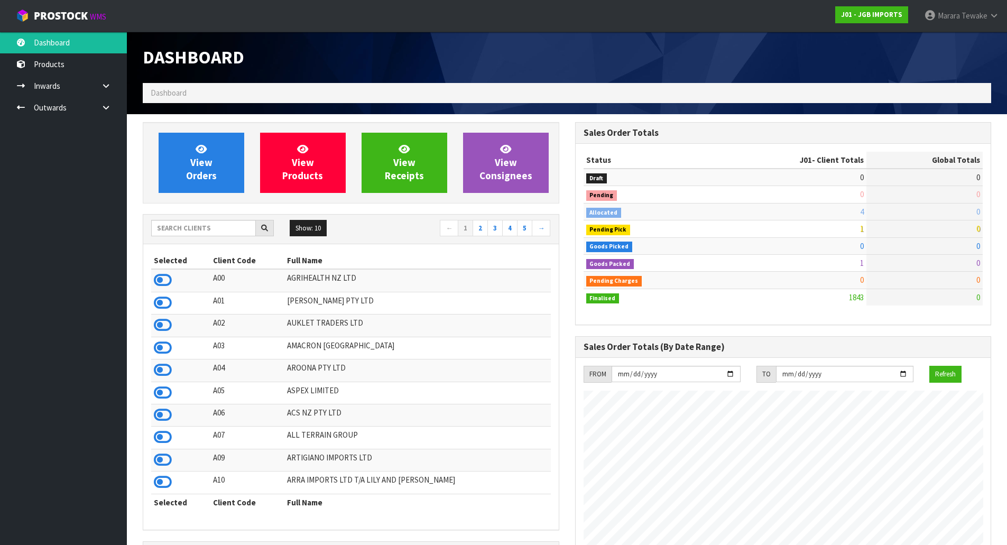
scroll to position [801, 432]
click at [201, 228] on input "text" at bounding box center [203, 228] width 105 height 16
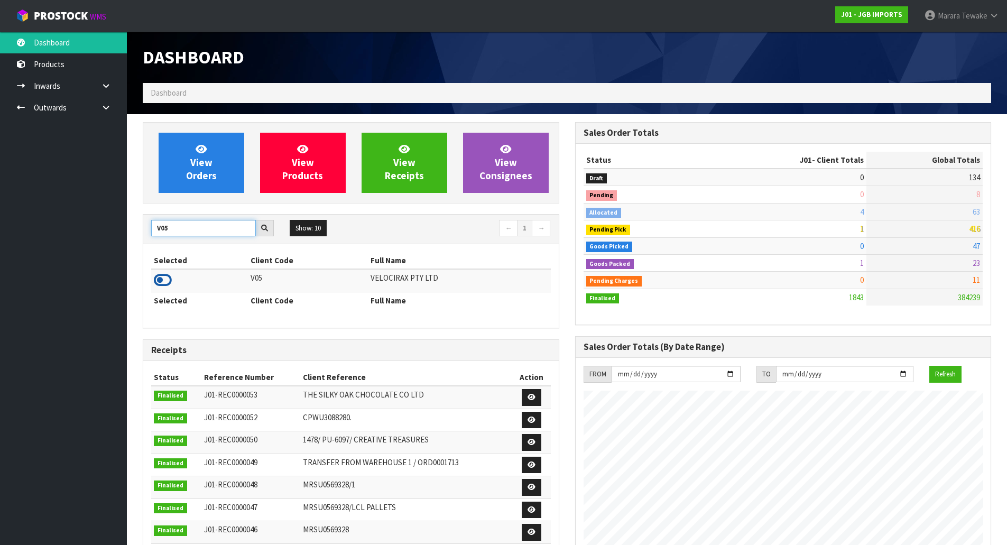
type input "V05"
click at [169, 281] on icon at bounding box center [163, 280] width 18 height 16
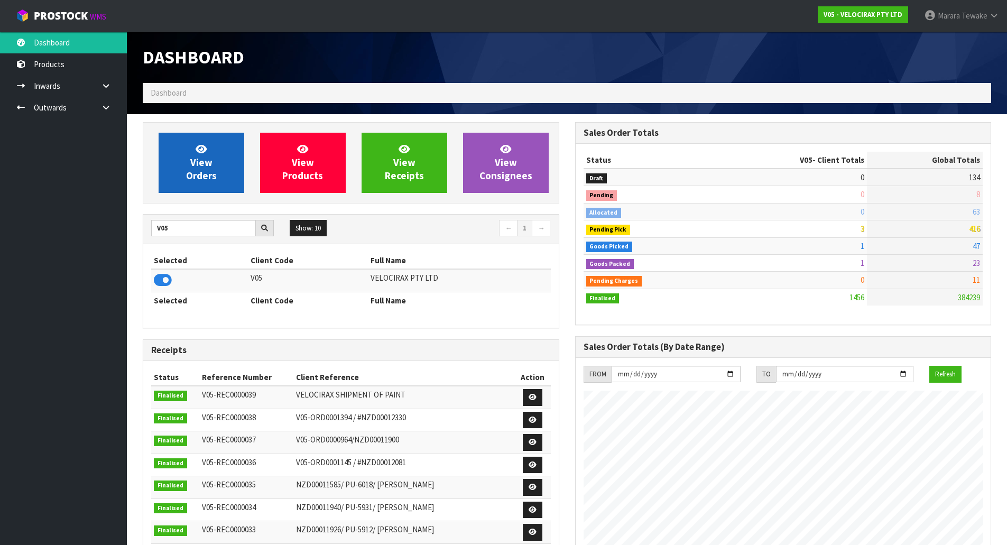
scroll to position [823, 432]
click at [196, 153] on icon at bounding box center [201, 149] width 11 height 10
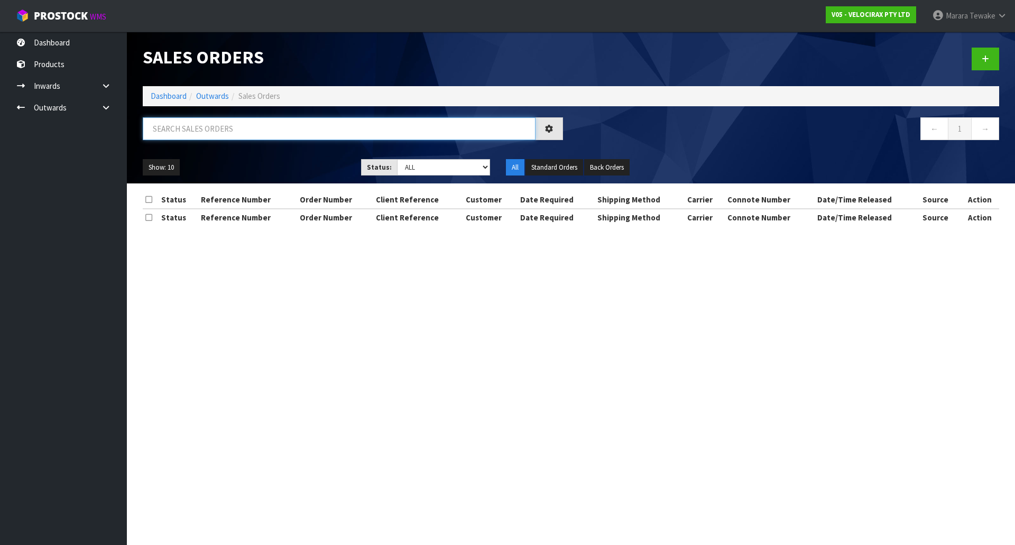
click at [206, 129] on input "text" at bounding box center [339, 128] width 393 height 23
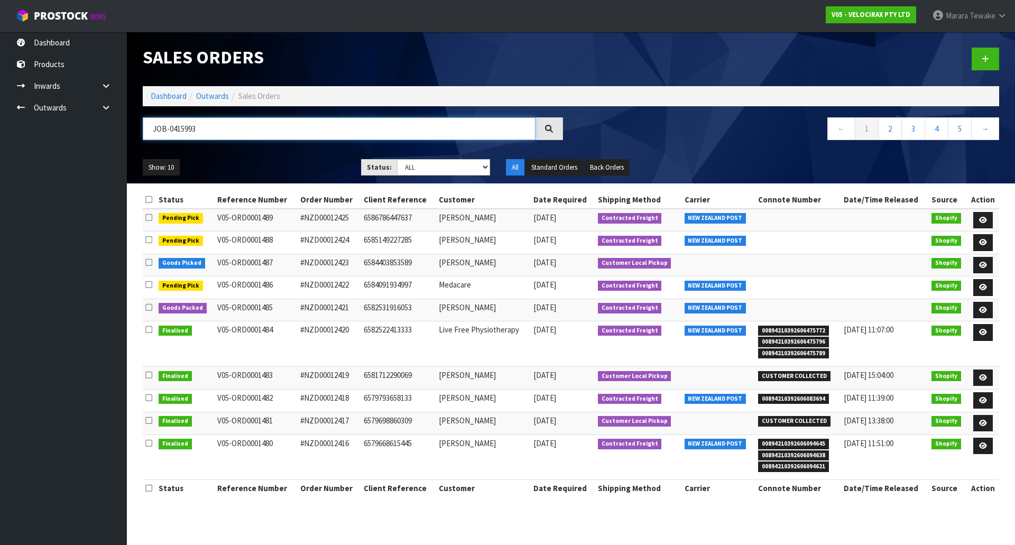
type input "JOB-0415993"
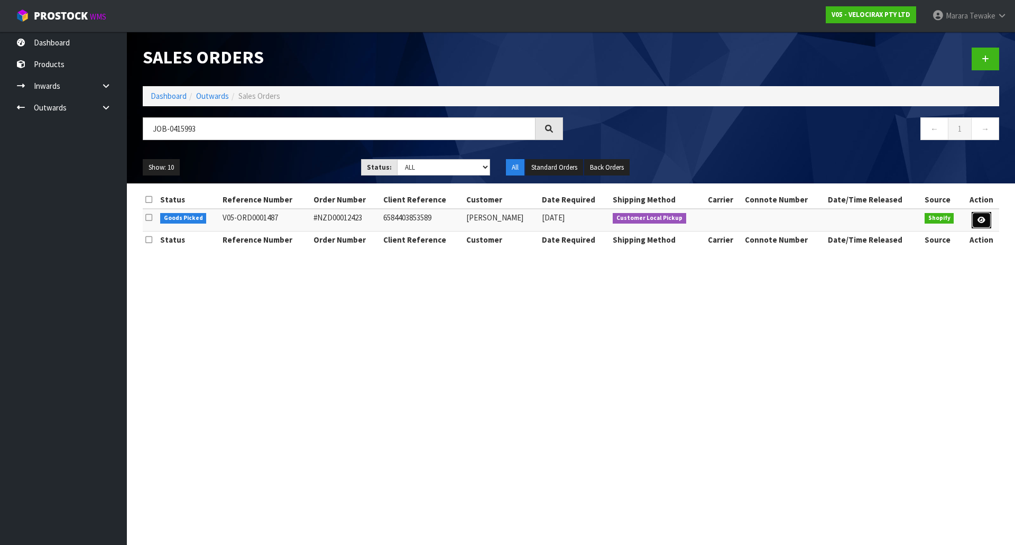
click at [978, 221] on icon at bounding box center [981, 220] width 8 height 7
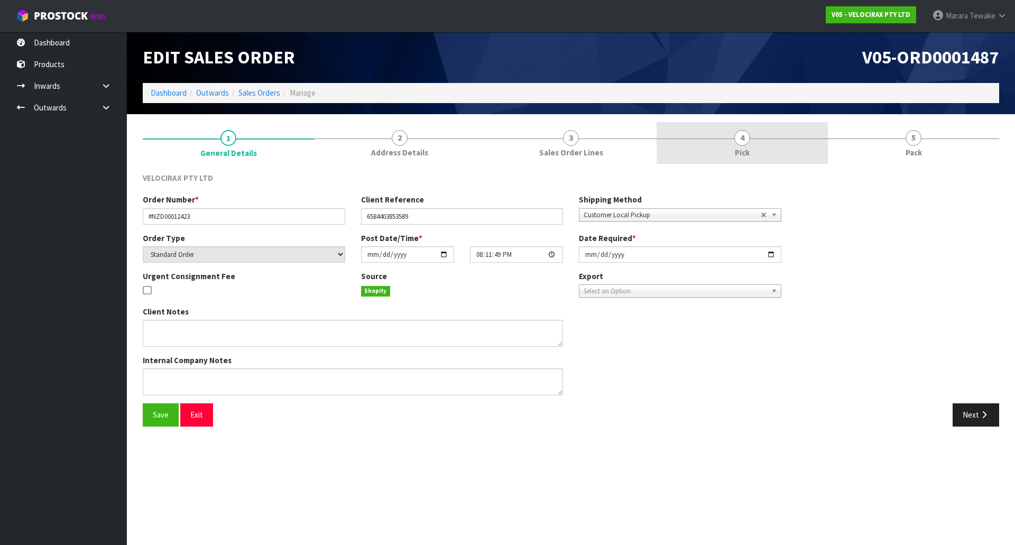
click at [767, 138] on link "4 Pick" at bounding box center [741, 143] width 171 height 42
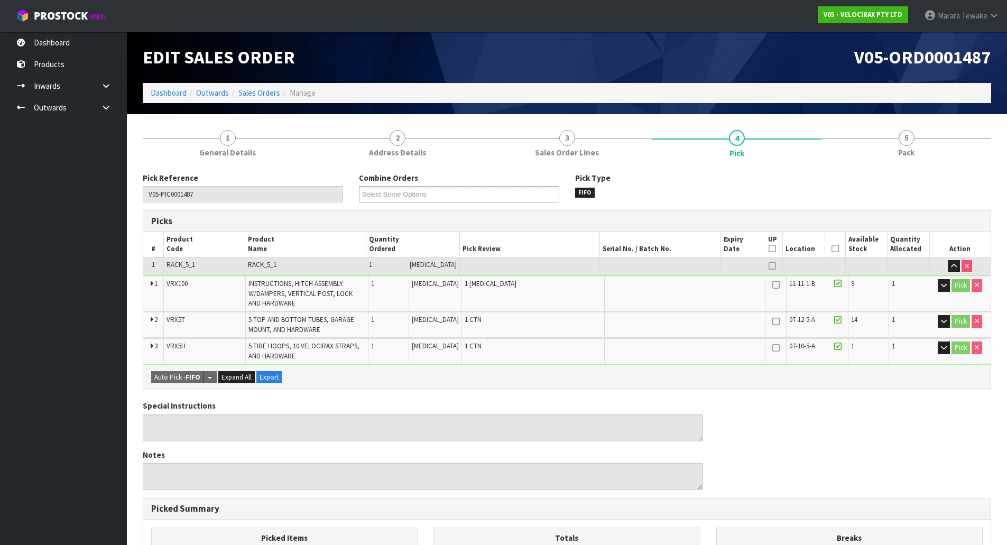
click at [834, 248] on icon at bounding box center [834, 248] width 7 height 1
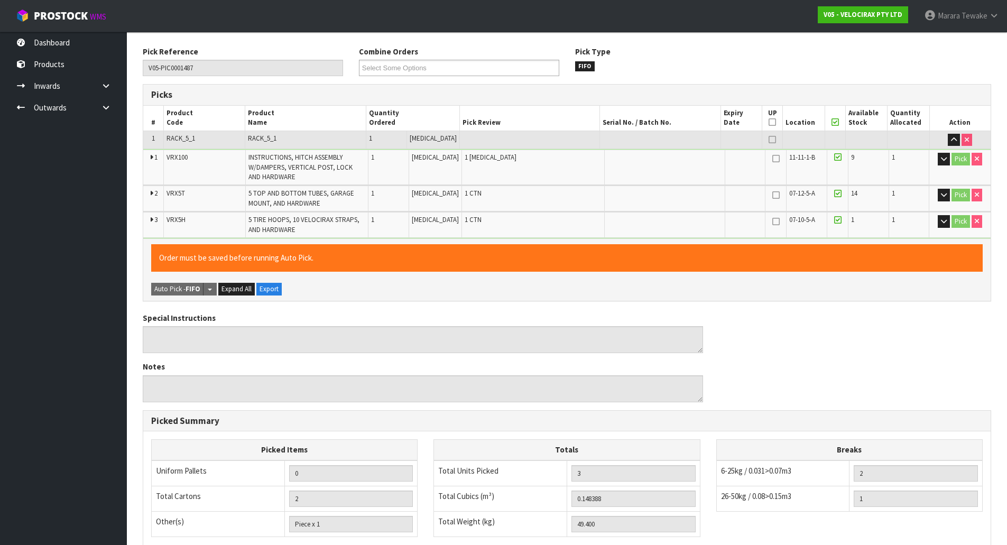
scroll to position [283, 0]
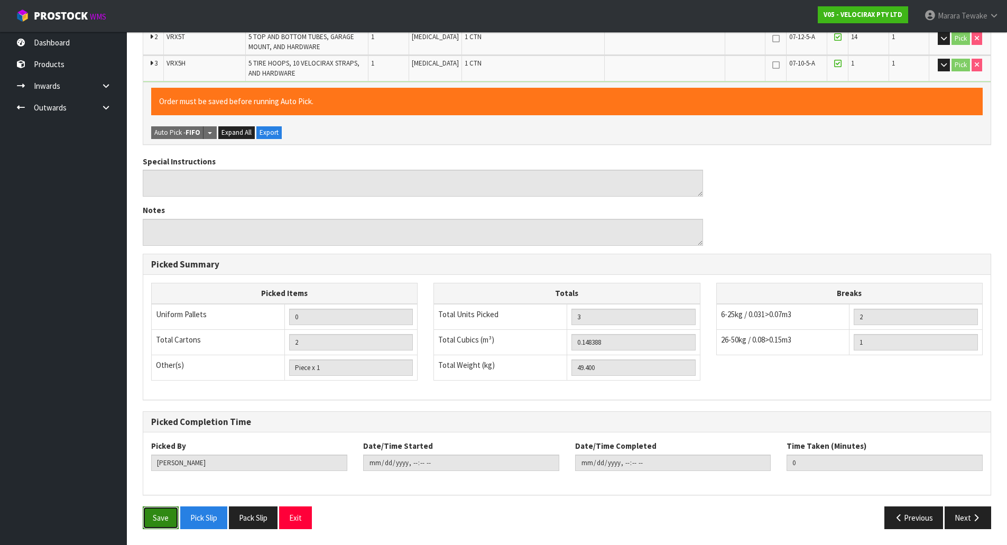
click at [157, 517] on button "Save" at bounding box center [161, 517] width 36 height 23
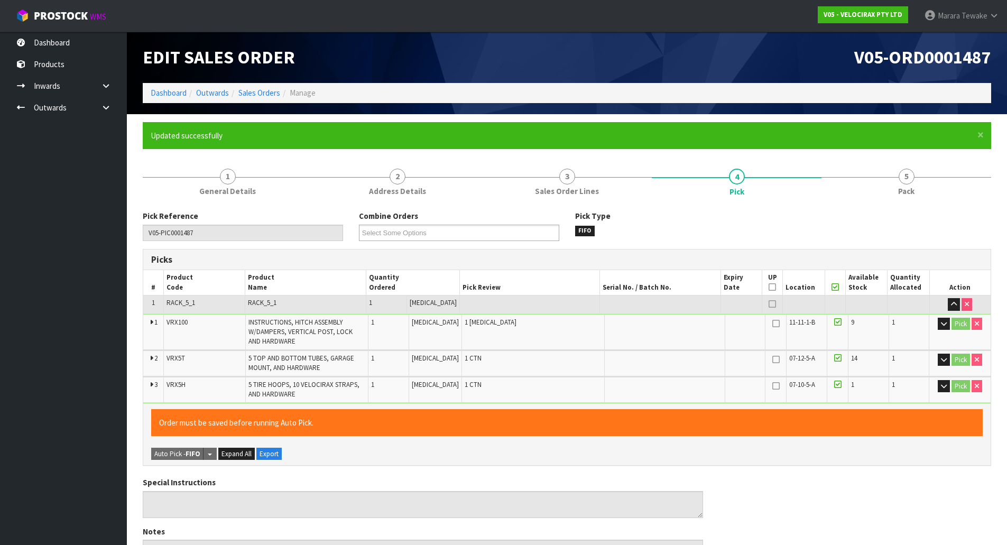
type input "[PERSON_NAME]"
type input "[DATE]T08:39:34"
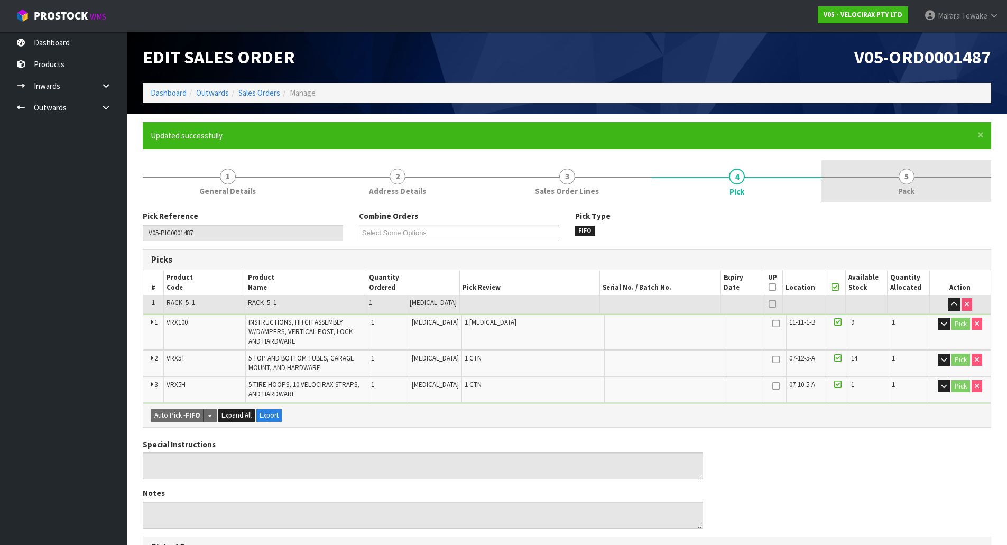
click at [906, 180] on span "5" at bounding box center [907, 177] width 16 height 16
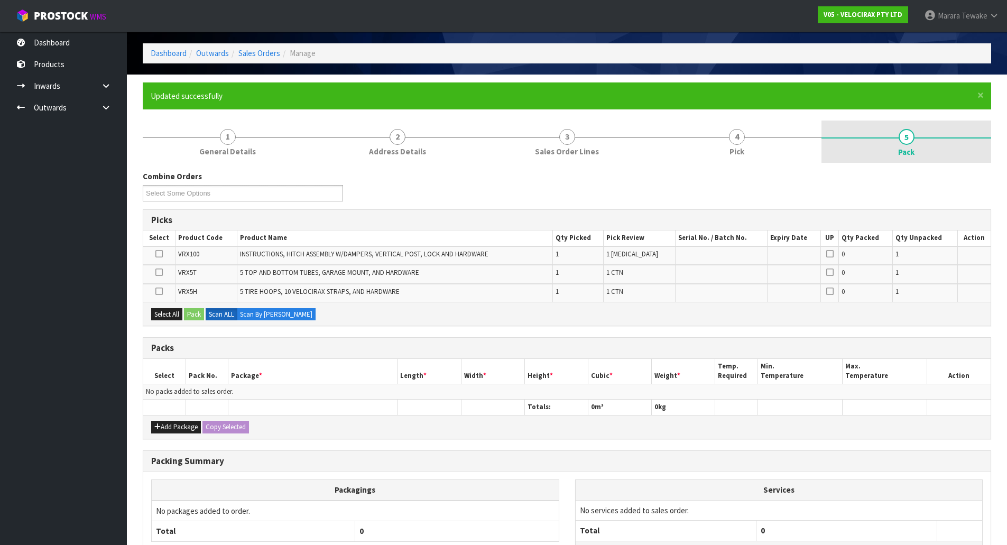
scroll to position [106, 0]
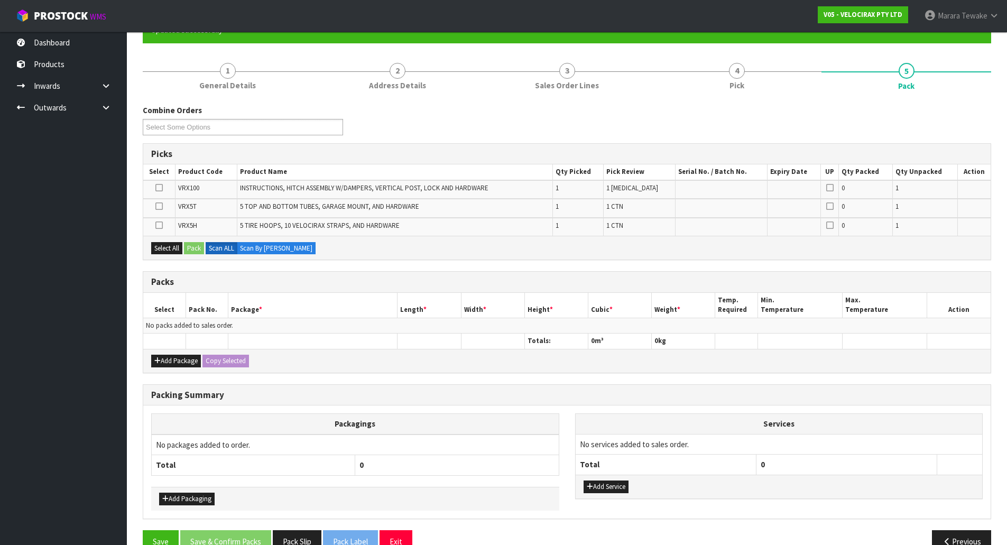
drag, startPoint x: 159, startPoint y: 223, endPoint x: 177, endPoint y: 231, distance: 19.2
click at [160, 225] on icon at bounding box center [158, 225] width 7 height 1
click at [0, 0] on input "checkbox" at bounding box center [0, 0] width 0 height 0
click at [198, 250] on button "Pack" at bounding box center [194, 248] width 20 height 13
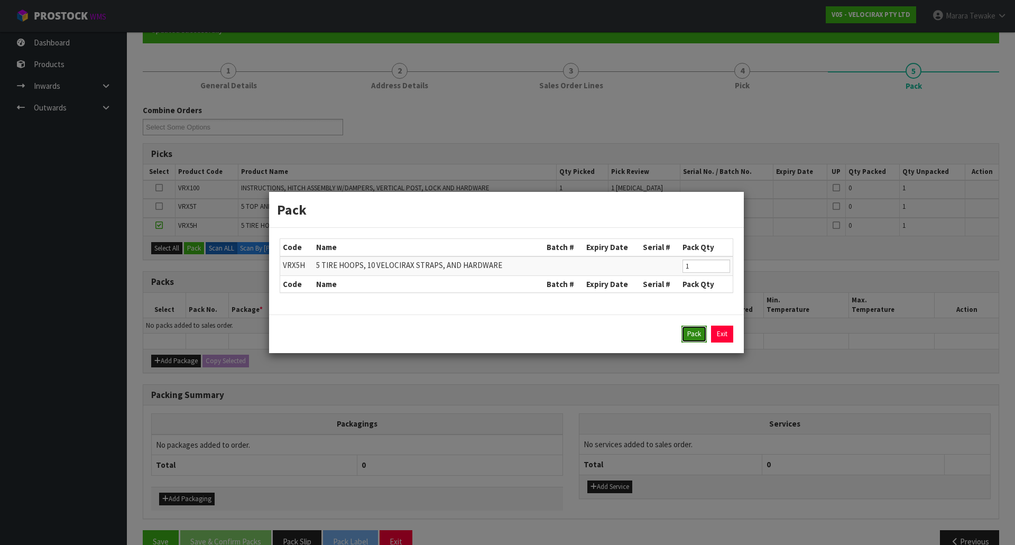
click at [693, 334] on button "Pack" at bounding box center [693, 334] width 25 height 17
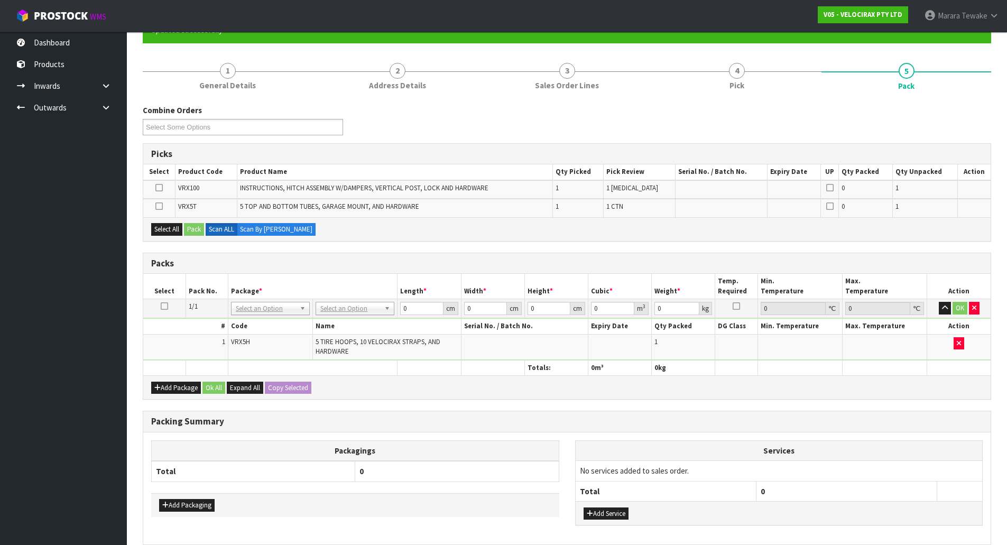
drag, startPoint x: 156, startPoint y: 204, endPoint x: 190, endPoint y: 221, distance: 38.1
click at [160, 206] on icon at bounding box center [158, 206] width 7 height 1
click at [0, 0] on input "checkbox" at bounding box center [0, 0] width 0 height 0
click at [199, 230] on button "Pack" at bounding box center [194, 229] width 20 height 13
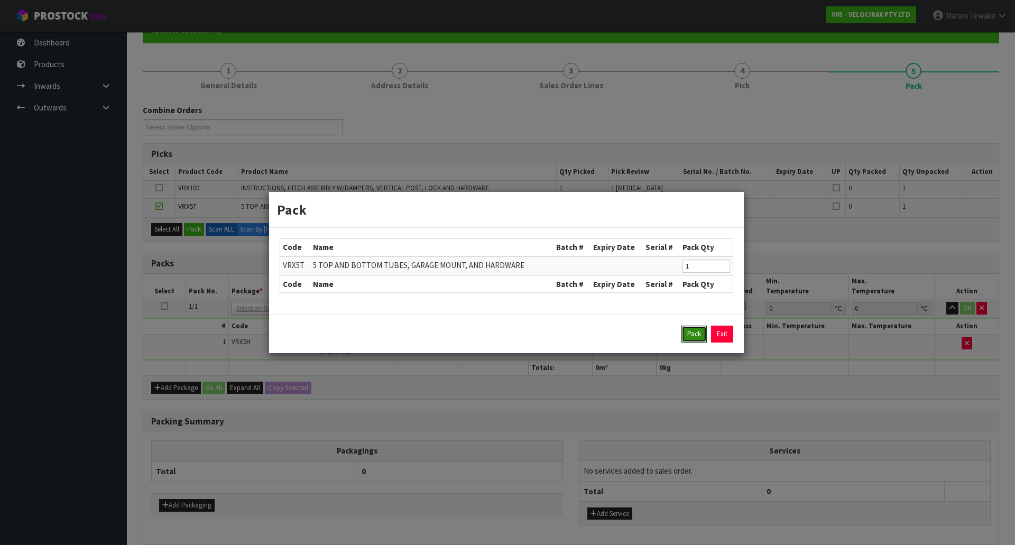
drag, startPoint x: 698, startPoint y: 334, endPoint x: 642, endPoint y: 319, distance: 57.9
click at [696, 333] on button "Pack" at bounding box center [693, 334] width 25 height 17
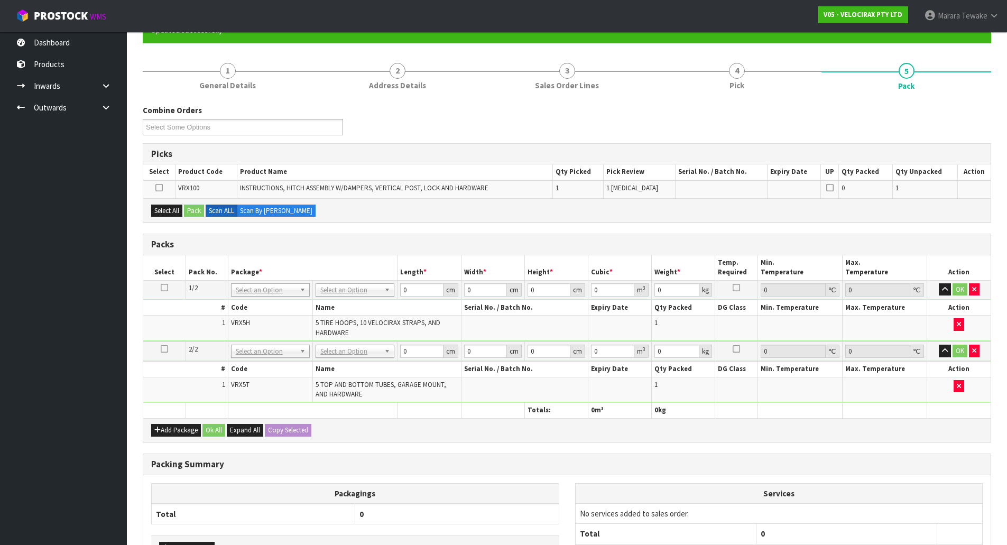
drag, startPoint x: 159, startPoint y: 183, endPoint x: 171, endPoint y: 196, distance: 17.9
click at [159, 188] on icon at bounding box center [158, 188] width 7 height 1
click at [0, 0] on input "checkbox" at bounding box center [0, 0] width 0 height 0
click at [196, 212] on button "Pack" at bounding box center [194, 211] width 20 height 13
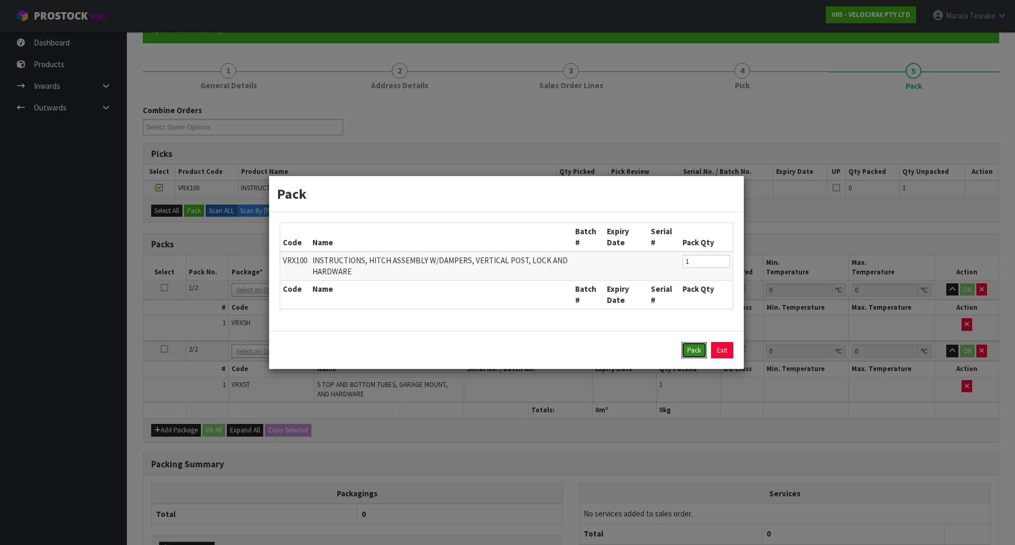
click at [698, 351] on button "Pack" at bounding box center [693, 350] width 25 height 17
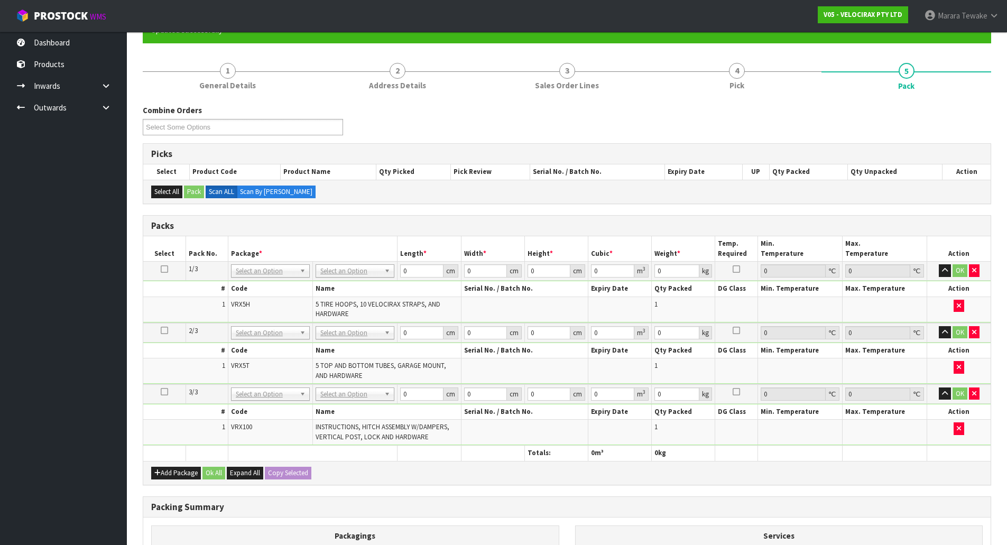
click at [607, 63] on link "3 Sales Order Lines" at bounding box center [567, 75] width 170 height 42
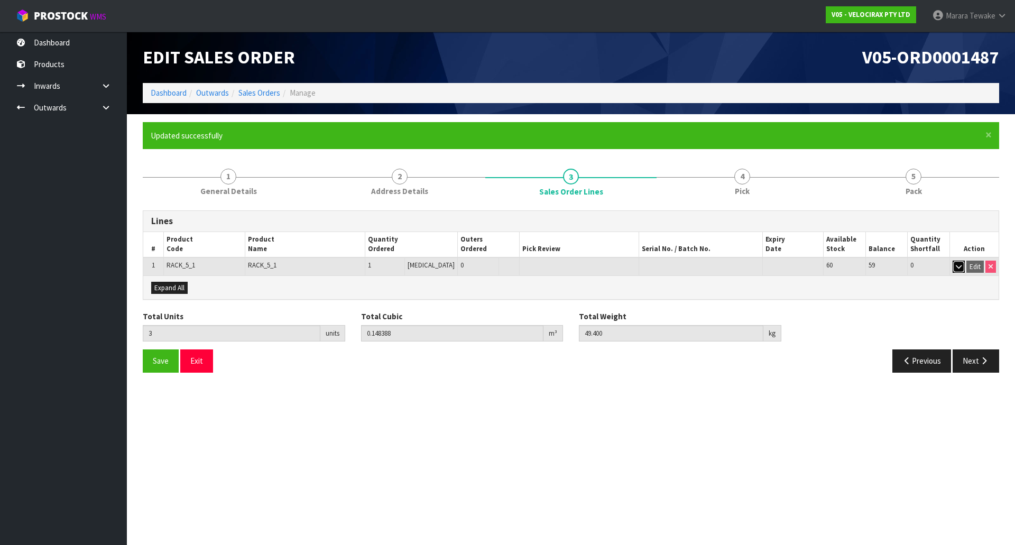
drag, startPoint x: 958, startPoint y: 265, endPoint x: 885, endPoint y: 273, distance: 73.4
click at [957, 265] on icon "button" at bounding box center [959, 266] width 6 height 7
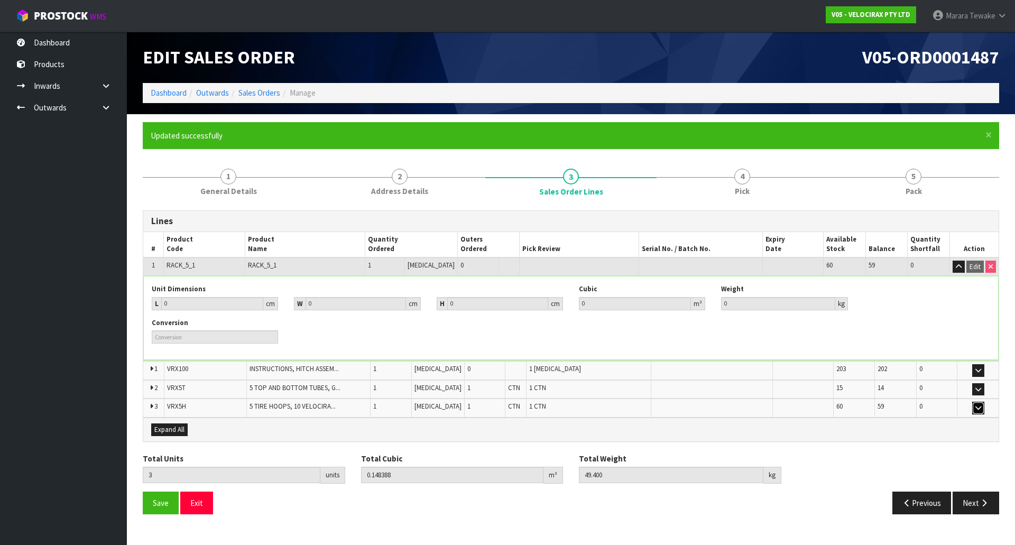
click at [975, 409] on icon "button" at bounding box center [978, 407] width 6 height 7
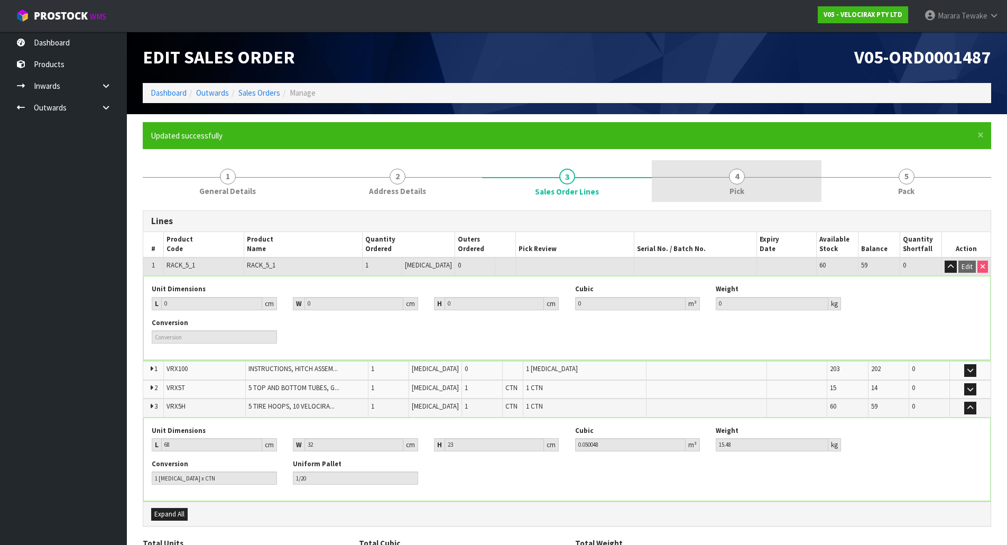
click at [745, 175] on link "4 Pick" at bounding box center [737, 181] width 170 height 42
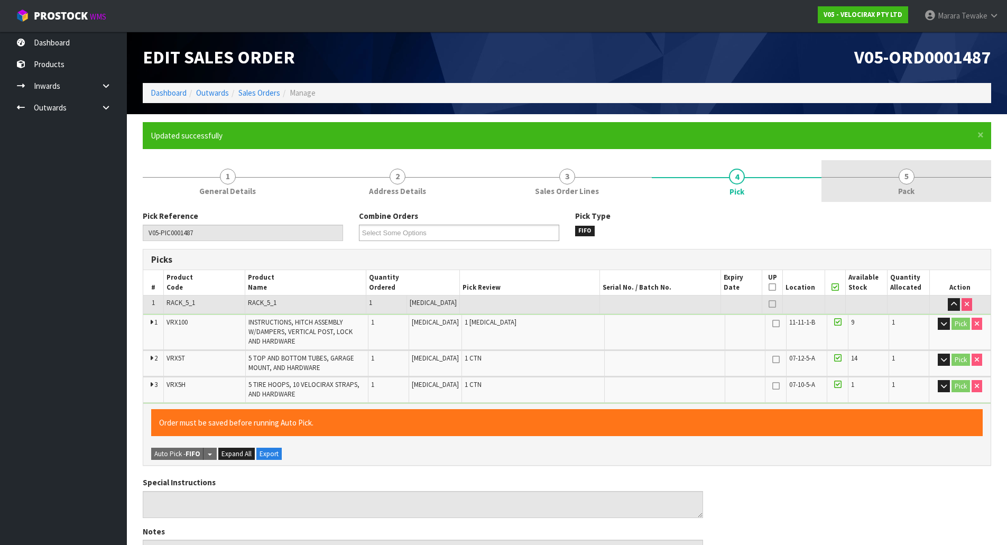
click at [930, 172] on link "5 Pack" at bounding box center [906, 181] width 170 height 42
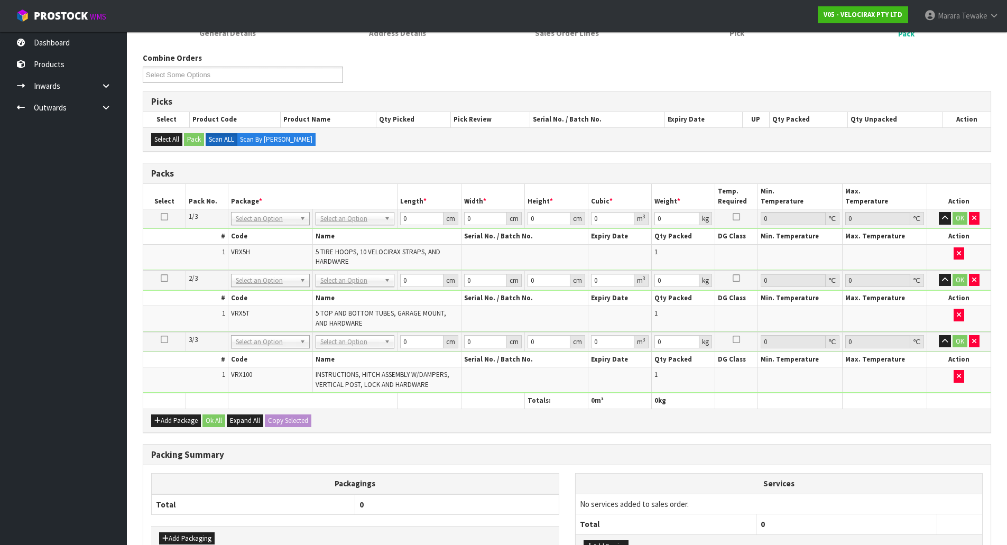
scroll to position [159, 0]
drag, startPoint x: 354, startPoint y: 251, endPoint x: 351, endPoint y: 271, distance: 20.3
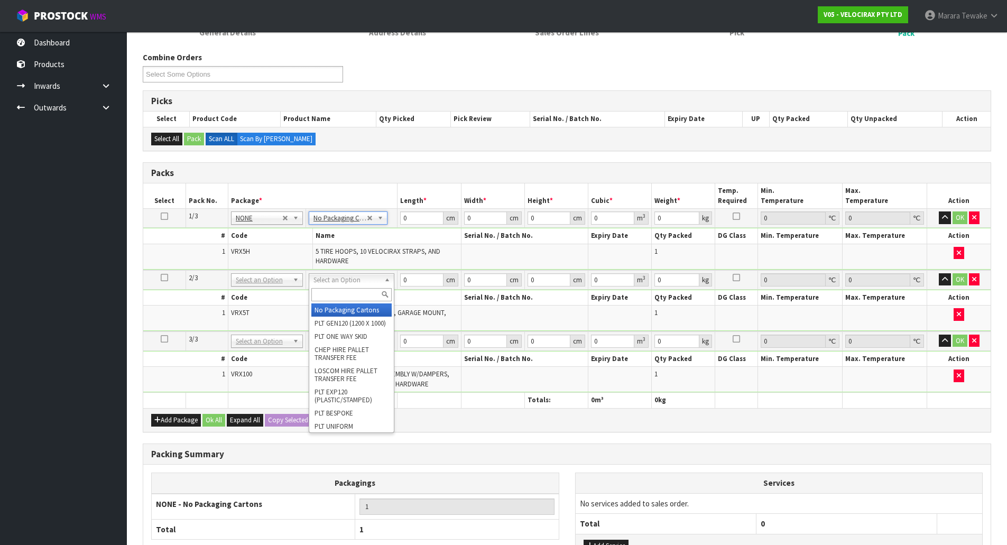
drag, startPoint x: 358, startPoint y: 276, endPoint x: 358, endPoint y: 286, distance: 9.5
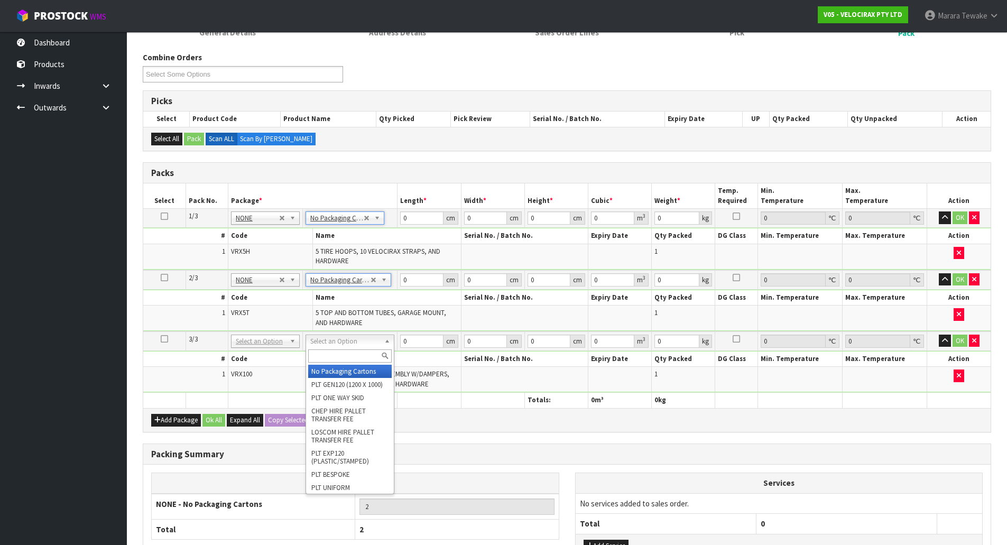
drag, startPoint x: 356, startPoint y: 347, endPoint x: 358, endPoint y: 354, distance: 7.2
type input "3"
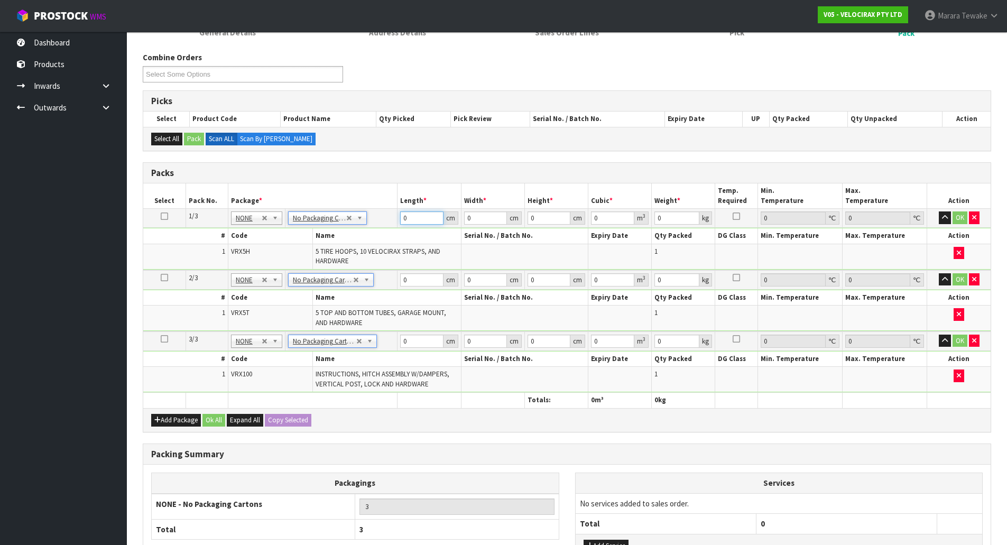
drag, startPoint x: 417, startPoint y: 220, endPoint x: 377, endPoint y: 187, distance: 51.8
click at [376, 209] on tr "1/3 NONE 007-001 007-002 007-004 007-009 007-013 007-014 007-015 007-017 007-01…" at bounding box center [566, 218] width 847 height 19
type input "69"
type input "33"
type input "2"
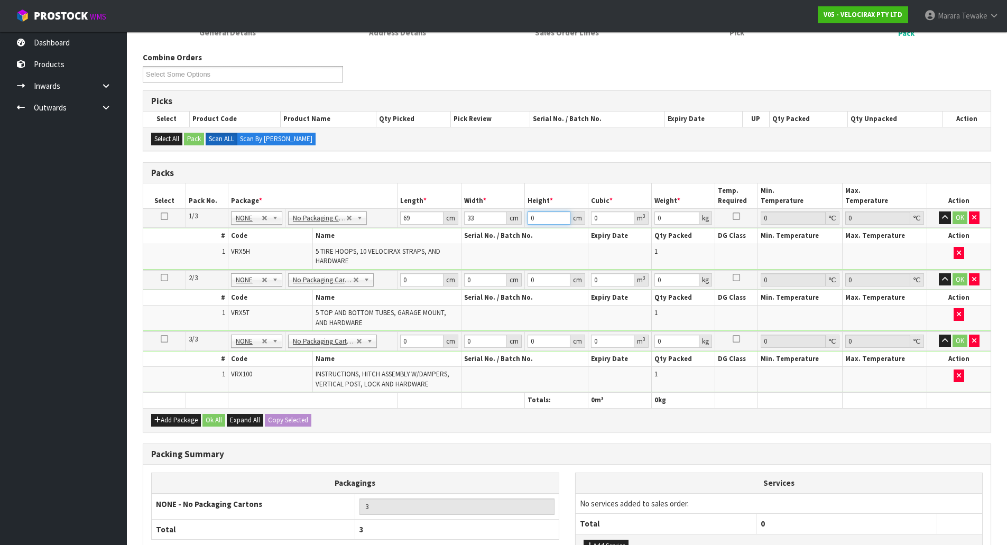
type input "0.004554"
type input "23"
type input "0.052371"
type input "23"
type input "16"
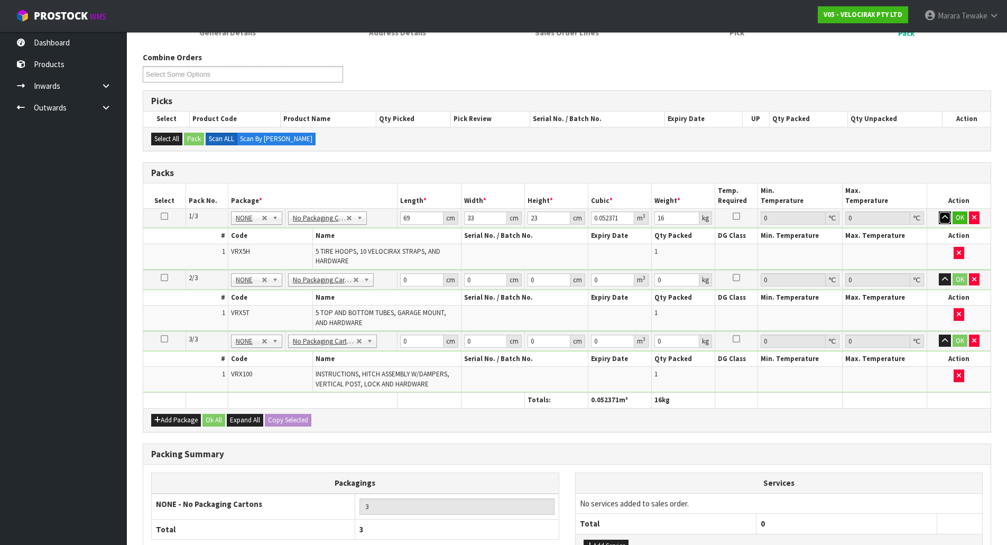
click at [939, 211] on button "button" at bounding box center [945, 217] width 12 height 13
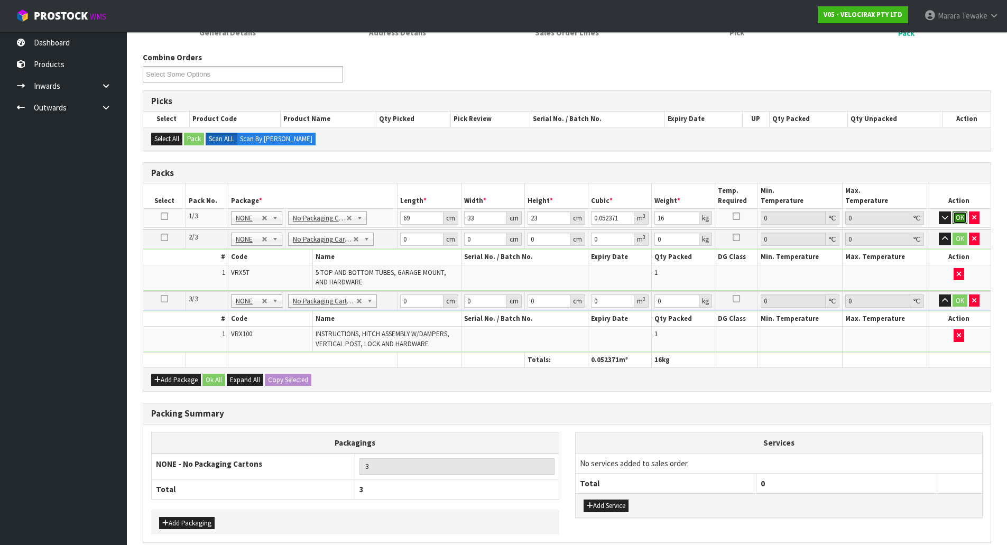
click button "OK" at bounding box center [959, 217] width 15 height 13
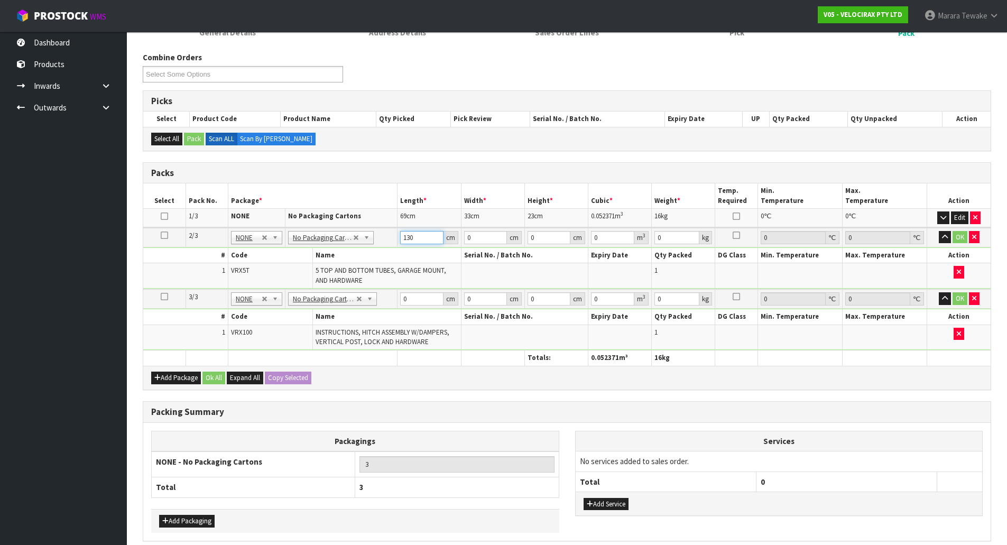
type input "130"
type input "16"
type input "1"
type input "0.00208"
type input "14"
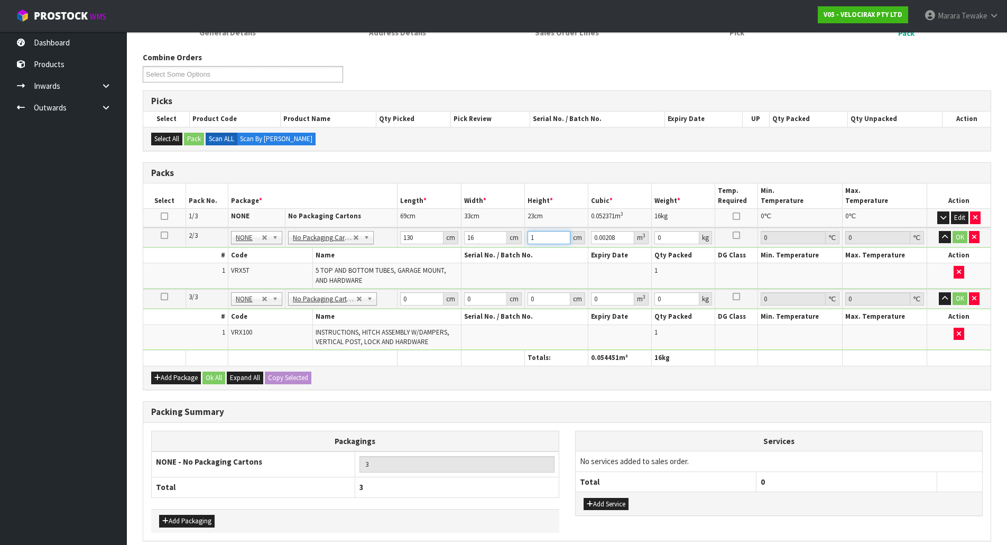
type input "0.02912"
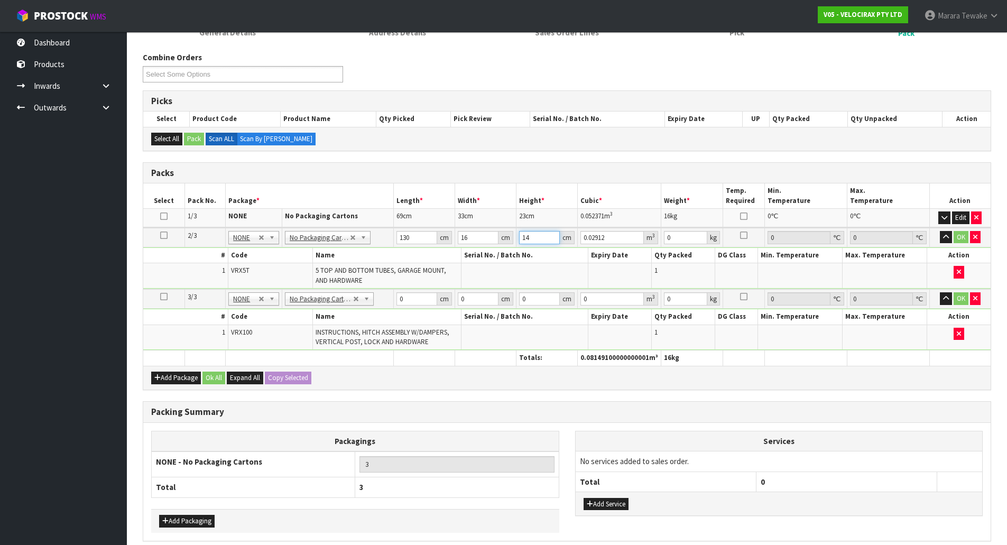
type input "14"
type input "11"
click at [940, 231] on button "button" at bounding box center [946, 237] width 12 height 13
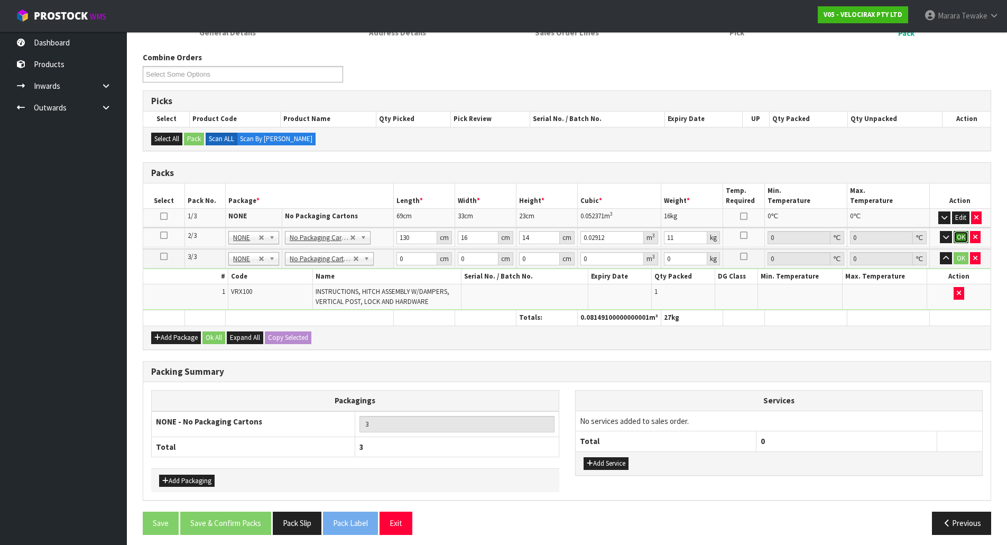
click button "OK" at bounding box center [960, 237] width 15 height 13
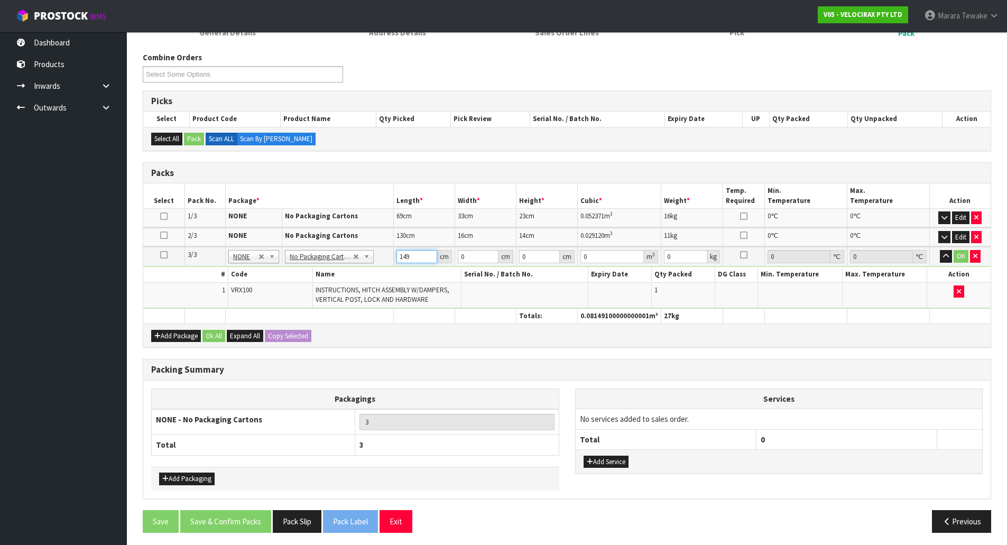
type input "149"
type input "31"
type input "1"
type input "0.004619"
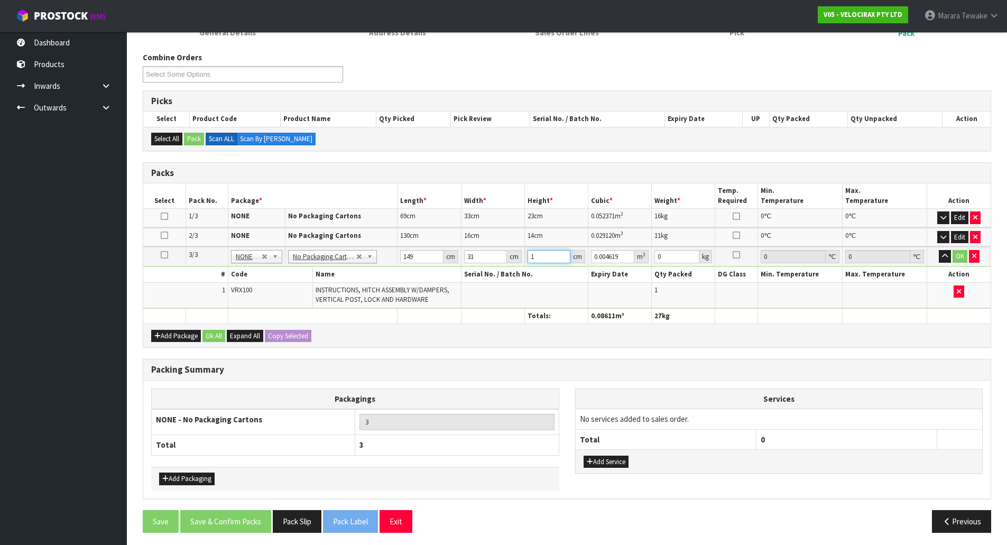
type input "17"
type input "0.078523"
type input "17"
type input "24"
click at [939, 250] on button "button" at bounding box center [945, 256] width 12 height 13
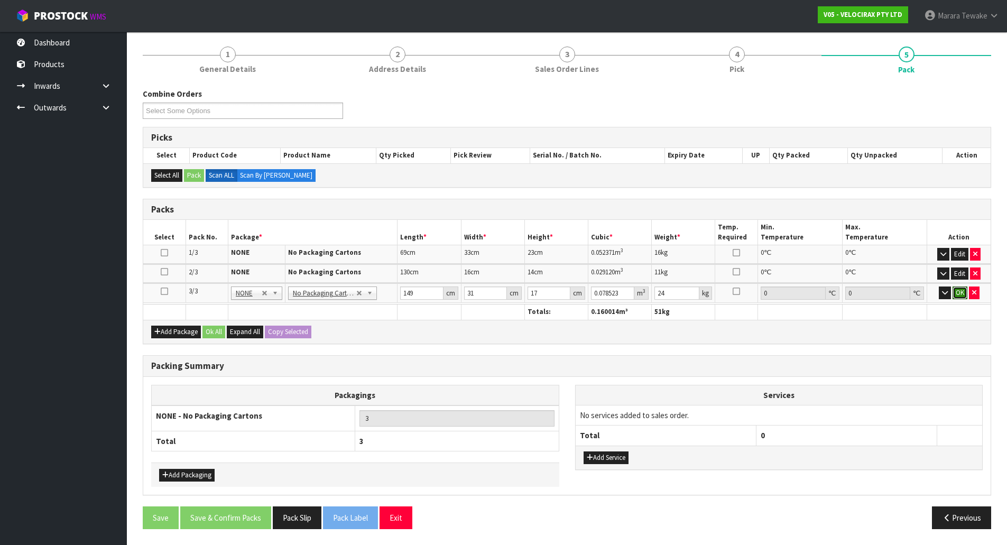
click button "OK" at bounding box center [959, 292] width 15 height 13
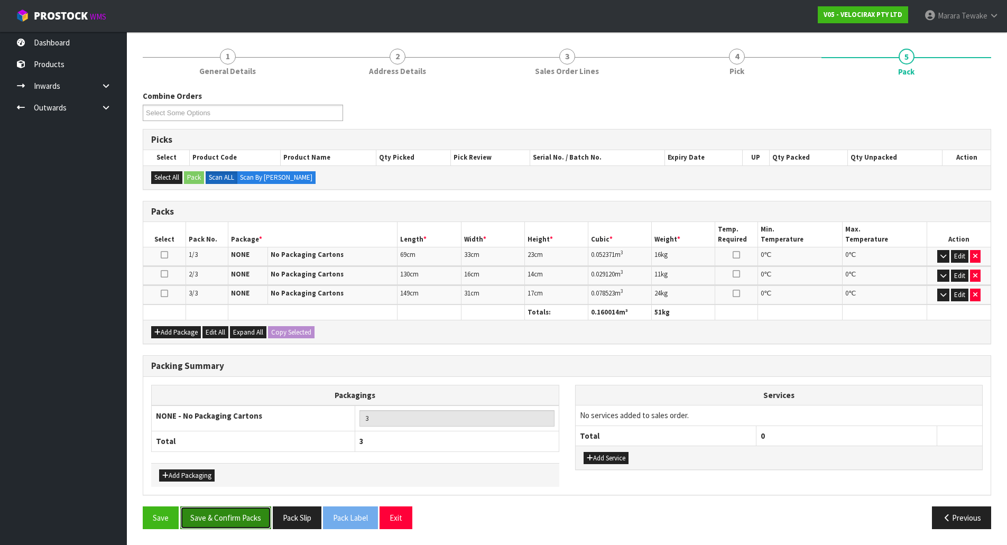
click at [251, 508] on button "Save & Confirm Packs" at bounding box center [225, 517] width 91 height 23
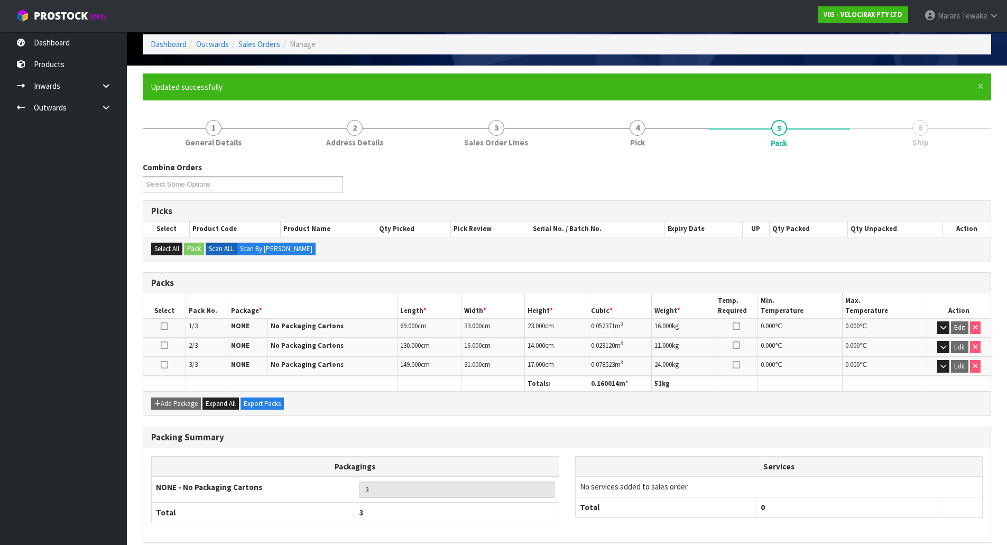
scroll to position [96, 0]
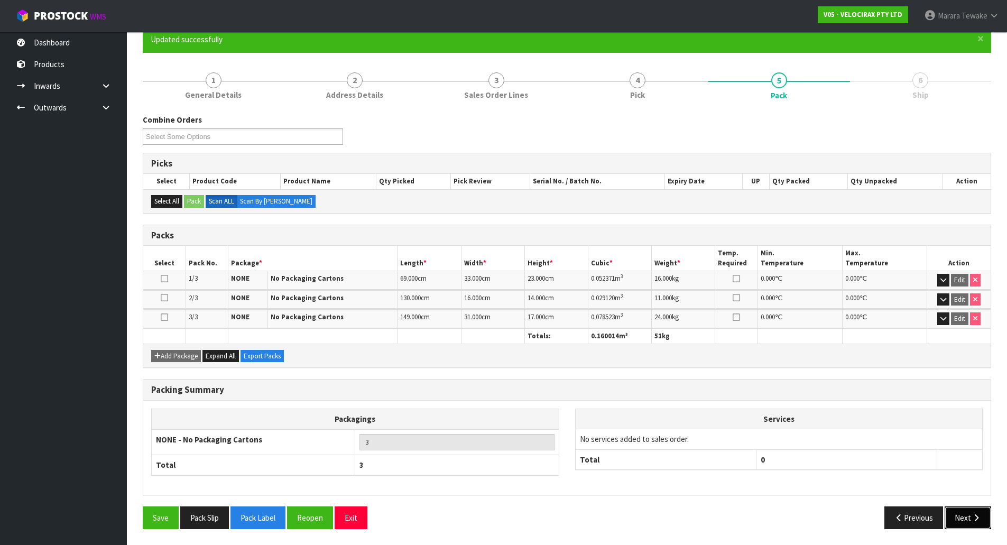
click at [969, 517] on button "Next" at bounding box center [968, 517] width 47 height 23
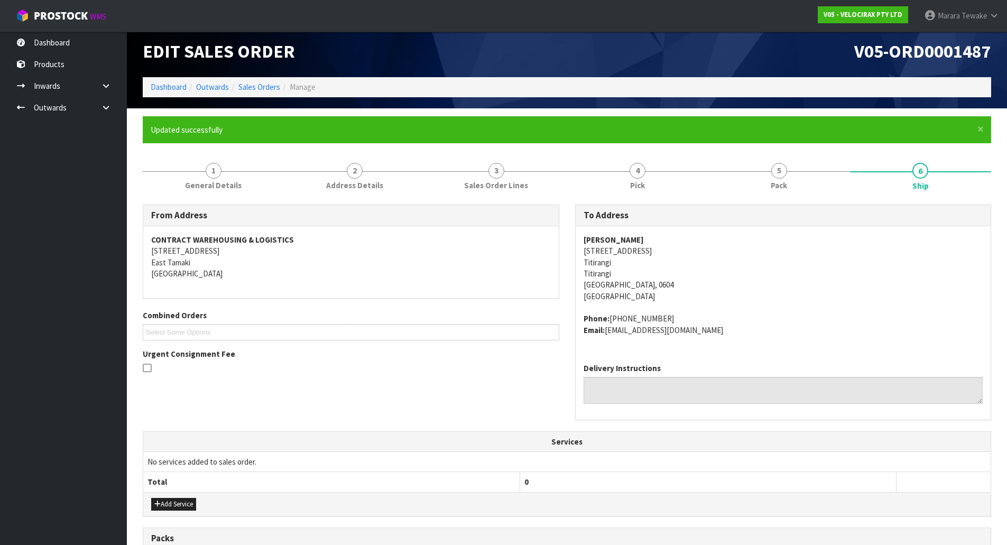
scroll to position [0, 0]
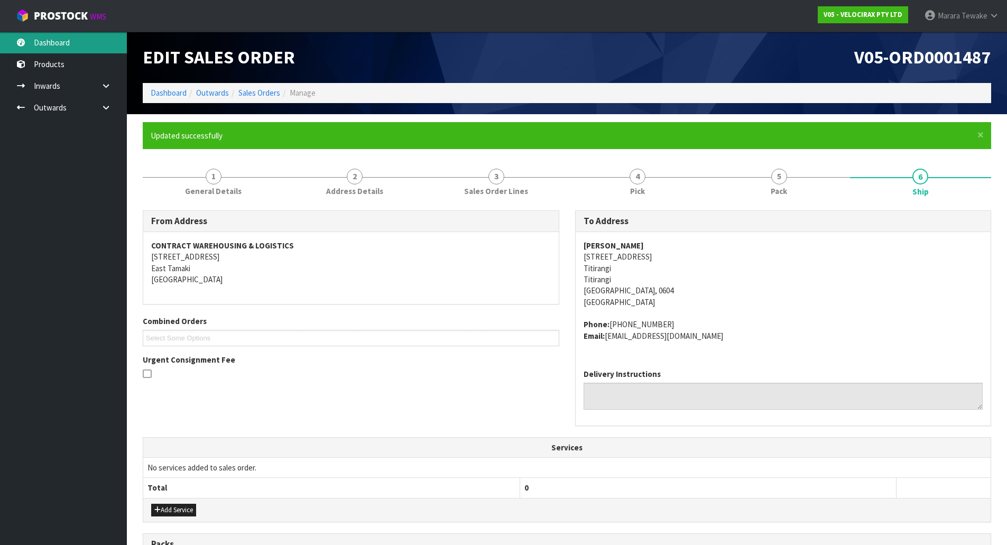
click at [87, 49] on link "Dashboard" at bounding box center [63, 43] width 127 height 22
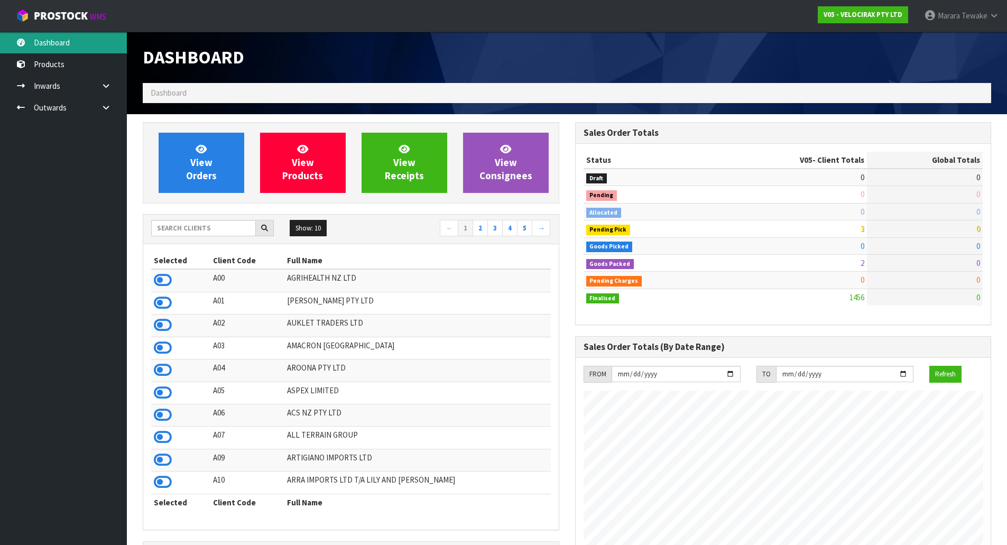
scroll to position [823, 432]
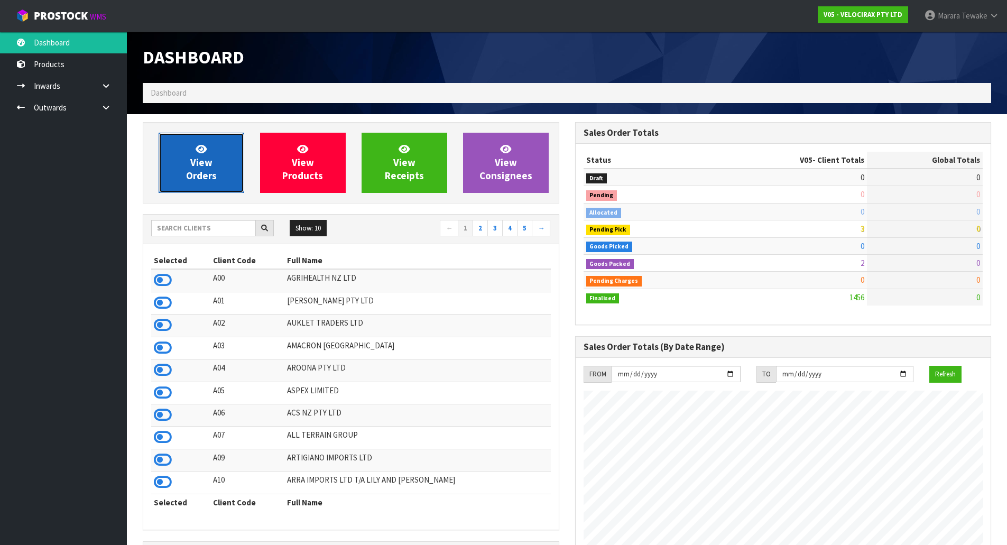
click at [191, 174] on span "View Orders" at bounding box center [201, 163] width 31 height 40
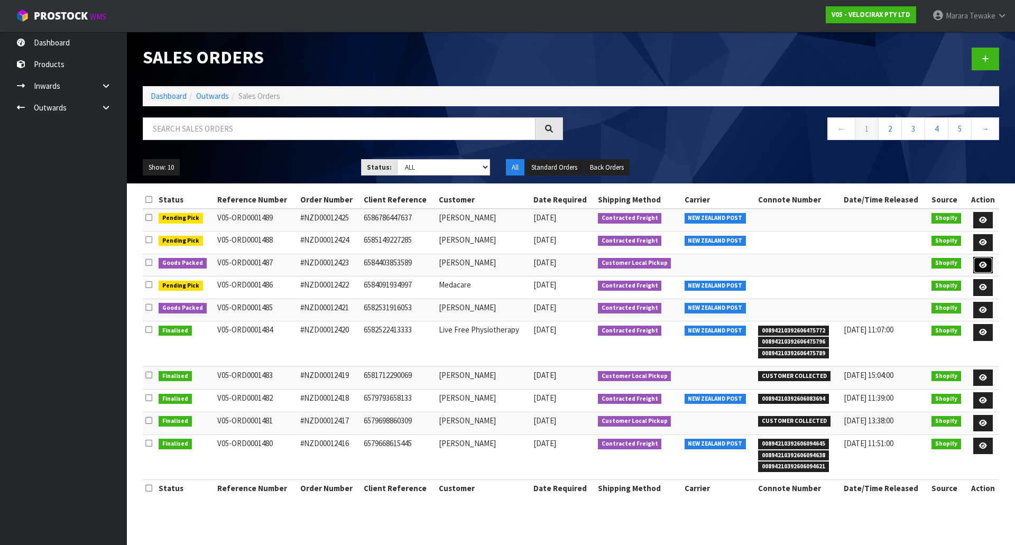
click at [985, 262] on icon at bounding box center [983, 265] width 8 height 7
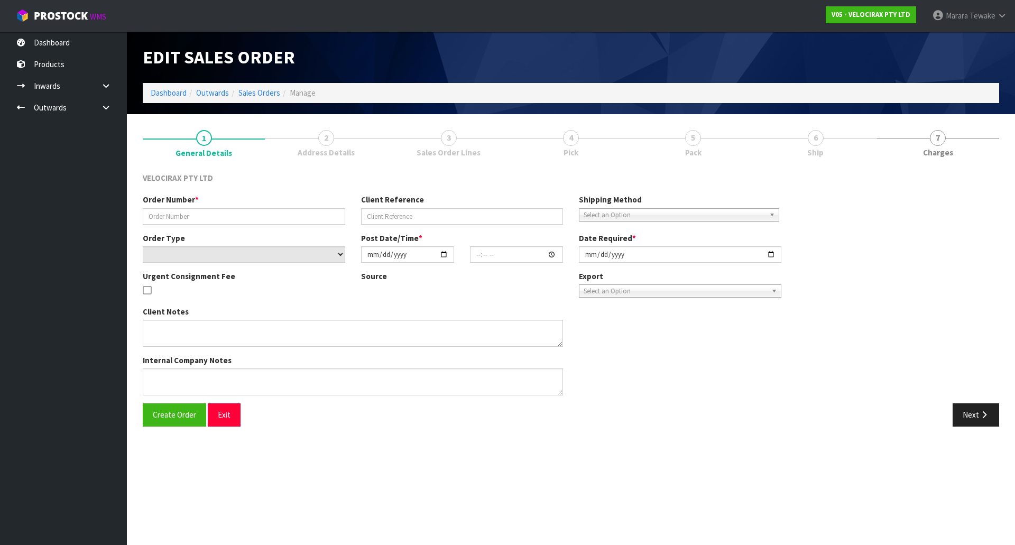
type input "#NZD00012423"
type input "6584403853589"
select select "number:0"
type input "[DATE]"
type input "20:11:49.000"
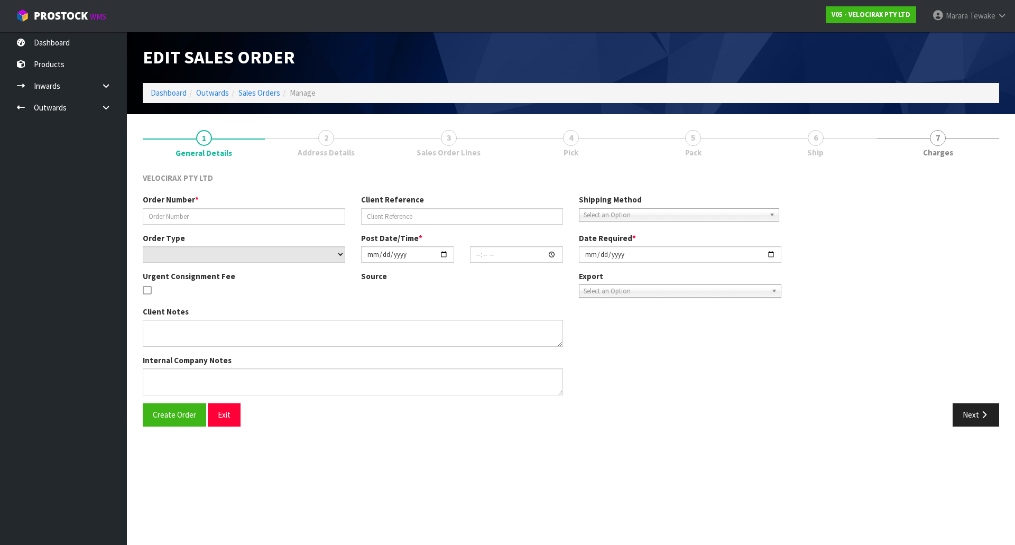
type input "[DATE]"
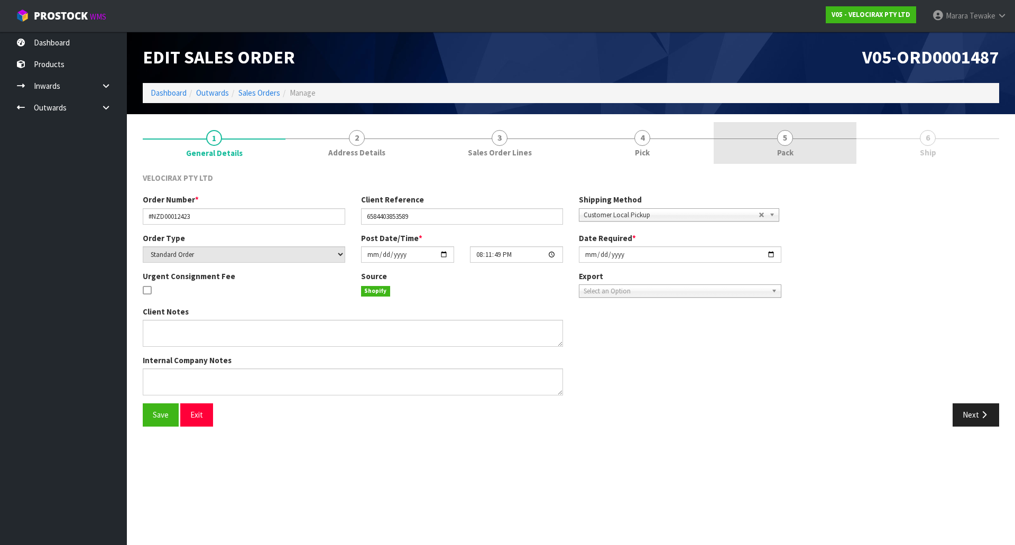
click at [792, 139] on span "5" at bounding box center [785, 138] width 16 height 16
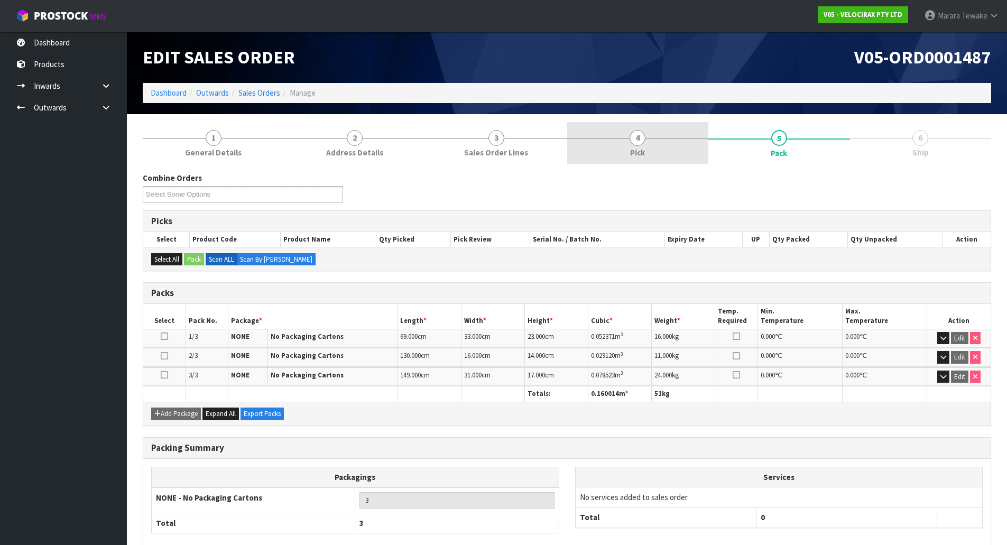
click at [640, 138] on span "4" at bounding box center [637, 138] width 16 height 16
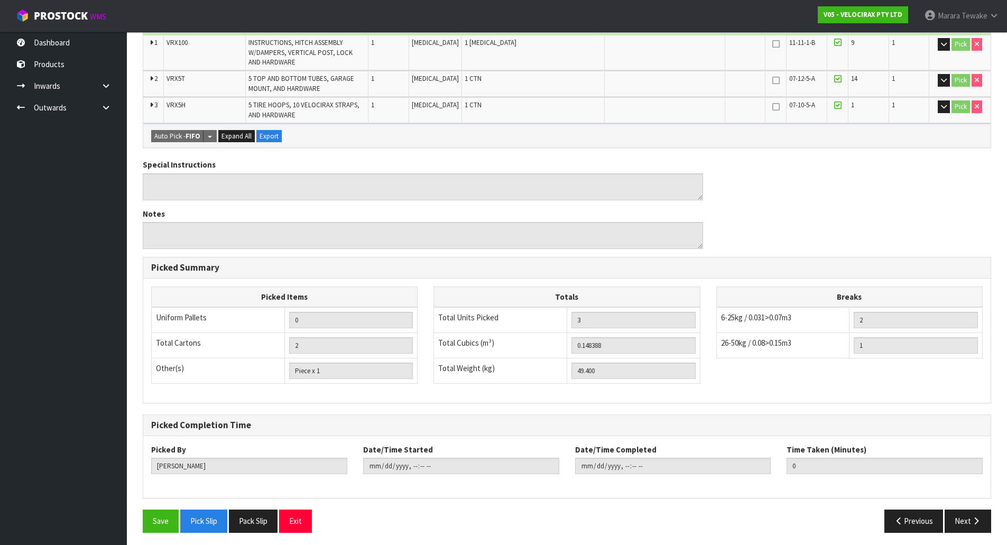
scroll to position [245, 0]
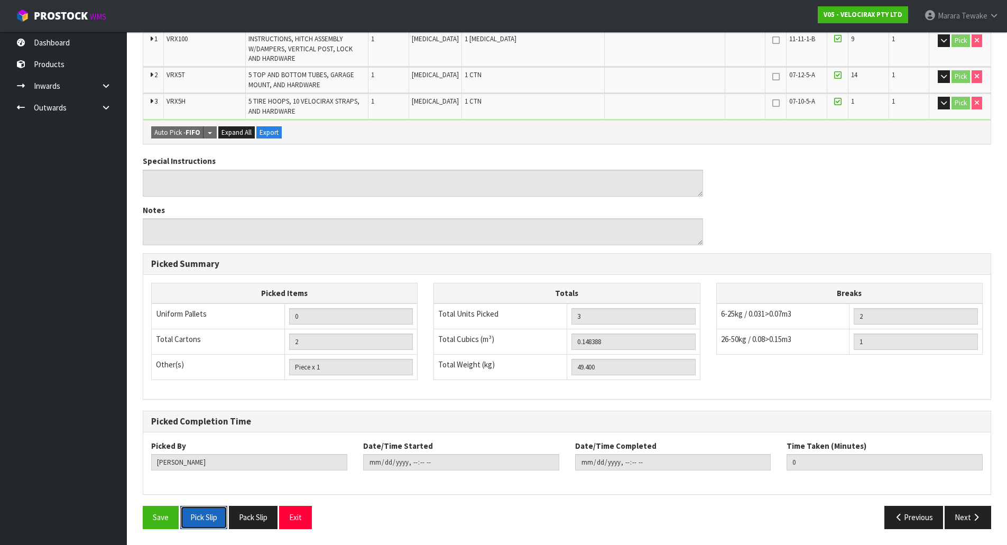
drag, startPoint x: 211, startPoint y: 517, endPoint x: 323, endPoint y: 465, distance: 123.4
click at [210, 518] on button "Pick Slip" at bounding box center [203, 517] width 47 height 23
click at [249, 518] on button "Pack Slip" at bounding box center [253, 517] width 49 height 23
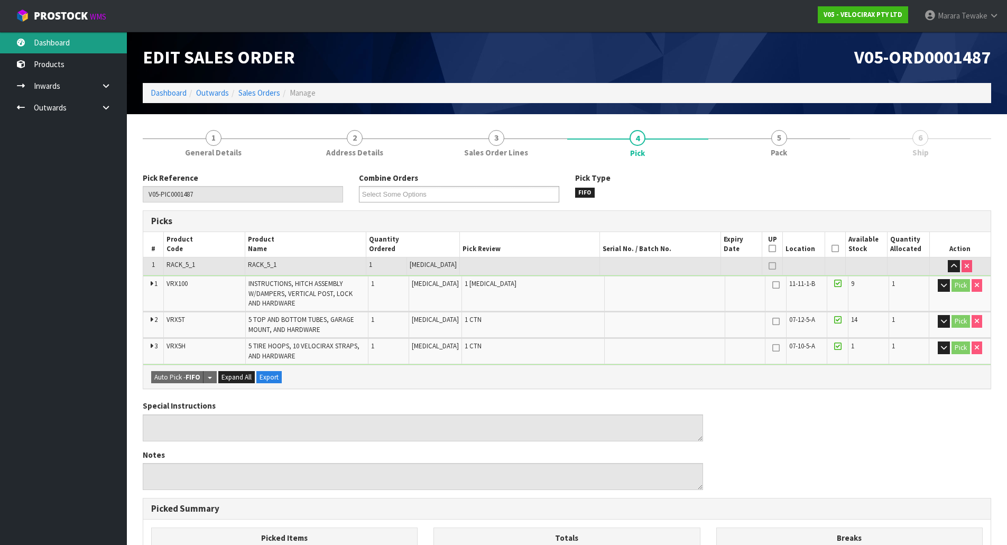
click at [103, 38] on link "Dashboard" at bounding box center [63, 43] width 127 height 22
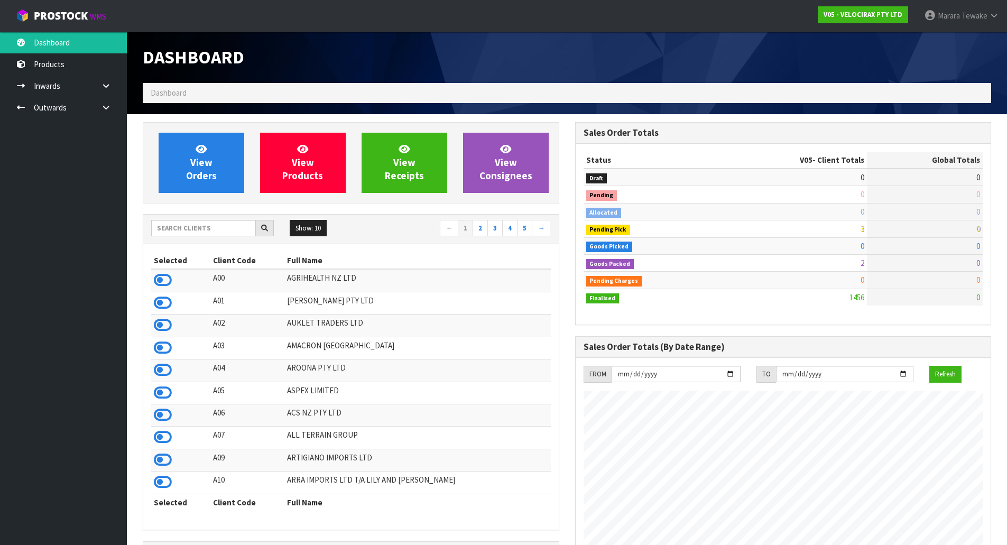
click at [84, 40] on div "Dashboard Dashboard View Orders View Products View Receipts View Consignees 5" at bounding box center [503, 482] width 1007 height 965
click at [87, 42] on link "Dashboard" at bounding box center [63, 43] width 127 height 22
click at [230, 236] on input "text" at bounding box center [203, 228] width 105 height 16
click at [219, 228] on input "text" at bounding box center [203, 228] width 105 height 16
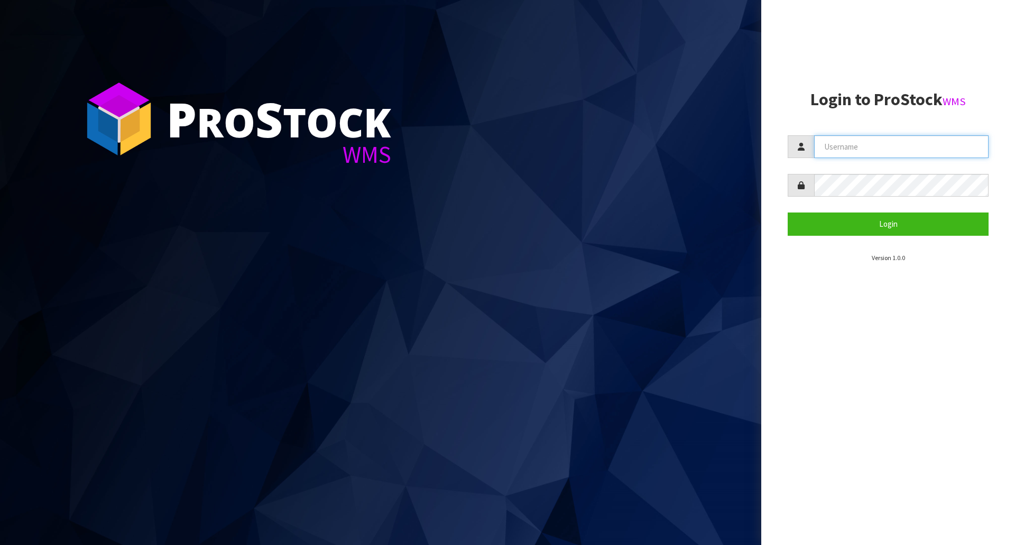
click at [842, 154] on input "text" at bounding box center [901, 146] width 174 height 23
type input "zackary"
click at [854, 201] on form "zackary Login" at bounding box center [888, 185] width 201 height 100
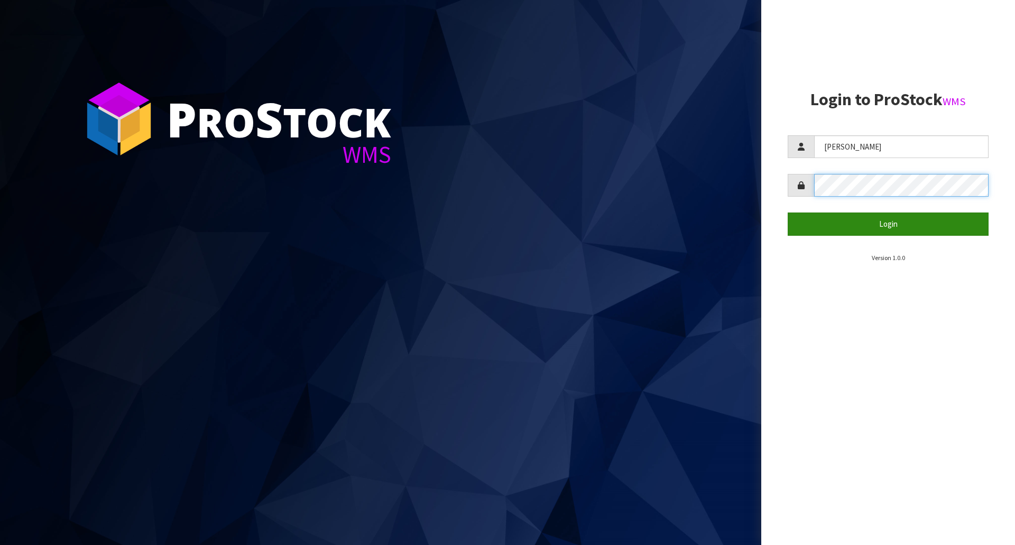
click at [788, 212] on button "Login" at bounding box center [888, 223] width 201 height 23
